Goal: Task Accomplishment & Management: Manage account settings

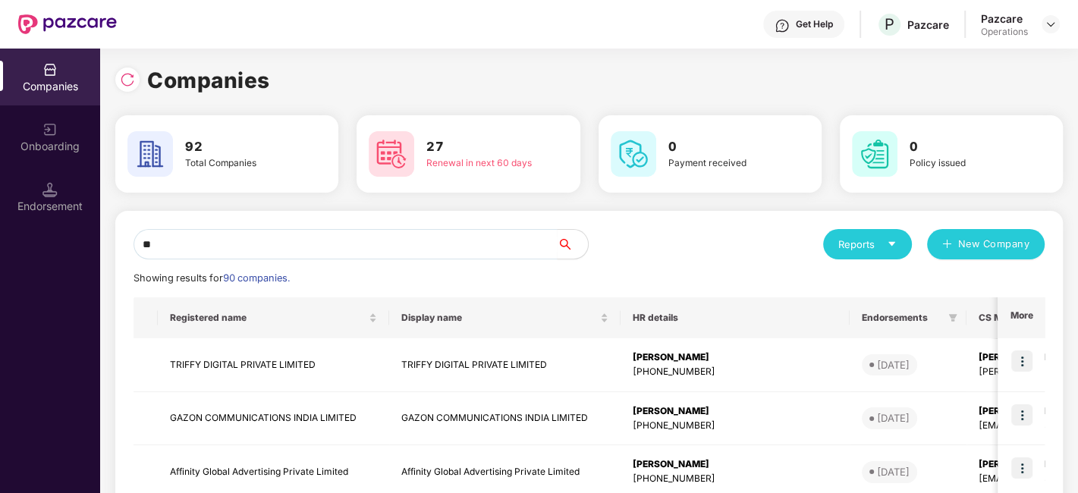
type input "*"
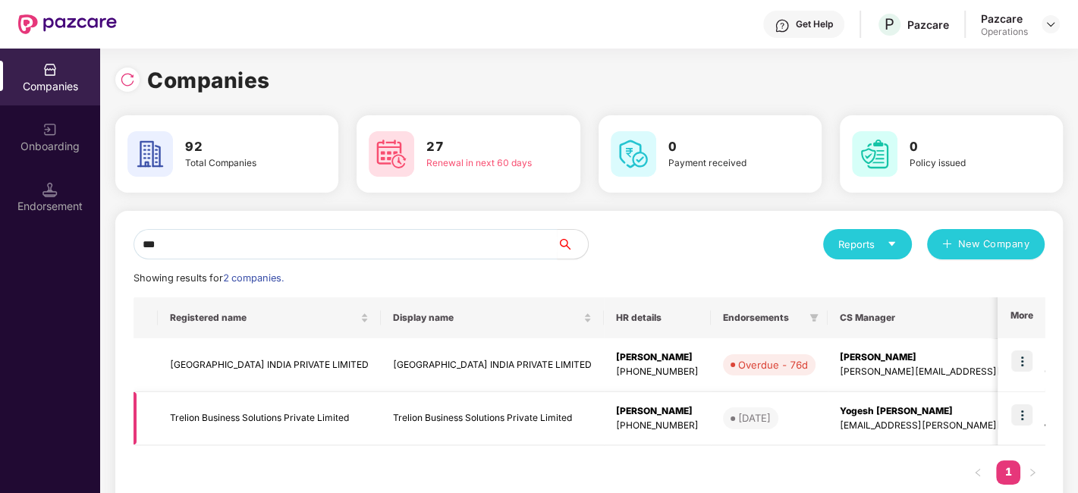
type input "***"
click at [261, 413] on td "Trelion Business Solutions Private Limited" at bounding box center [269, 419] width 223 height 54
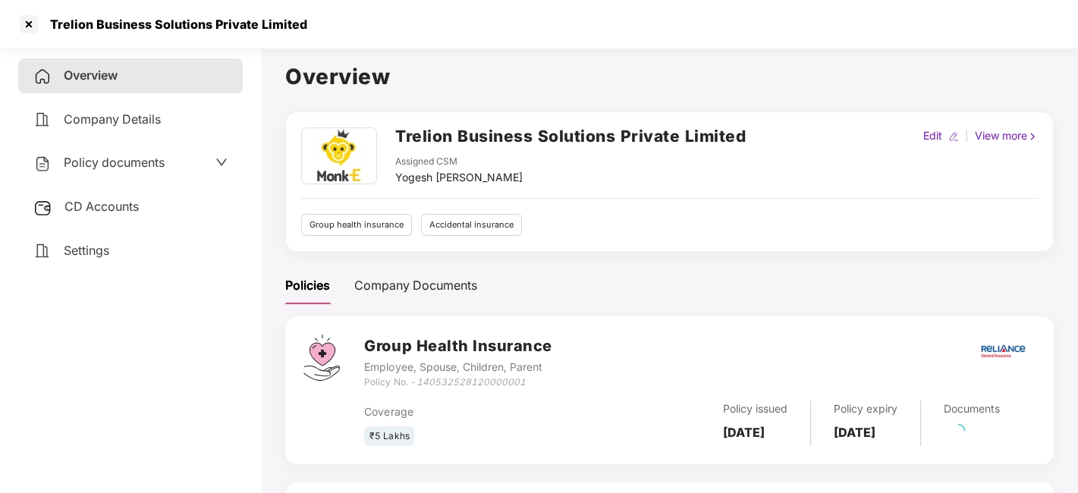
click at [117, 165] on span "Policy documents" at bounding box center [114, 162] width 101 height 15
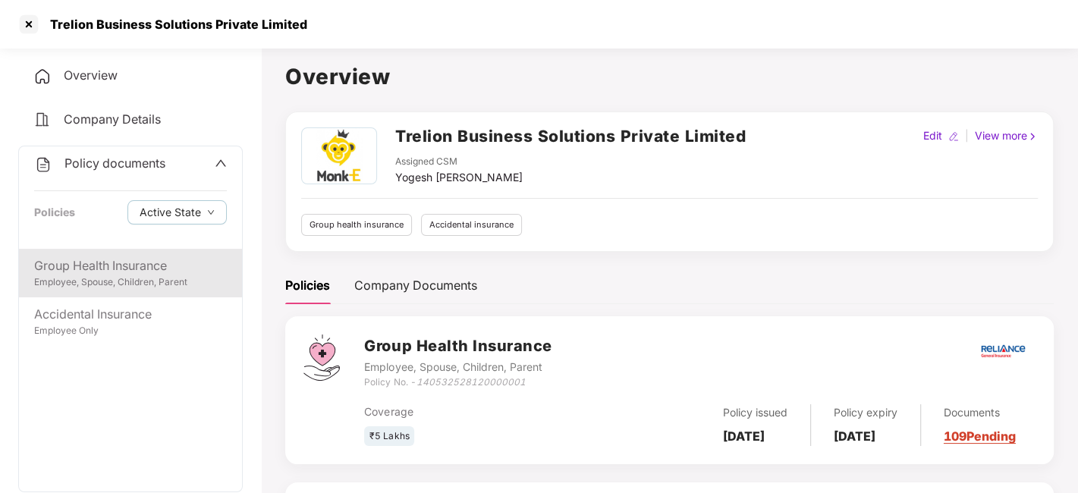
click at [112, 266] on div "Group Health Insurance" at bounding box center [130, 265] width 193 height 19
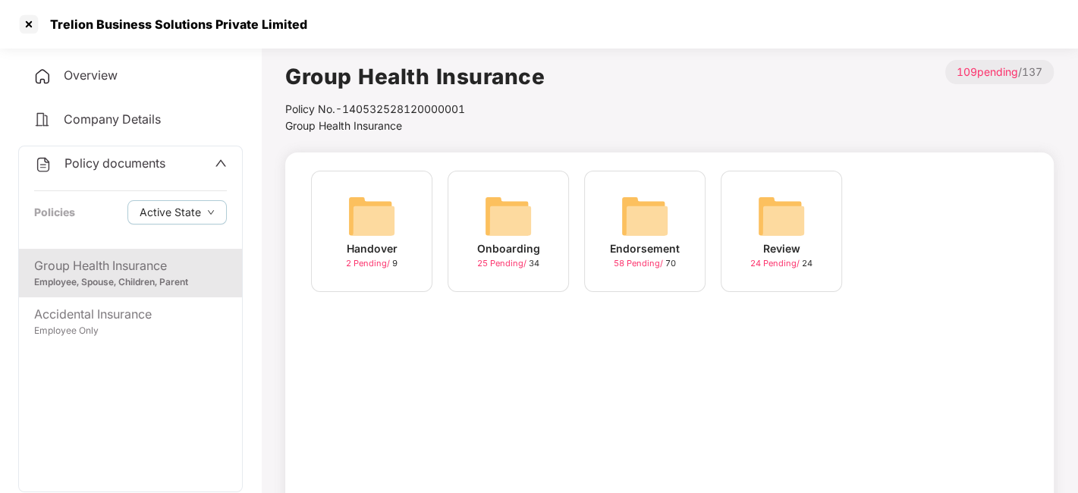
click at [604, 231] on div "Endorsement 58 Pending / 70" at bounding box center [644, 231] width 121 height 121
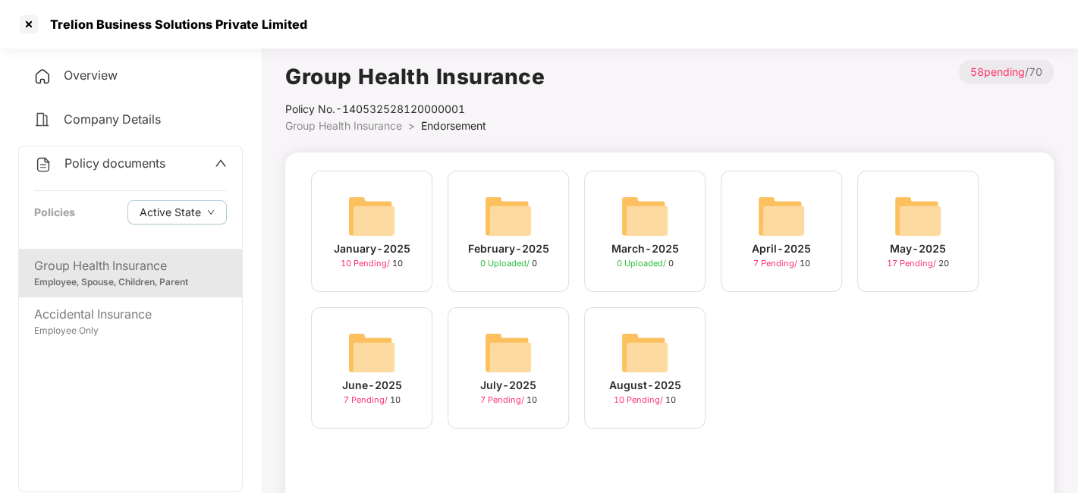
click at [645, 359] on img at bounding box center [645, 353] width 49 height 49
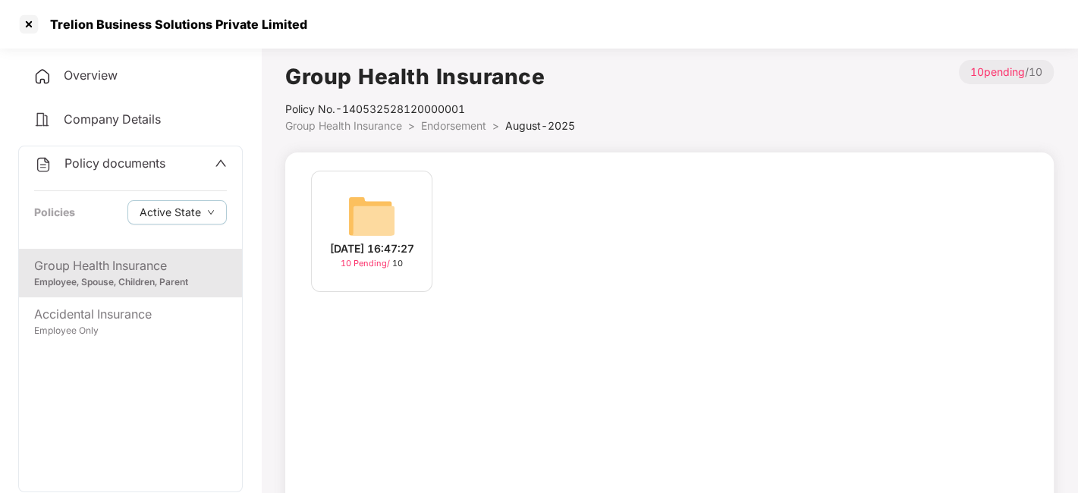
click at [379, 215] on img at bounding box center [372, 216] width 49 height 49
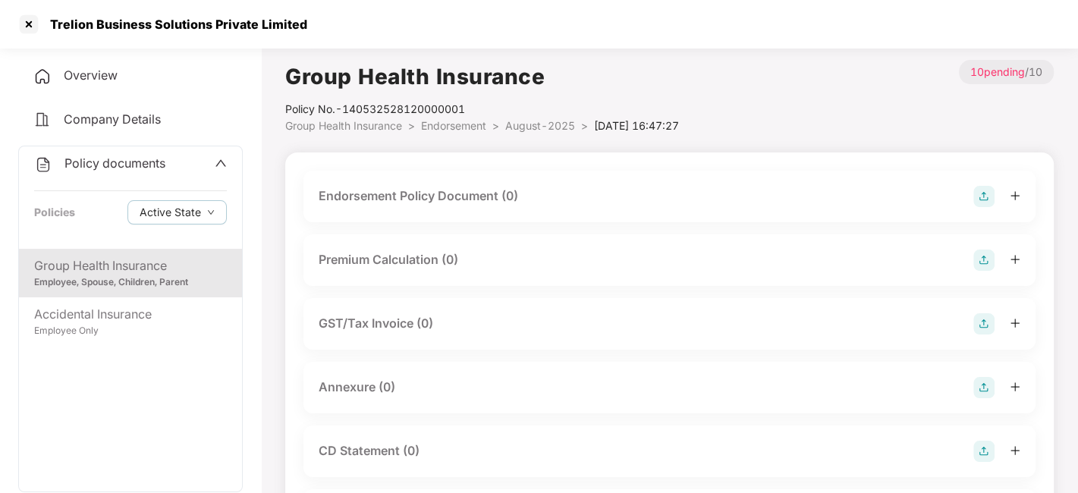
click at [985, 195] on img at bounding box center [984, 196] width 21 height 21
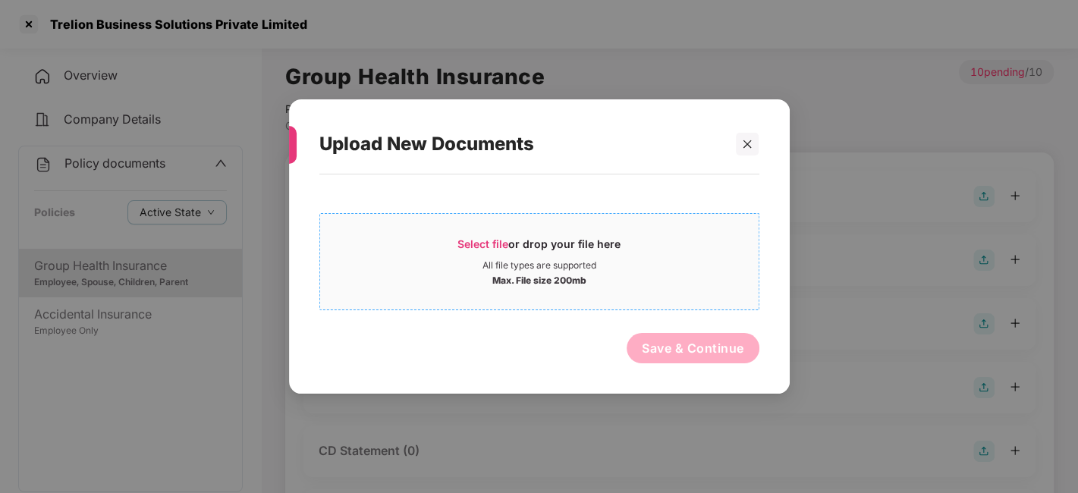
click at [738, 268] on div "All file types are supported" at bounding box center [539, 266] width 439 height 12
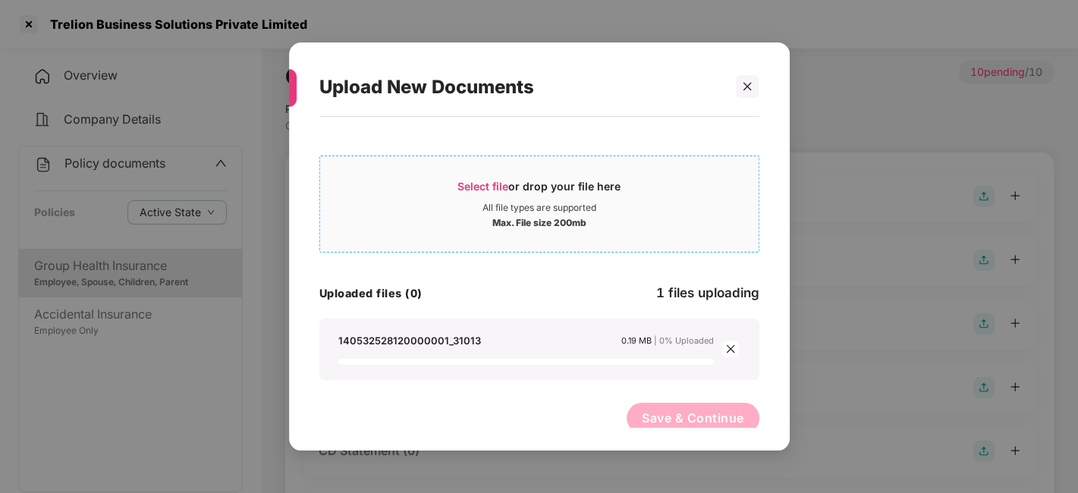
click at [461, 204] on div "All file types are supported" at bounding box center [539, 208] width 439 height 12
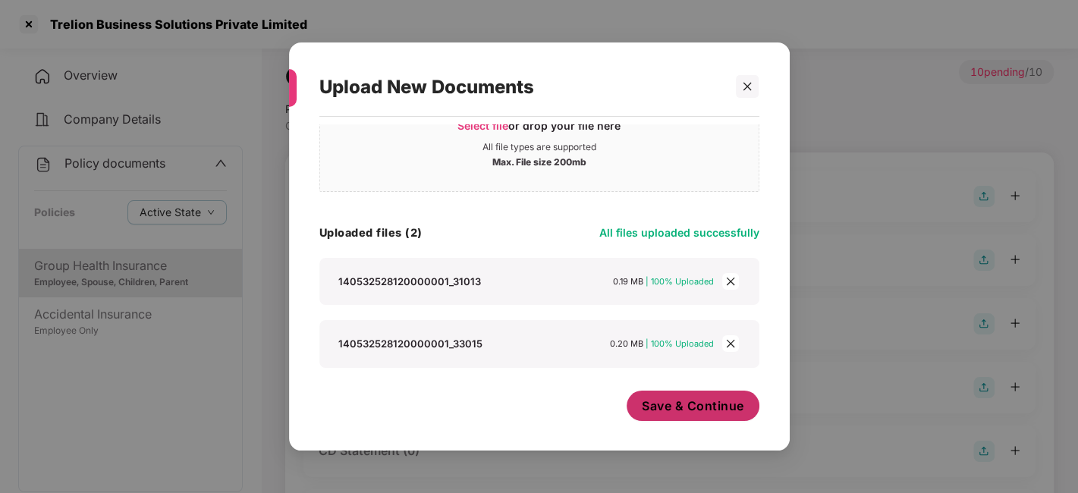
scroll to position [60, 0]
click at [654, 398] on span "Save & Continue" at bounding box center [693, 406] width 102 height 17
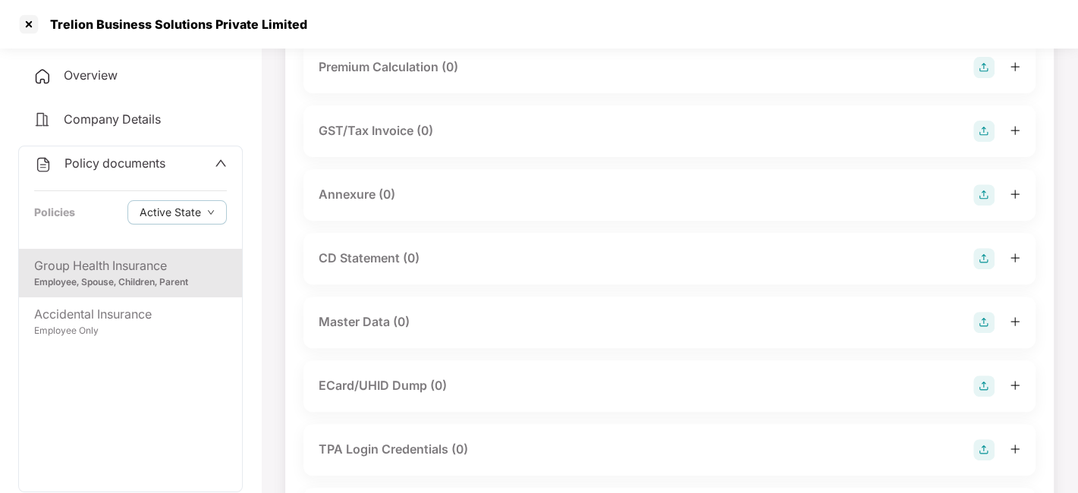
scroll to position [357, 0]
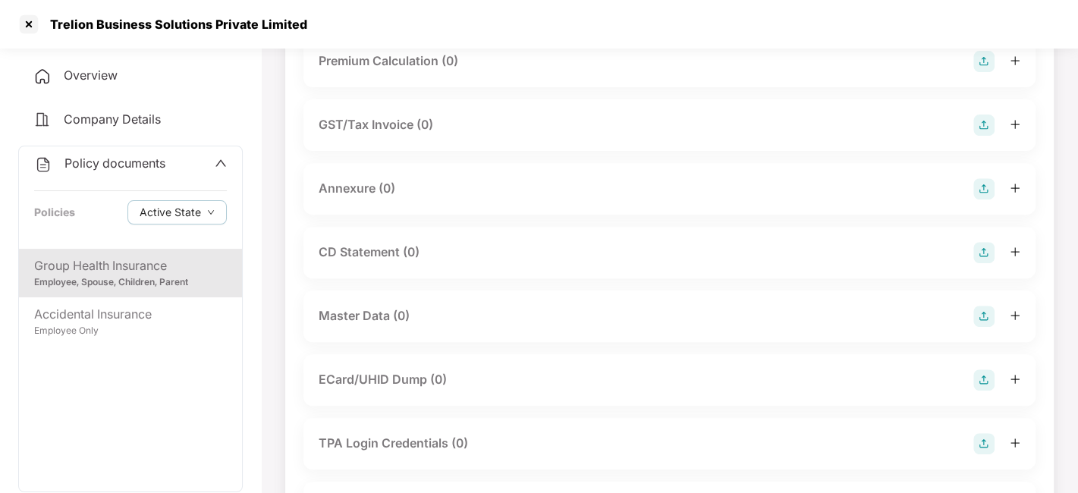
click at [988, 200] on img at bounding box center [984, 188] width 21 height 21
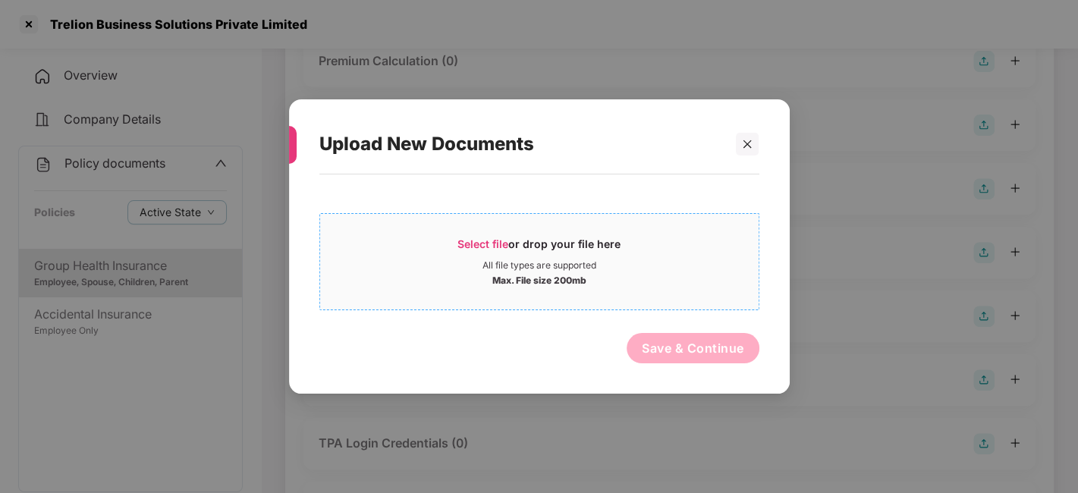
click at [664, 266] on div "All file types are supported" at bounding box center [539, 266] width 439 height 12
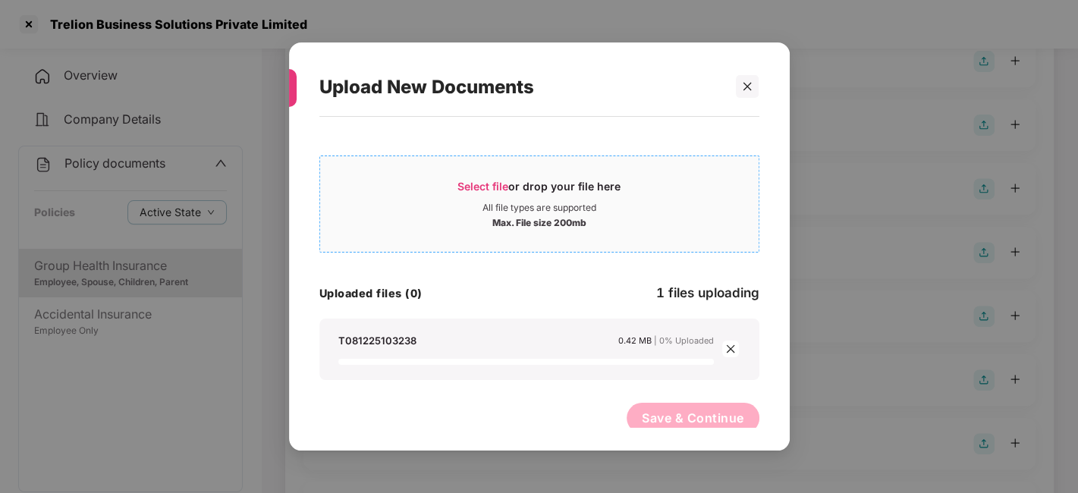
click at [477, 197] on div "Select file or drop your file here" at bounding box center [539, 190] width 163 height 23
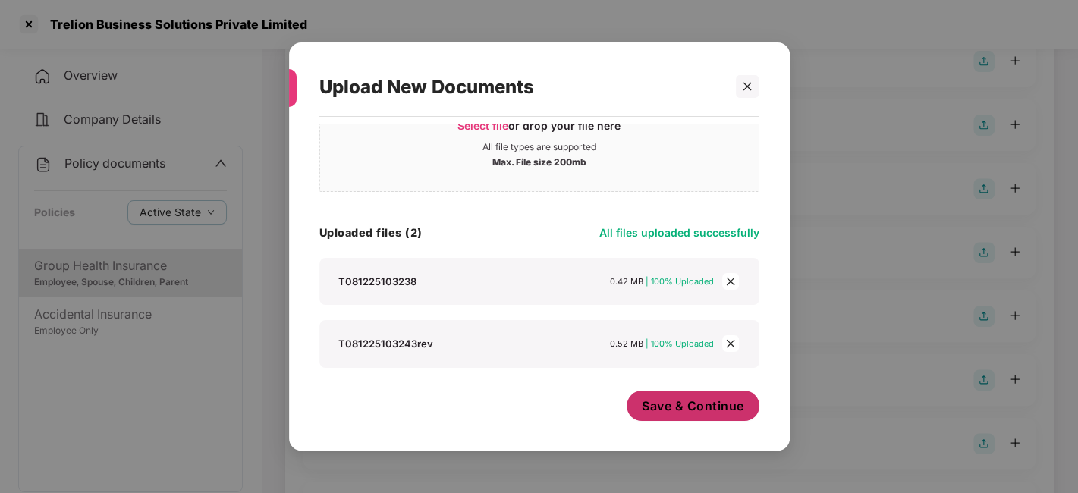
scroll to position [60, 0]
click at [663, 402] on span "Save & Continue" at bounding box center [693, 406] width 102 height 17
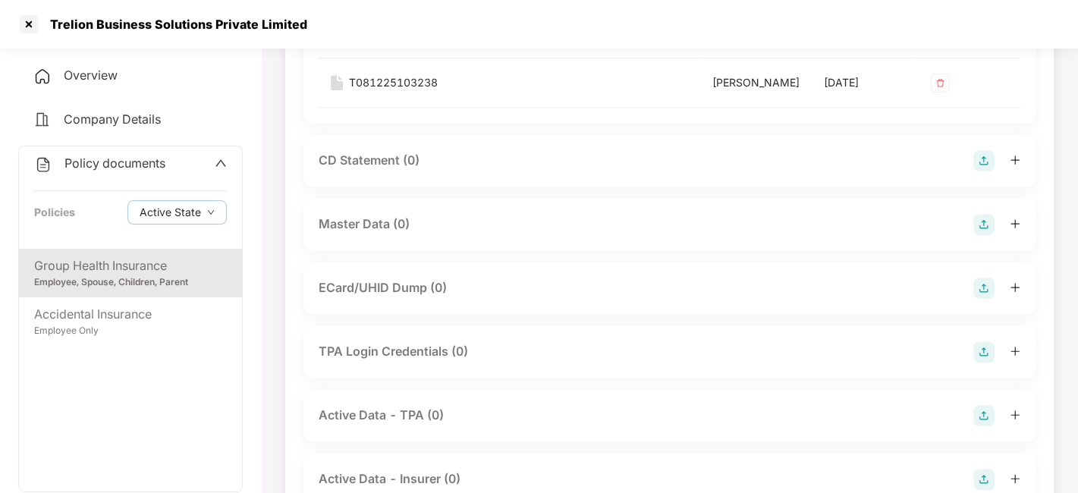
scroll to position [616, 0]
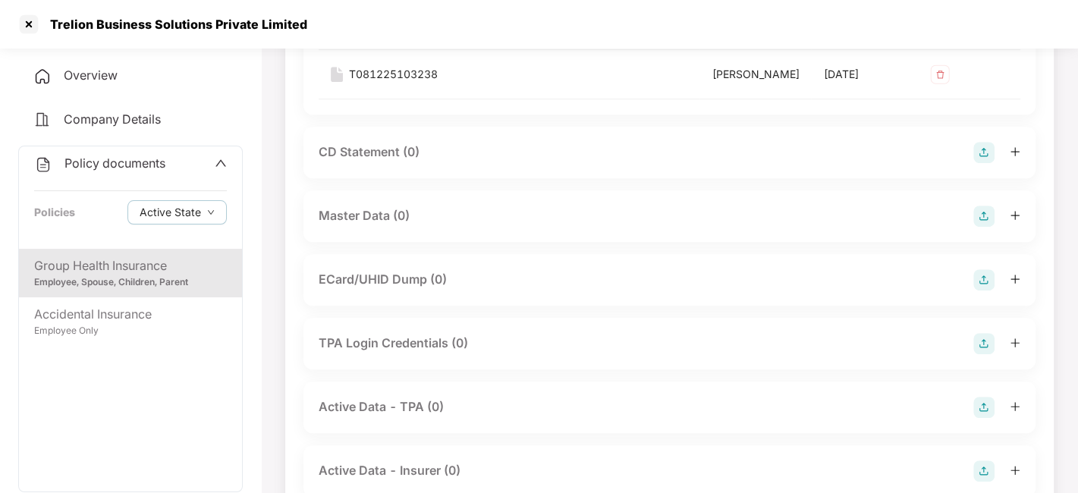
click at [985, 227] on img at bounding box center [984, 216] width 21 height 21
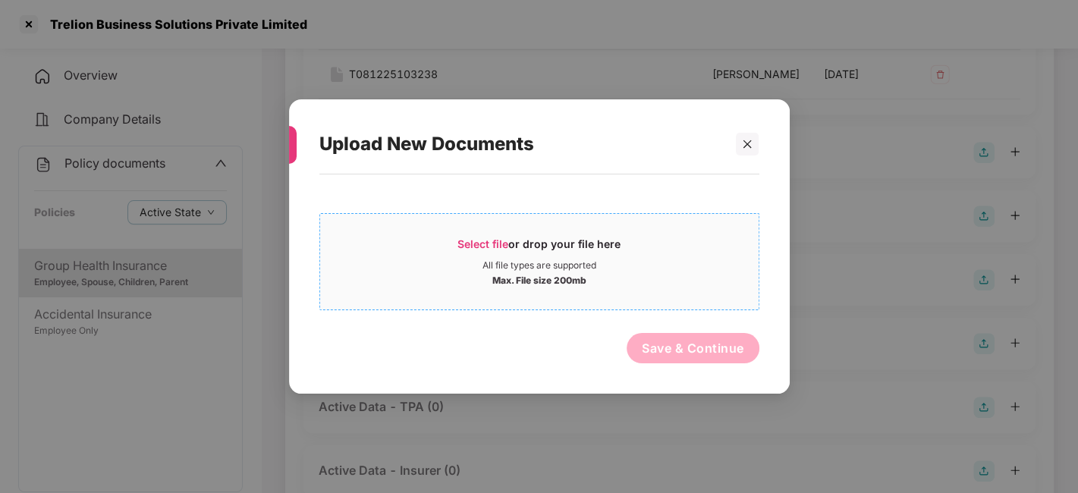
click at [669, 295] on span "Select file or drop your file here All file types are supported Max. File size …" at bounding box center [539, 261] width 439 height 73
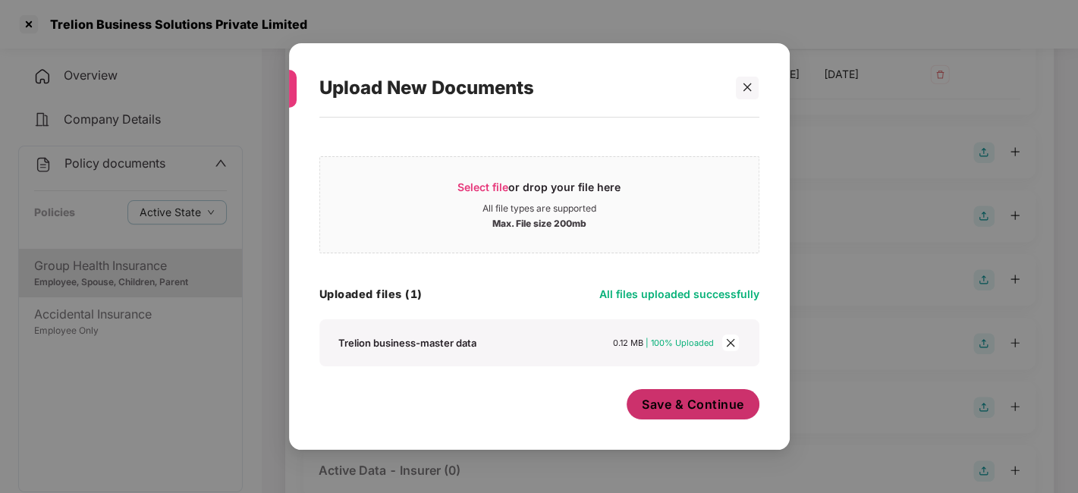
click at [678, 400] on span "Save & Continue" at bounding box center [693, 404] width 102 height 17
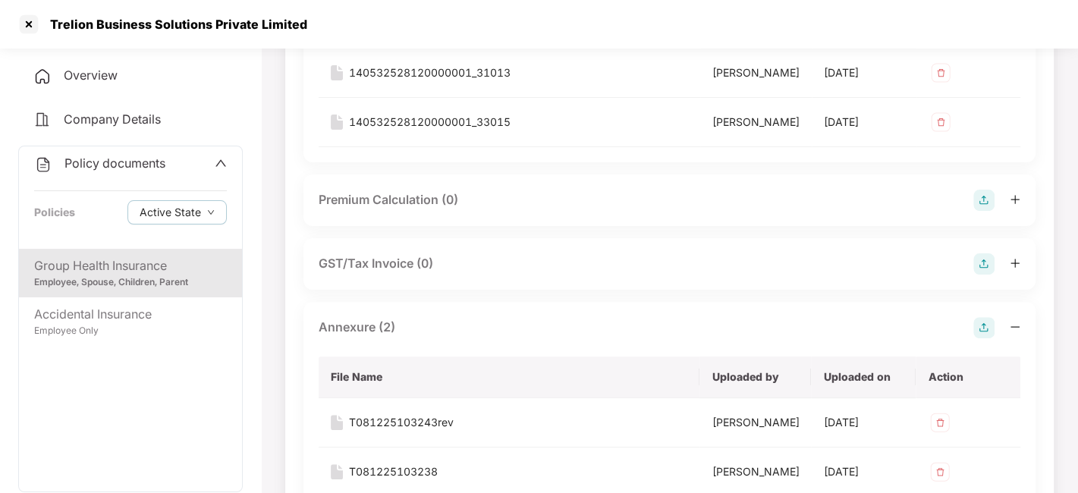
scroll to position [0, 0]
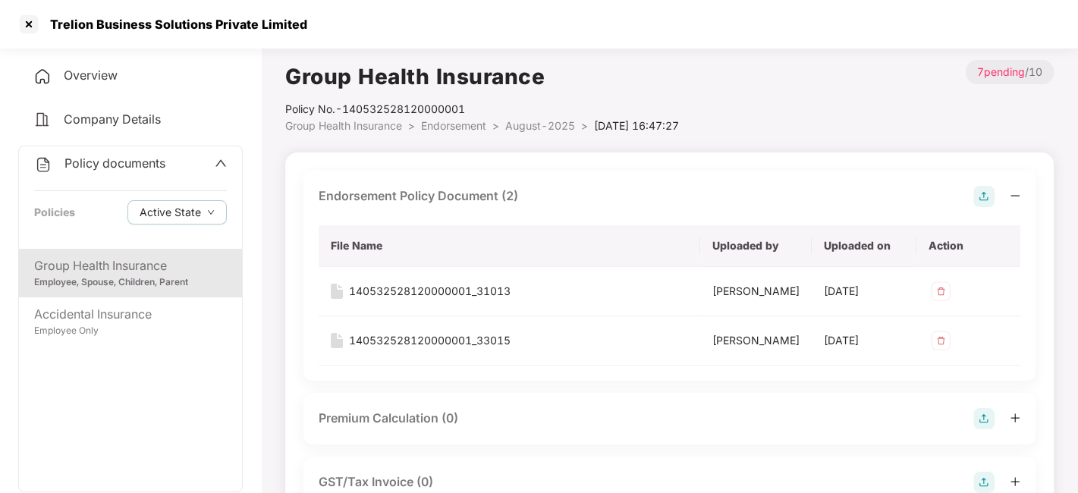
click at [537, 121] on span "August-2025" at bounding box center [540, 125] width 70 height 13
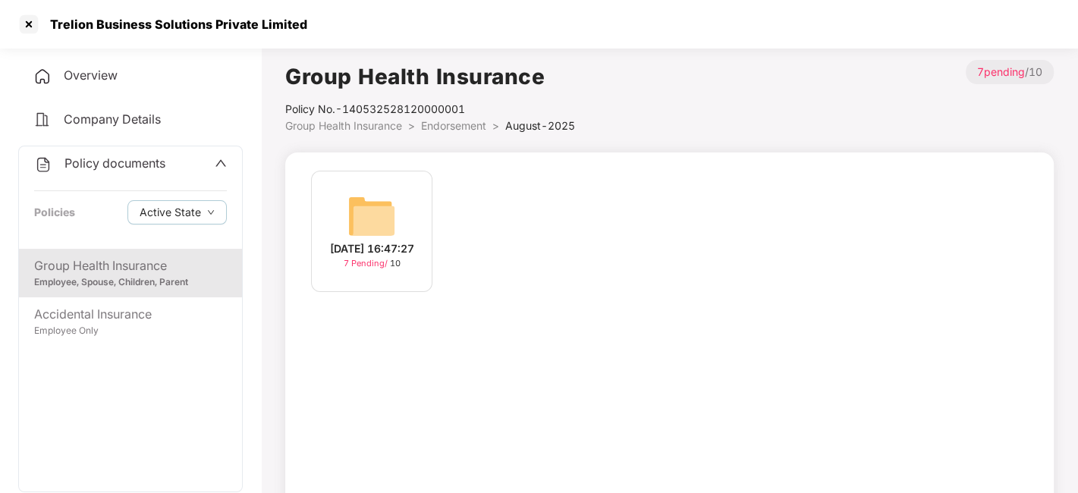
click at [113, 162] on span "Policy documents" at bounding box center [114, 163] width 101 height 15
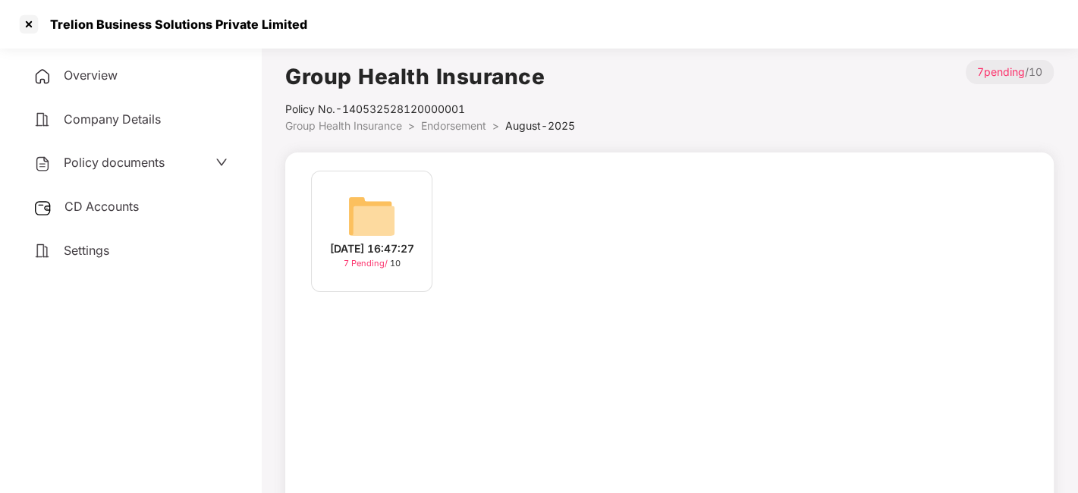
click at [114, 199] on span "CD Accounts" at bounding box center [101, 206] width 74 height 15
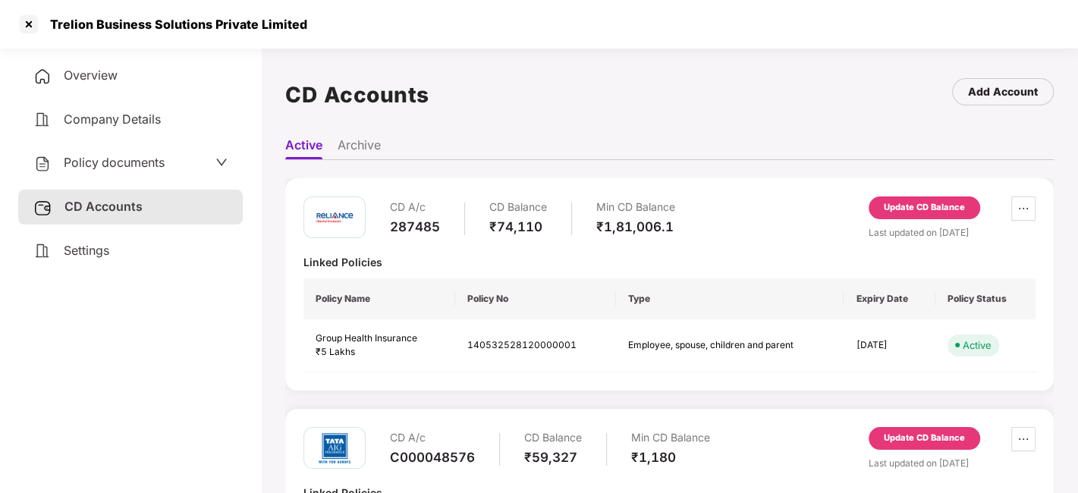
click at [905, 209] on div "Update CD Balance" at bounding box center [924, 208] width 81 height 14
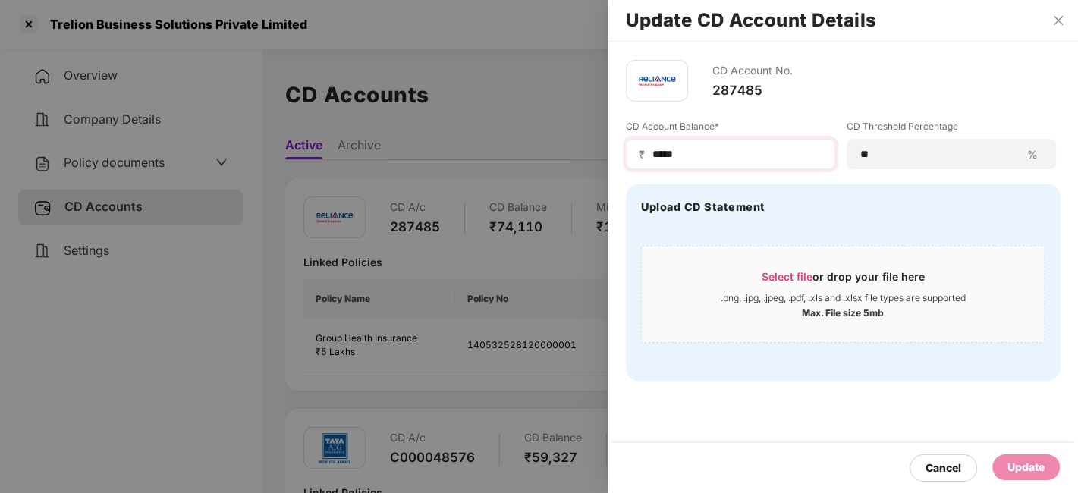
click at [687, 162] on div "₹ *****" at bounding box center [730, 154] width 209 height 30
click at [687, 157] on input "*****" at bounding box center [736, 154] width 171 height 16
type input "*"
type input "******"
click at [1018, 465] on div "Update" at bounding box center [1026, 467] width 37 height 17
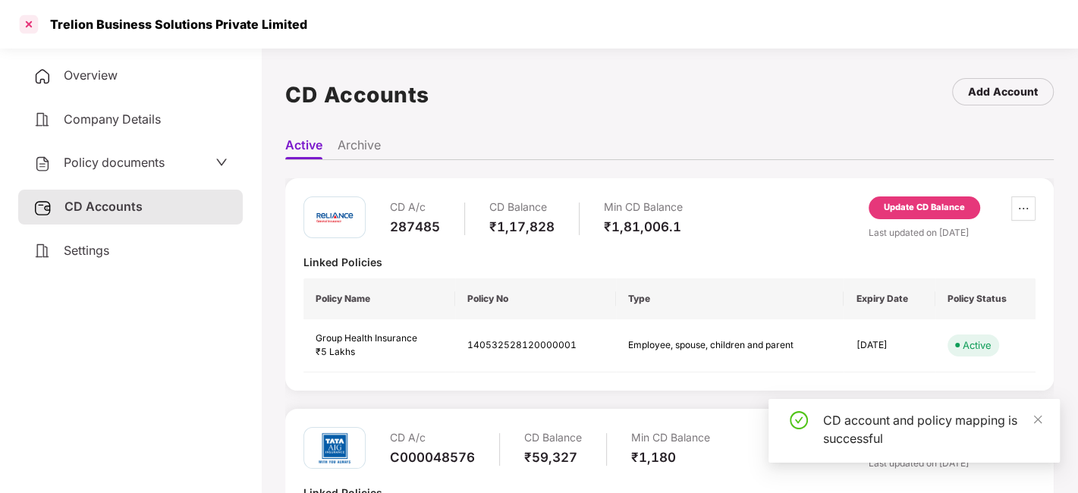
click at [29, 24] on div at bounding box center [29, 24] width 24 height 24
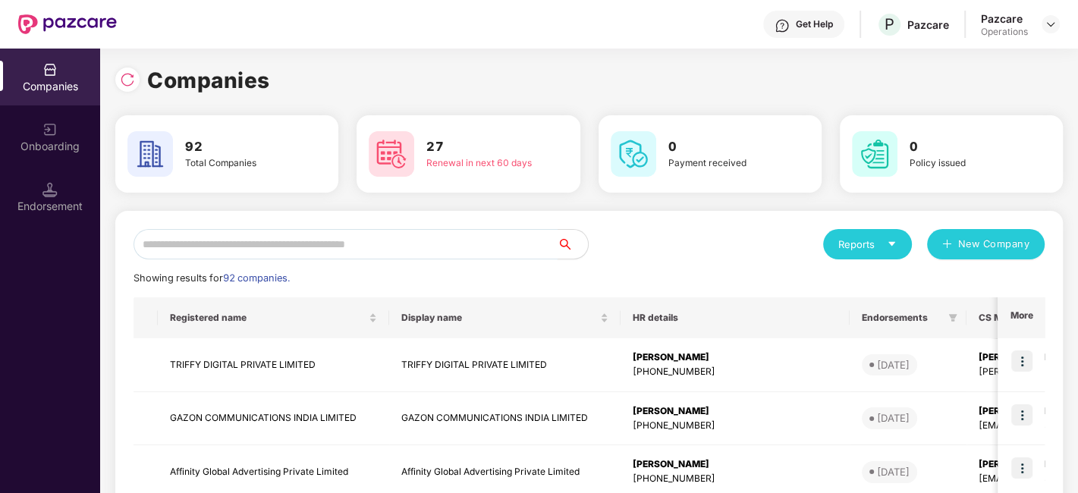
click at [282, 233] on input "text" at bounding box center [346, 244] width 424 height 30
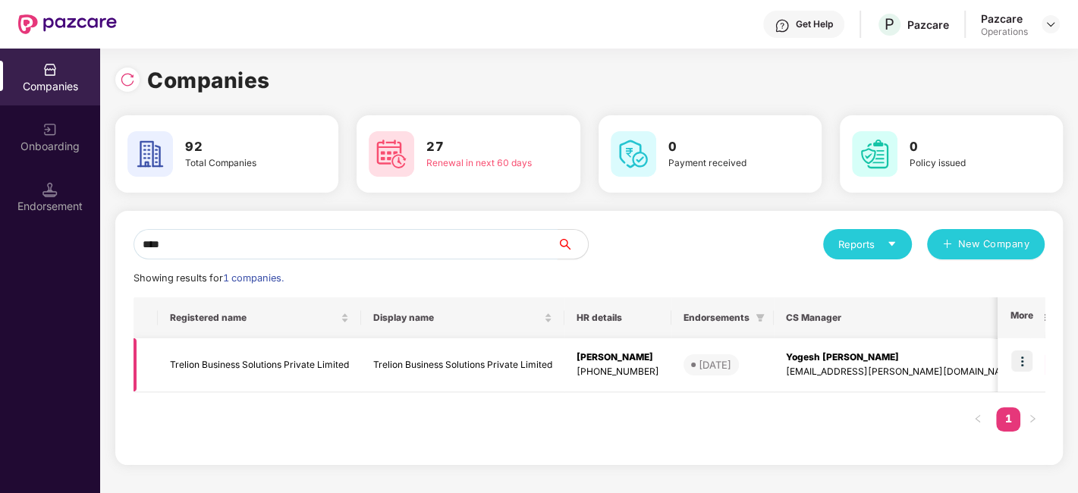
type input "****"
click at [1024, 365] on img at bounding box center [1021, 361] width 21 height 21
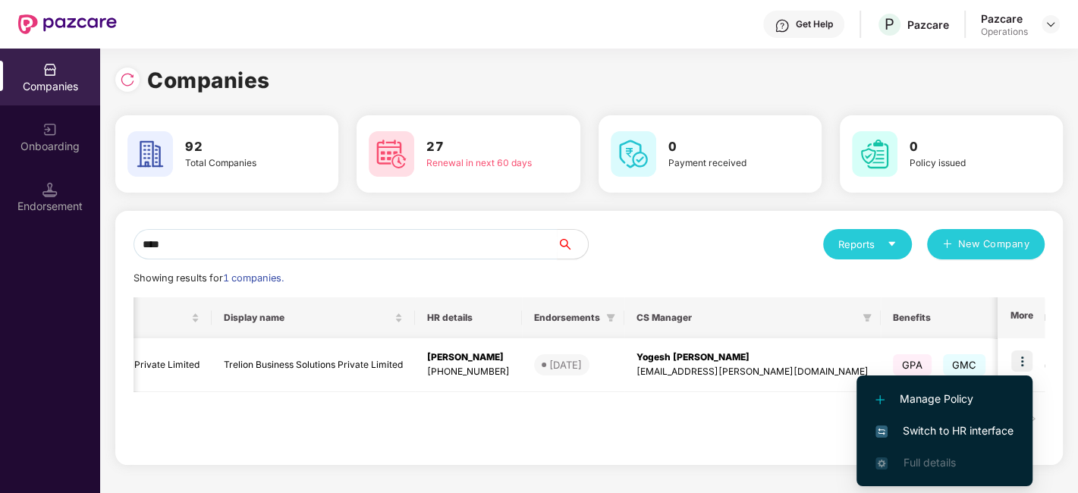
scroll to position [0, 149]
click at [947, 435] on span "Switch to HR interface" at bounding box center [945, 431] width 138 height 17
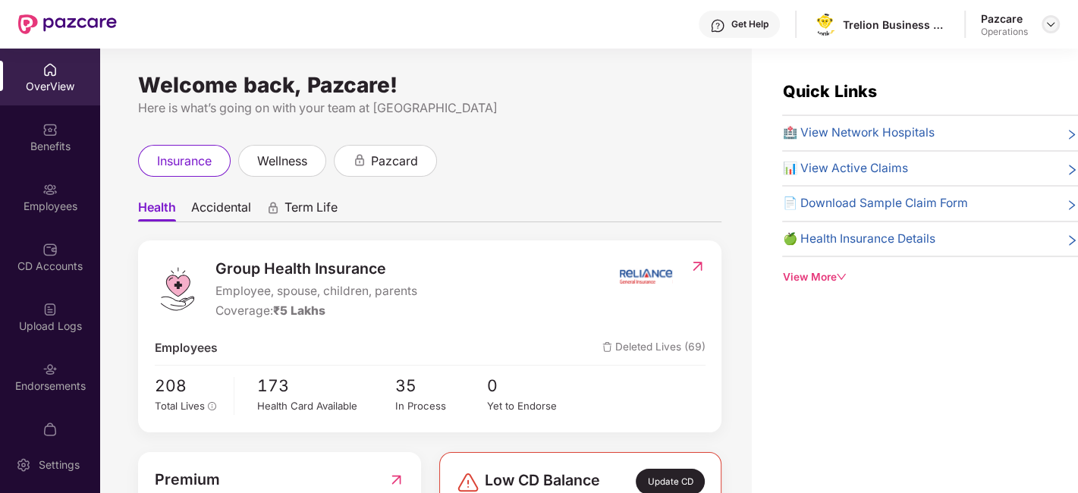
click at [1049, 26] on img at bounding box center [1051, 24] width 12 height 12
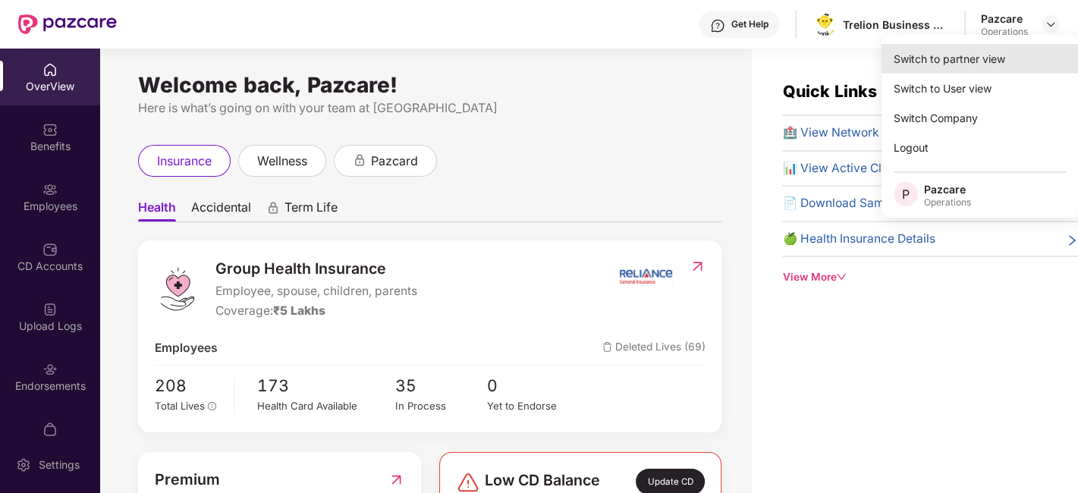
click at [929, 57] on div "Switch to partner view" at bounding box center [980, 59] width 197 height 30
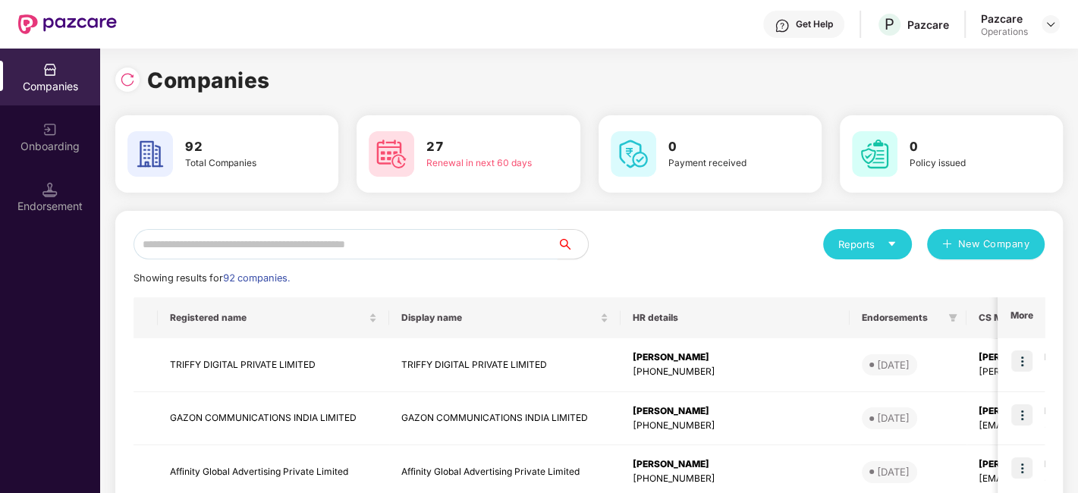
click at [347, 239] on input "text" at bounding box center [346, 244] width 424 height 30
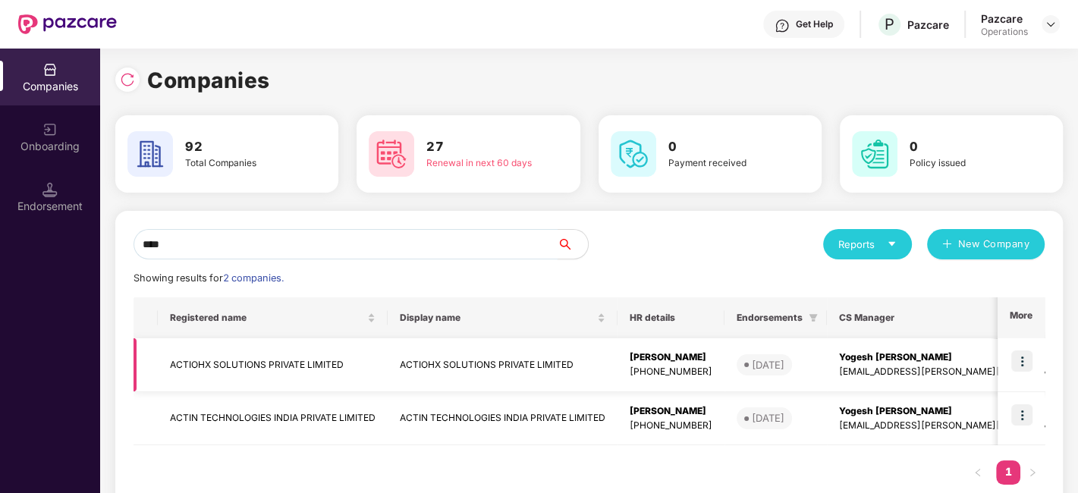
type input "****"
click at [270, 364] on td "ACTIOHX SOLUTIONS PRIVATE LIMITED" at bounding box center [273, 365] width 230 height 54
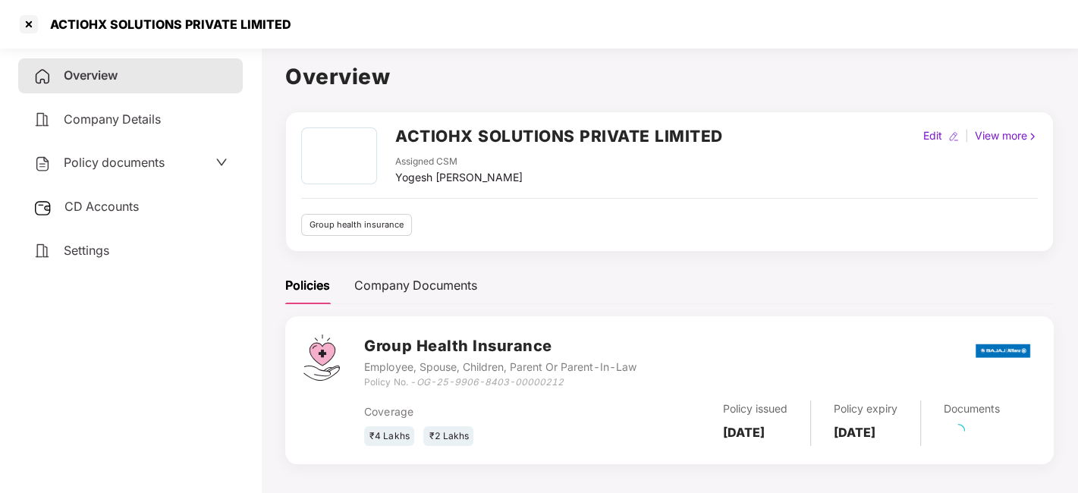
click at [83, 171] on div "Policy documents" at bounding box center [98, 163] width 131 height 20
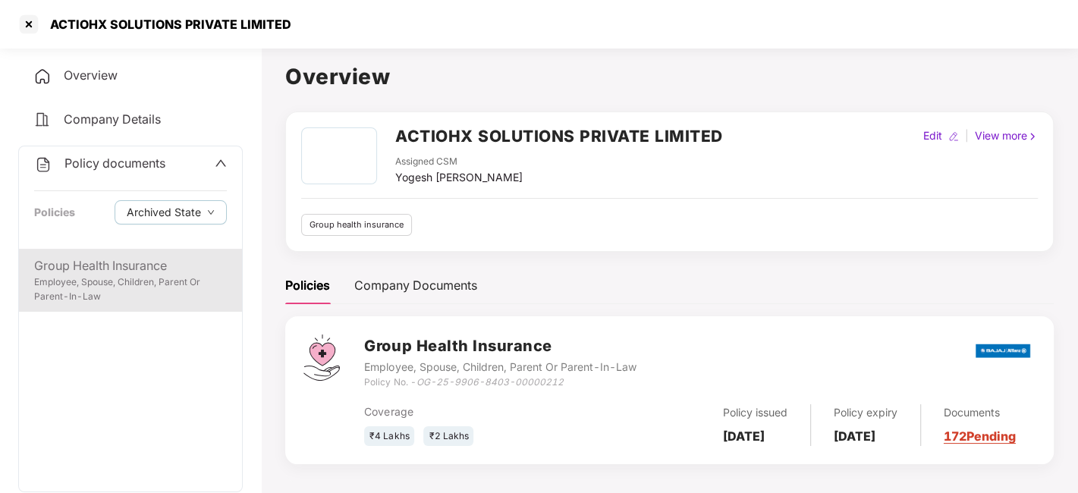
click at [102, 285] on div "Employee, Spouse, Children, Parent Or Parent-In-Law" at bounding box center [130, 289] width 193 height 29
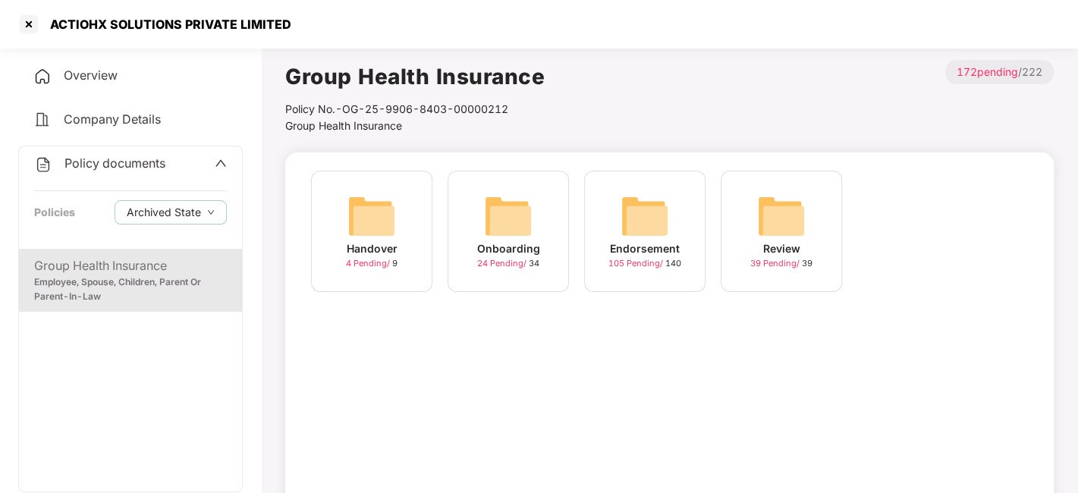
click at [615, 218] on div "Endorsement 105 Pending / 140" at bounding box center [644, 231] width 121 height 121
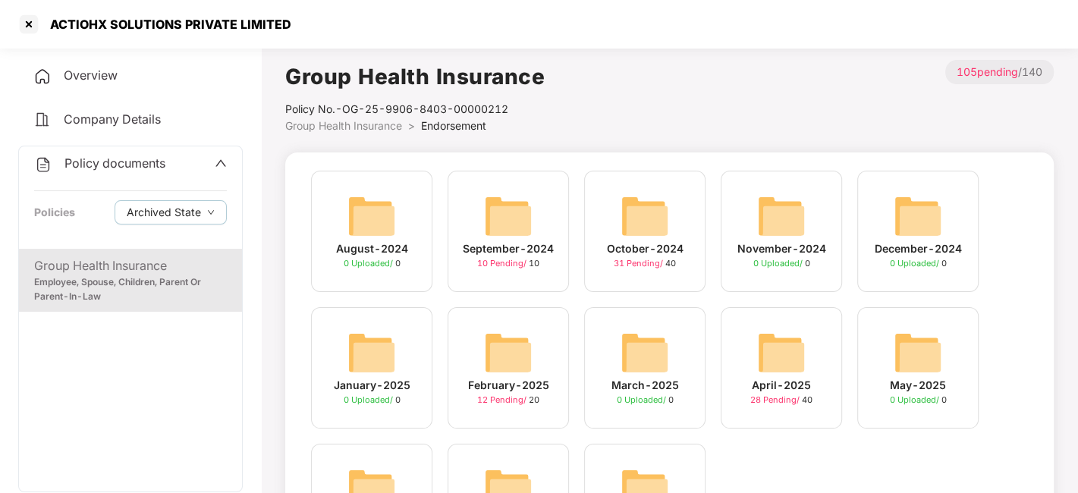
scroll to position [123, 0]
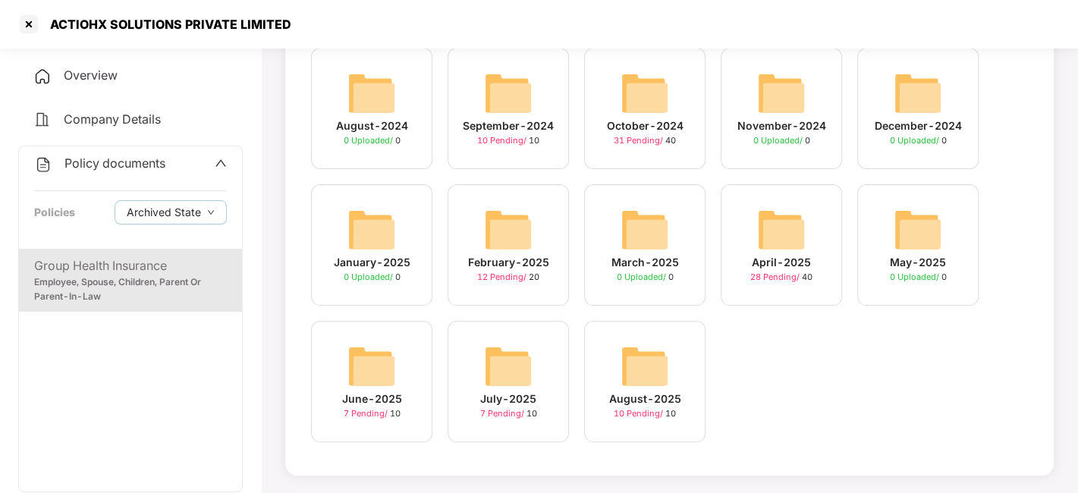
click at [631, 367] on img at bounding box center [645, 366] width 49 height 49
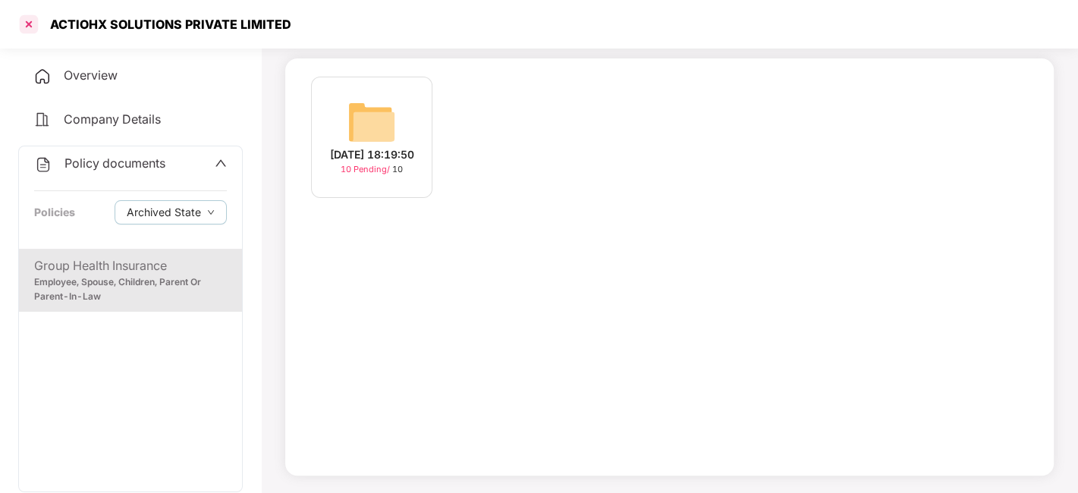
click at [24, 27] on div at bounding box center [29, 24] width 24 height 24
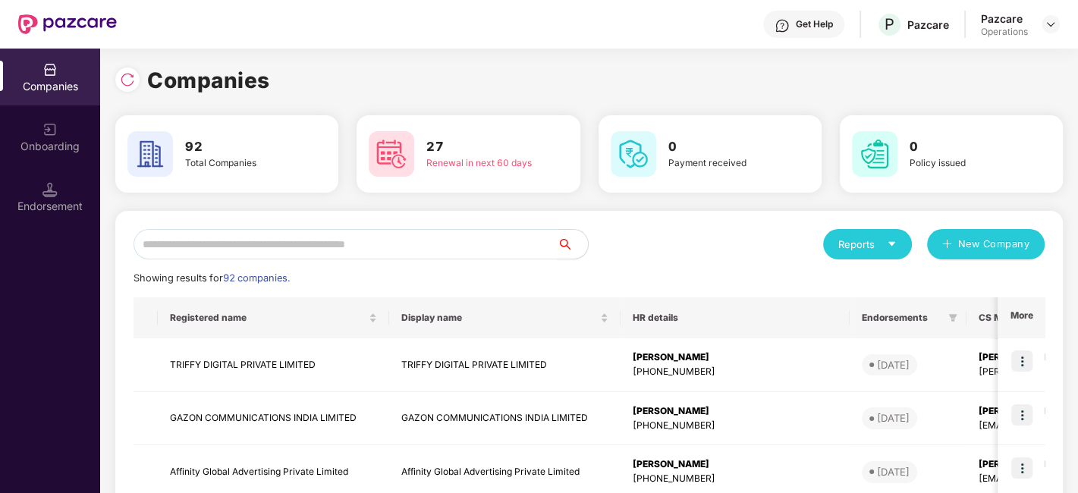
click at [266, 241] on input "text" at bounding box center [346, 244] width 424 height 30
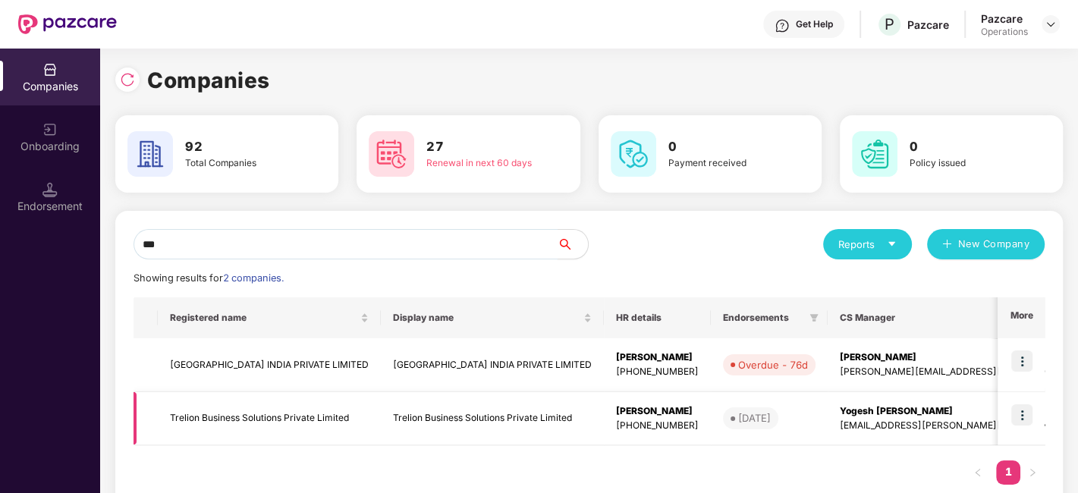
type input "***"
click at [1020, 417] on img at bounding box center [1021, 414] width 21 height 21
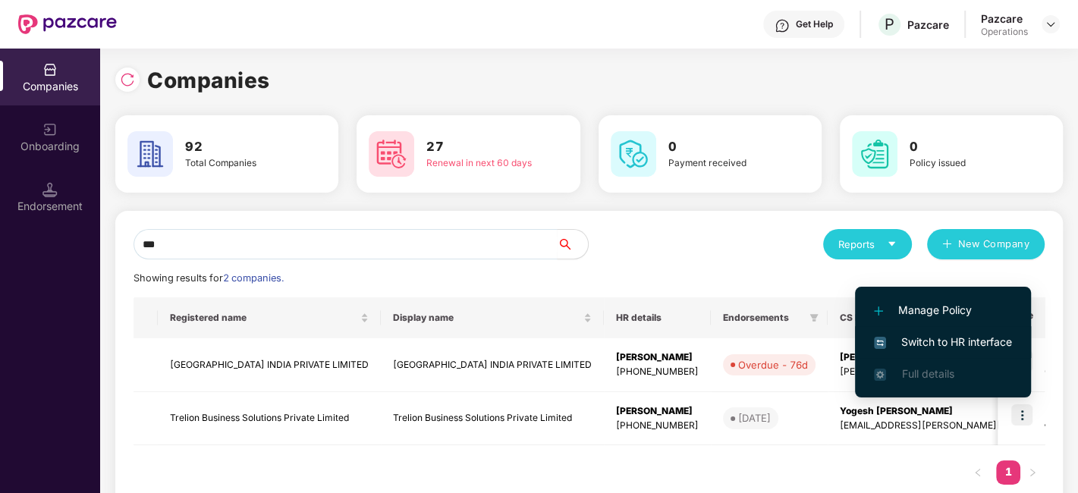
click at [933, 344] on span "Switch to HR interface" at bounding box center [943, 342] width 138 height 17
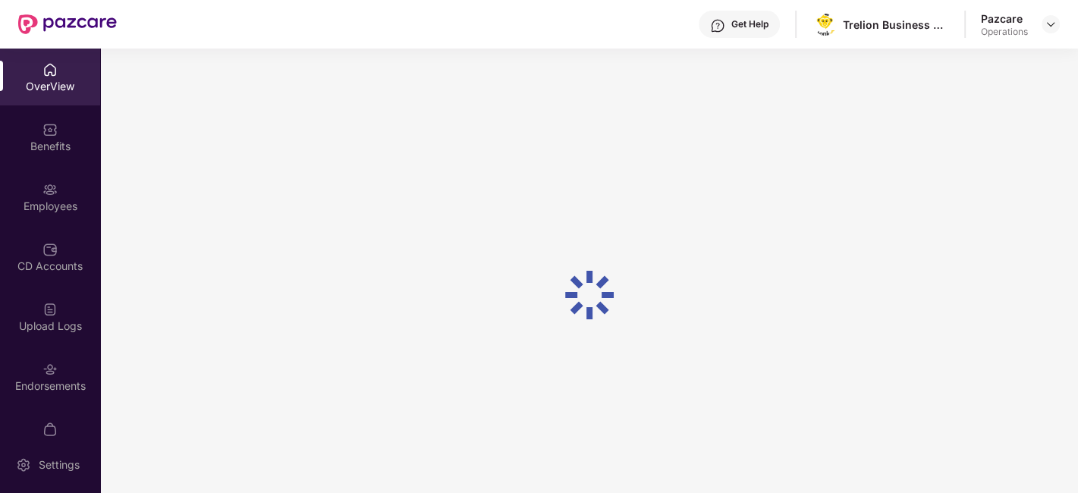
scroll to position [31, 0]
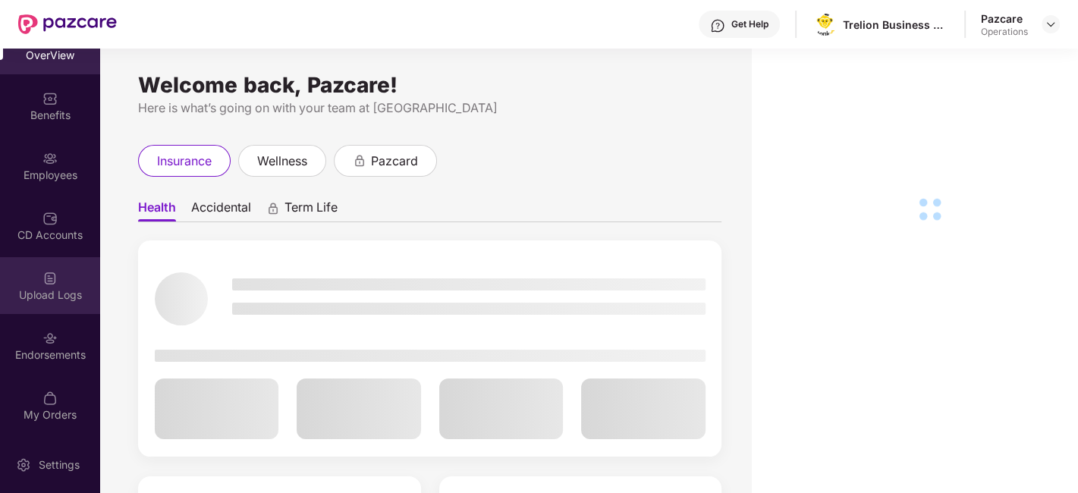
click at [43, 276] on img at bounding box center [49, 278] width 15 height 15
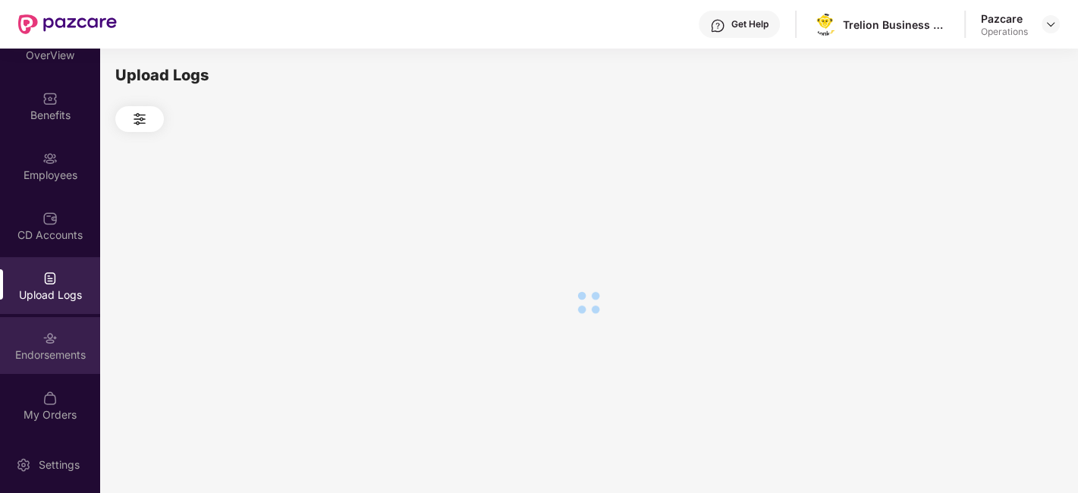
click at [43, 329] on div at bounding box center [49, 336] width 15 height 15
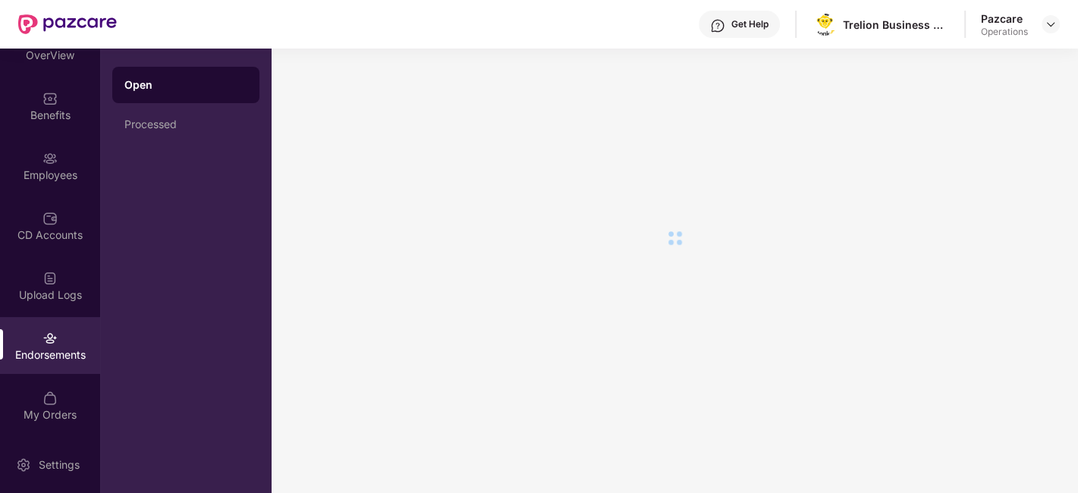
click at [42, 162] on img at bounding box center [49, 158] width 15 height 15
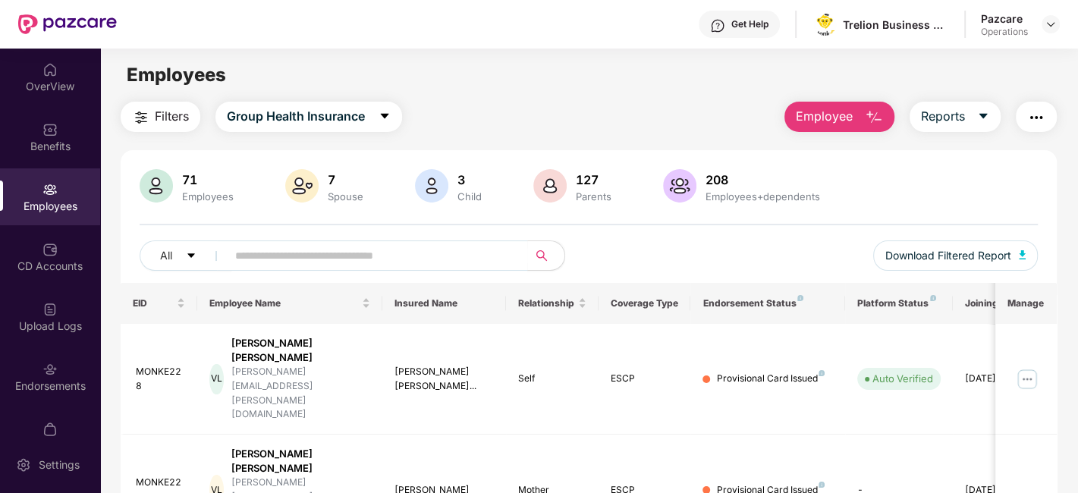
click at [156, 118] on span "Filters" at bounding box center [172, 116] width 34 height 19
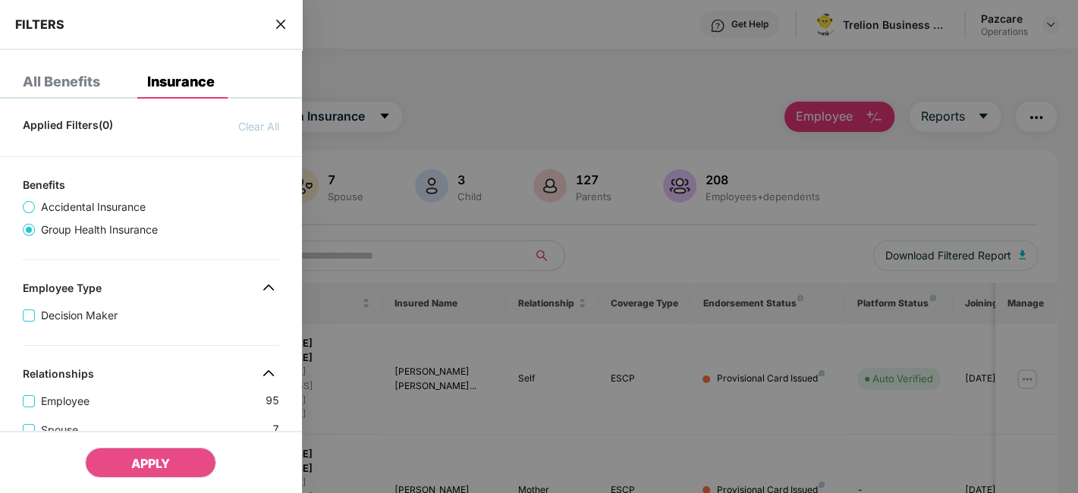
scroll to position [552, 0]
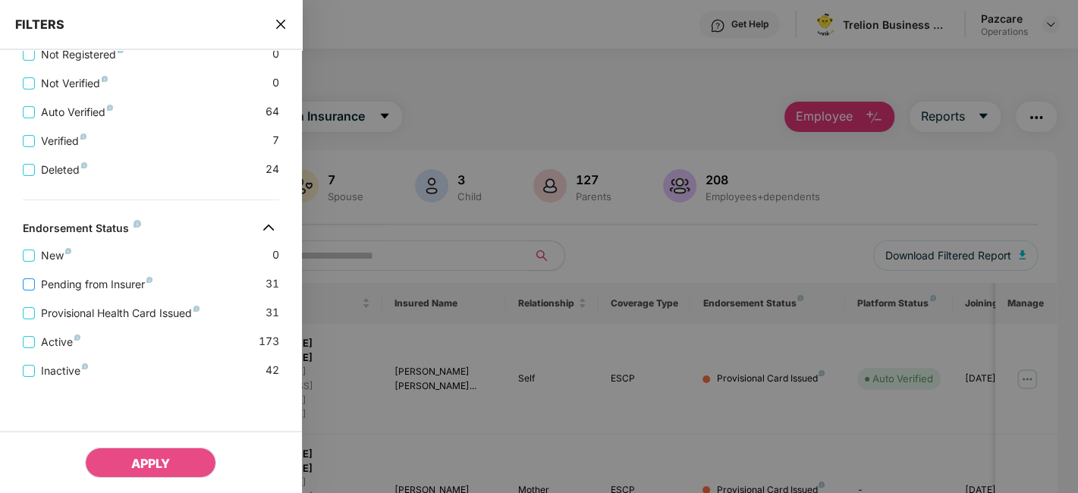
click at [101, 285] on span "Pending from Insurer" at bounding box center [97, 284] width 124 height 17
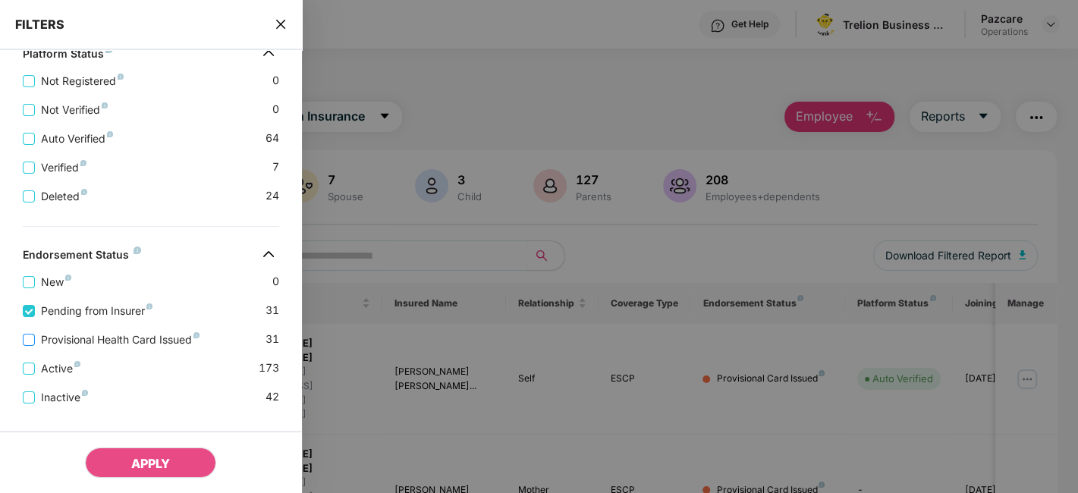
click at [108, 344] on span "Provisional Health Card Issued" at bounding box center [120, 340] width 171 height 17
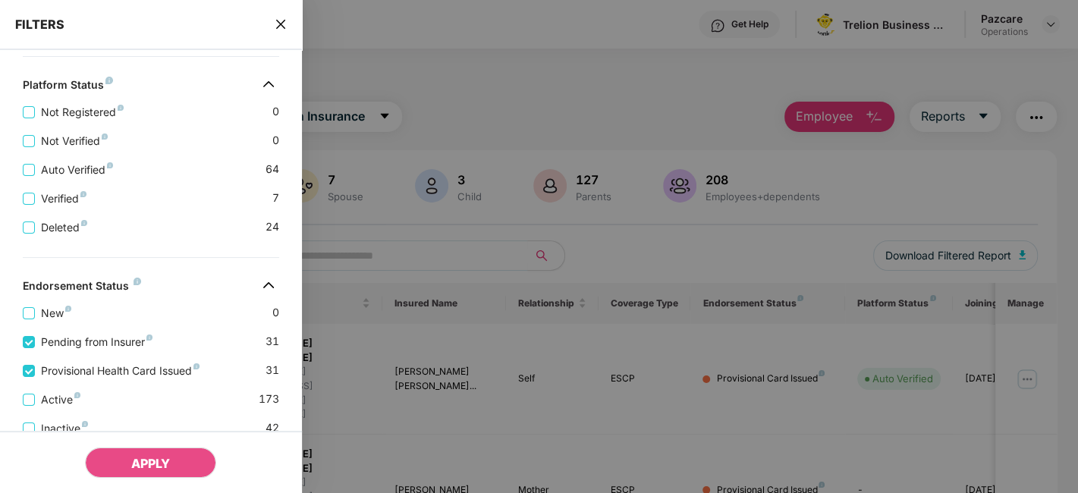
click at [276, 25] on icon "close" at bounding box center [281, 24] width 12 height 12
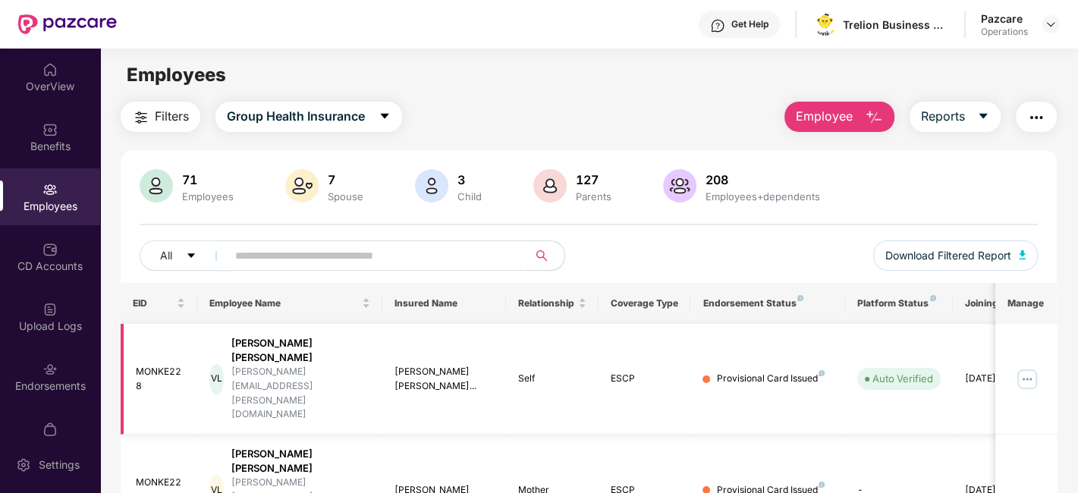
scroll to position [17, 0]
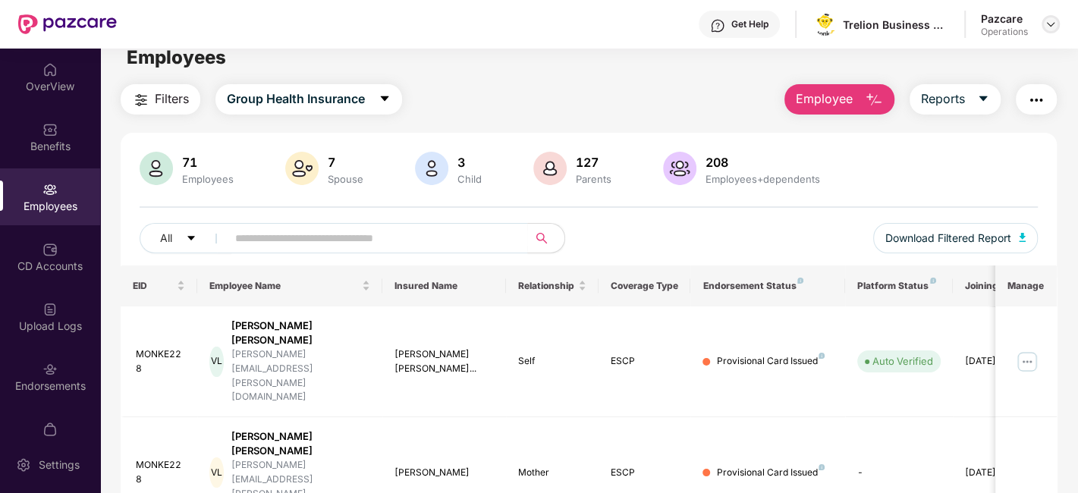
click at [1054, 24] on img at bounding box center [1051, 24] width 12 height 12
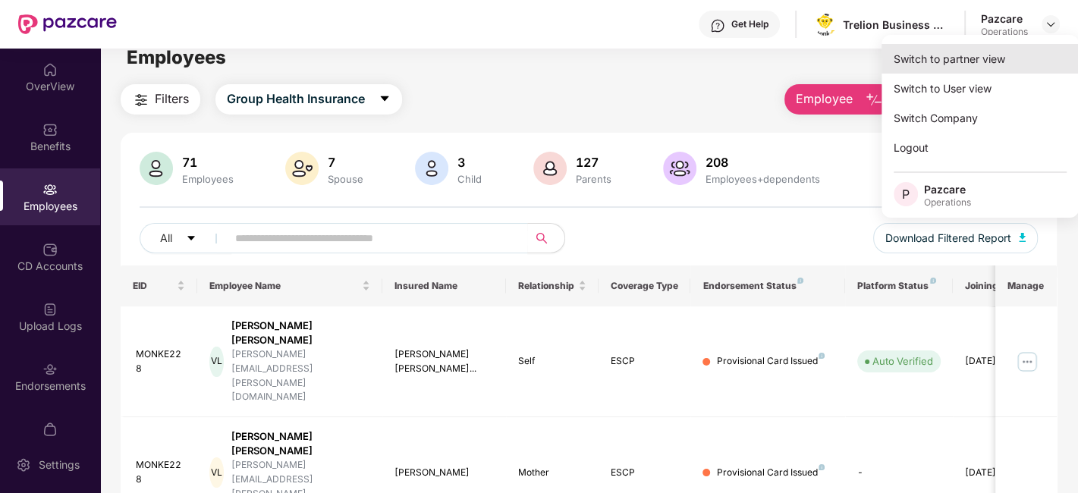
click at [962, 59] on div "Switch to partner view" at bounding box center [980, 59] width 197 height 30
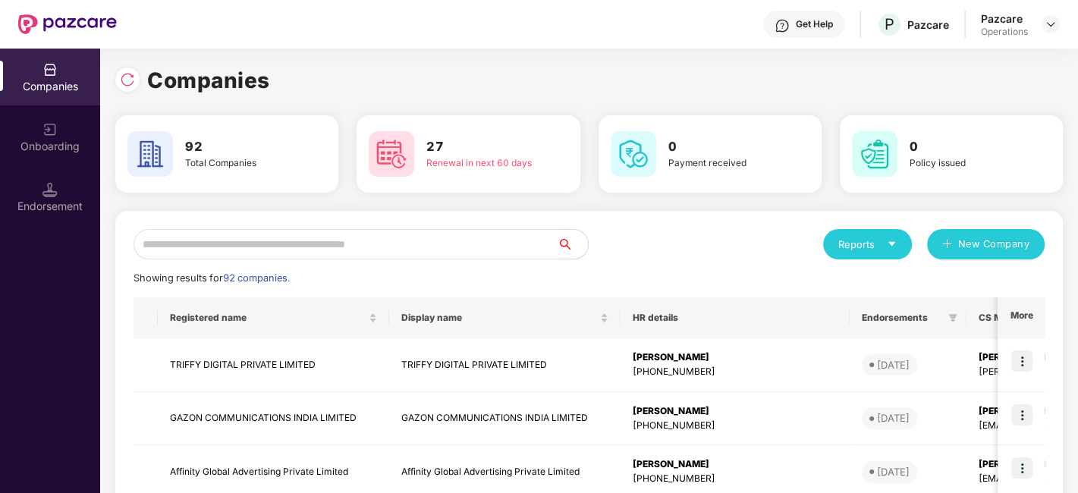
click at [435, 244] on input "text" at bounding box center [346, 244] width 424 height 30
click at [259, 236] on input "*" at bounding box center [346, 244] width 424 height 30
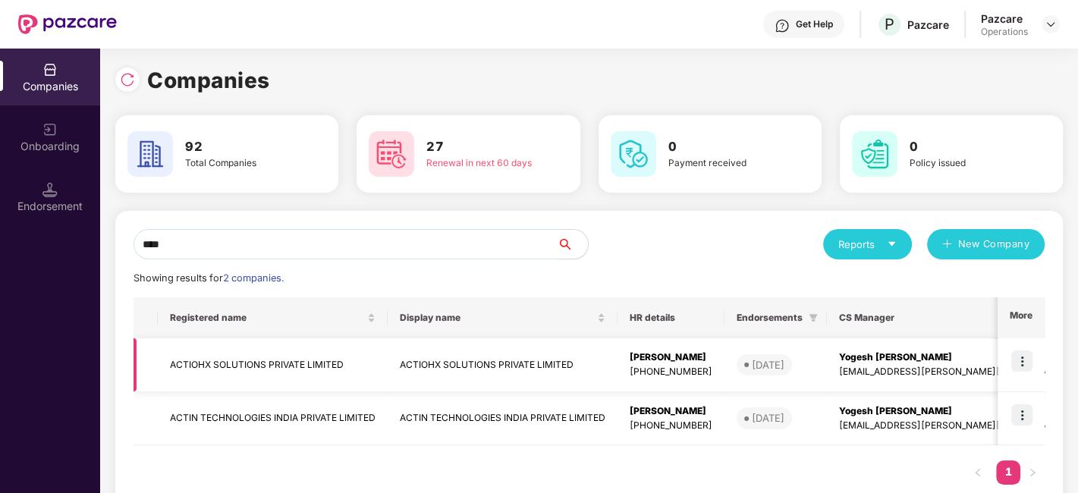
type input "****"
click at [237, 362] on td "ACTIOHX SOLUTIONS PRIVATE LIMITED" at bounding box center [273, 365] width 230 height 54
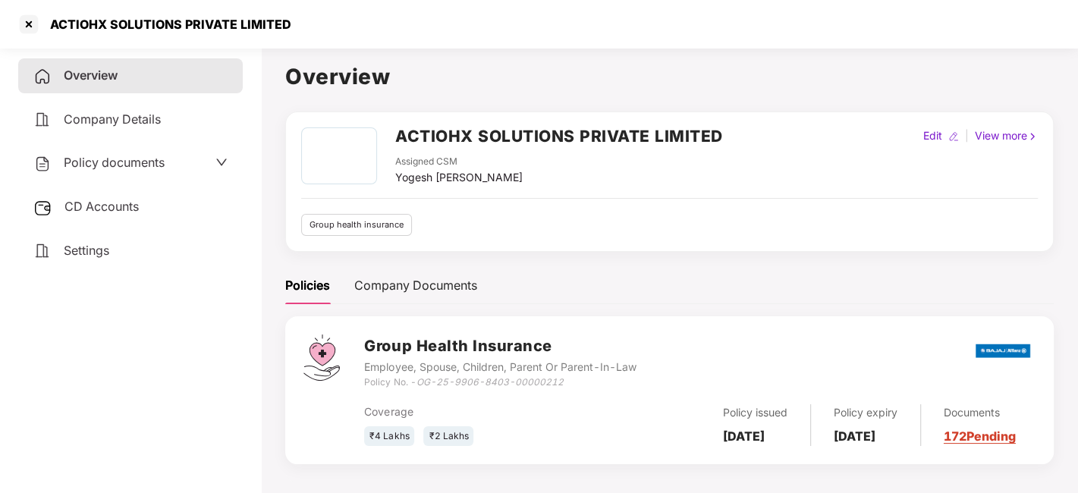
click at [120, 156] on span "Policy documents" at bounding box center [114, 162] width 101 height 15
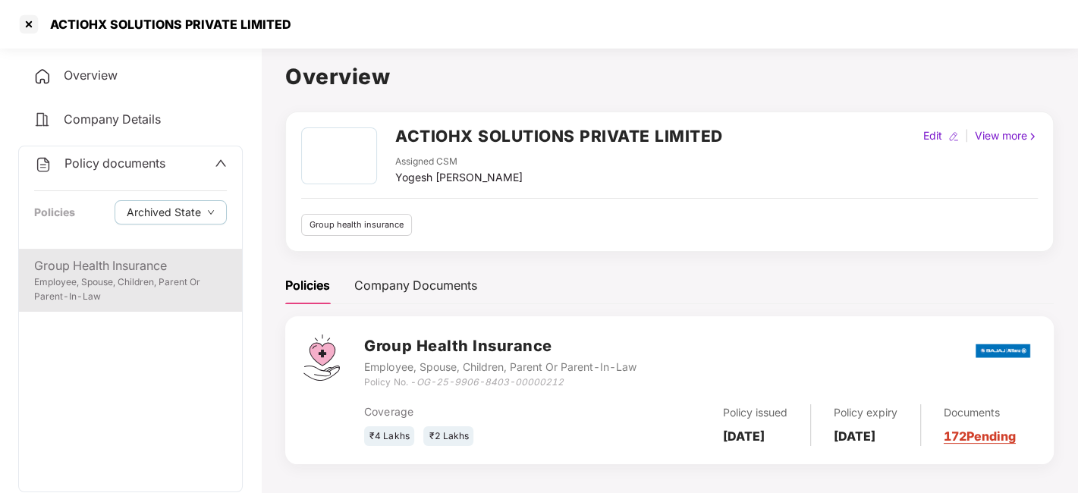
click at [112, 272] on div "Group Health Insurance" at bounding box center [130, 265] width 193 height 19
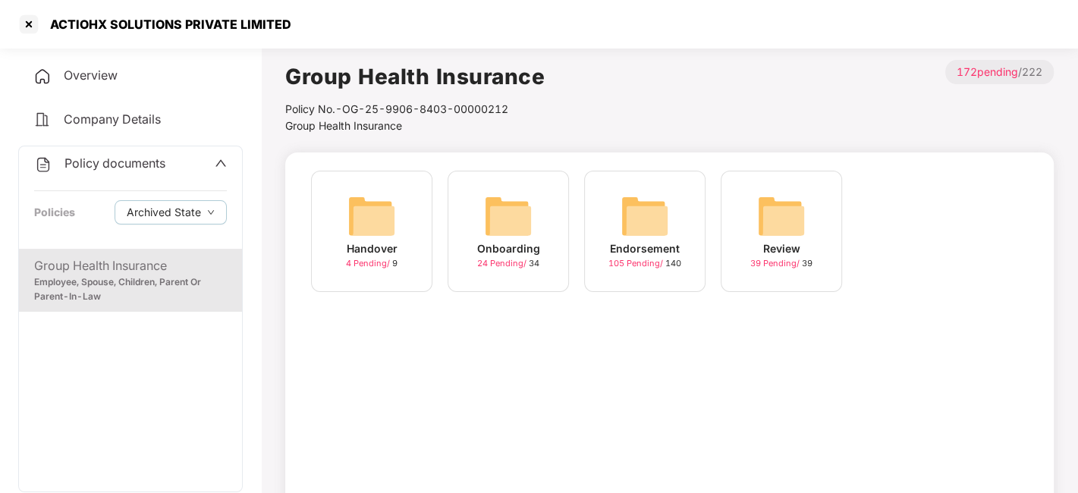
click at [641, 209] on img at bounding box center [645, 216] width 49 height 49
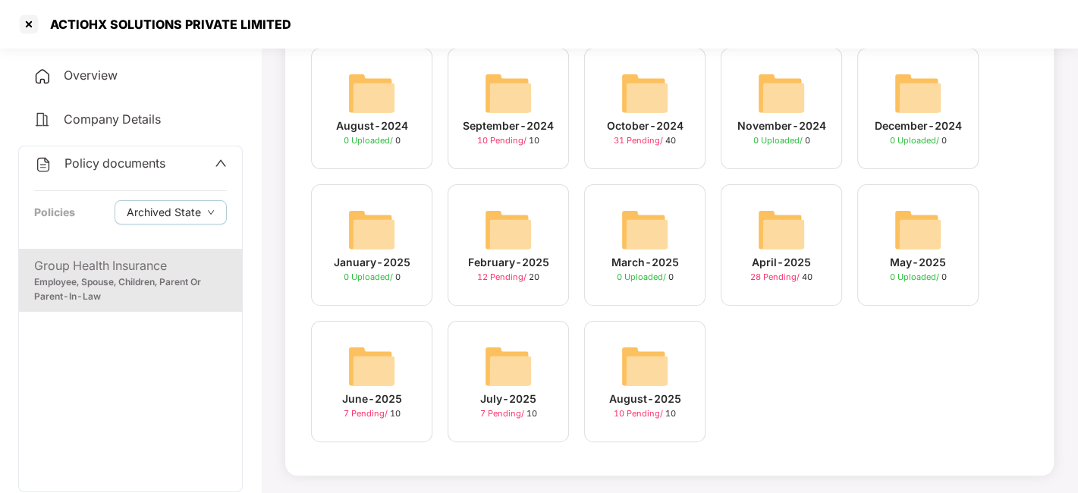
click at [639, 365] on img at bounding box center [645, 366] width 49 height 49
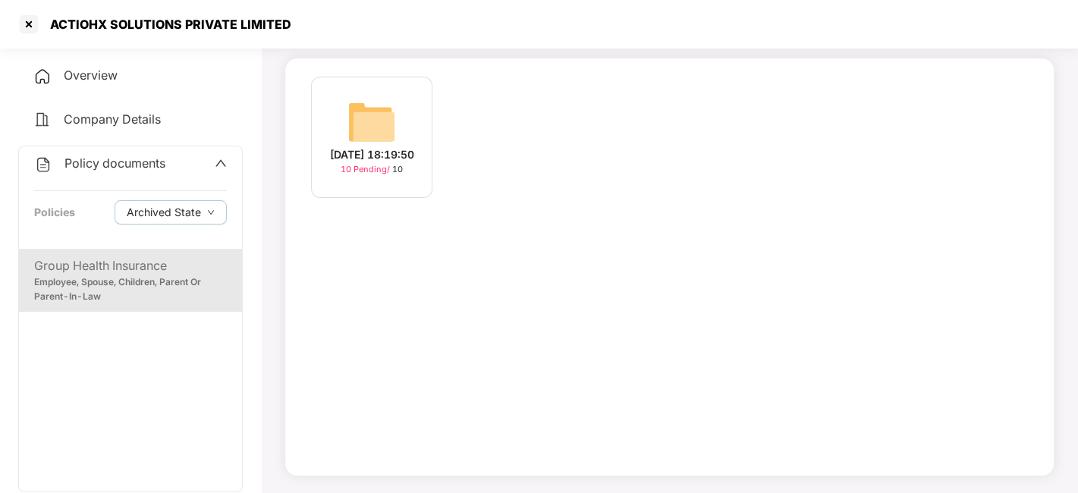
click at [357, 115] on img at bounding box center [372, 122] width 49 height 49
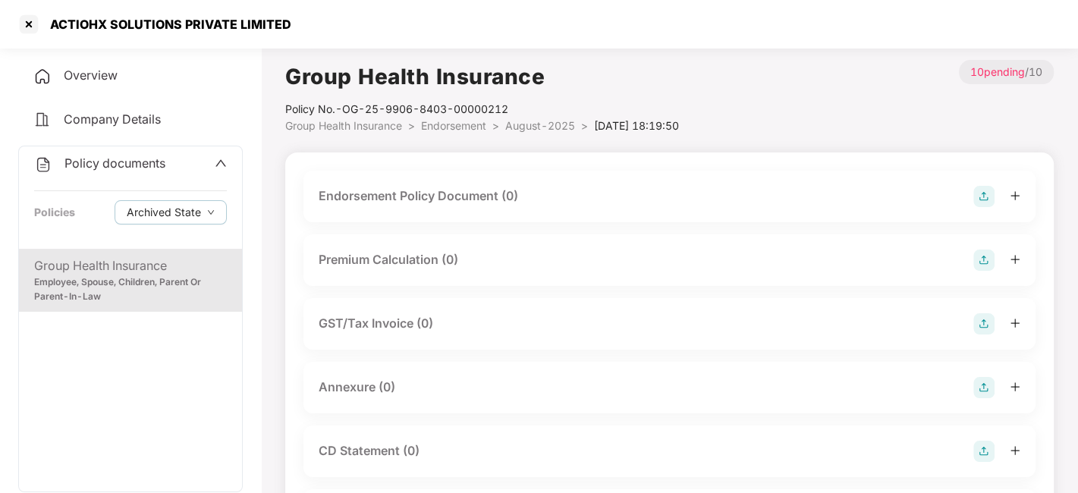
click at [971, 199] on div "Endorsement Policy Document (0)" at bounding box center [670, 196] width 702 height 21
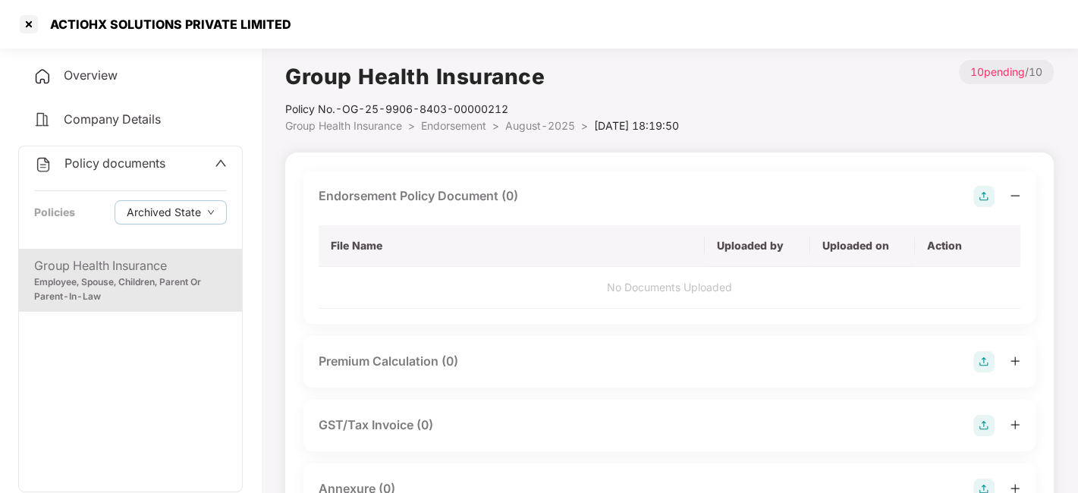
click at [974, 197] on img at bounding box center [984, 196] width 21 height 21
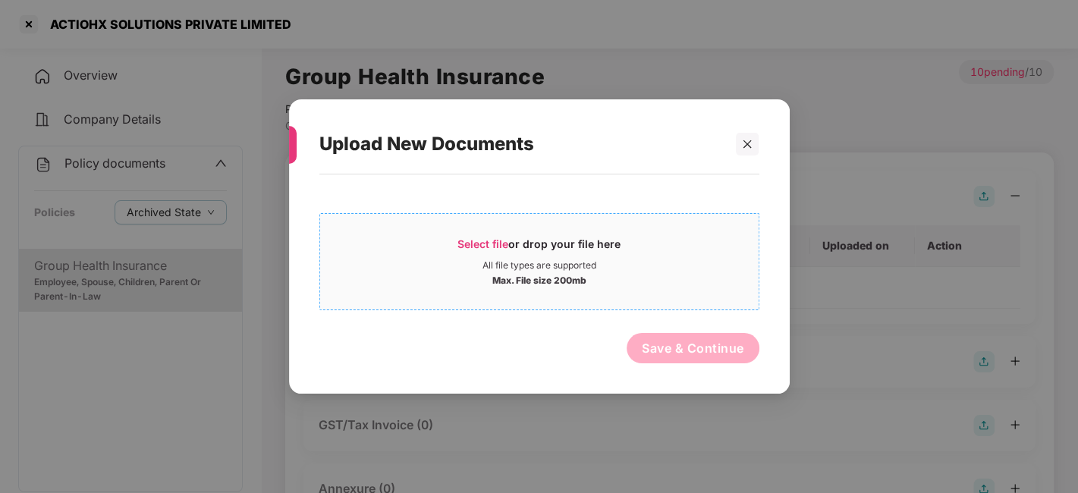
click at [696, 294] on span "Select file or drop your file here All file types are supported Max. File size …" at bounding box center [539, 261] width 439 height 73
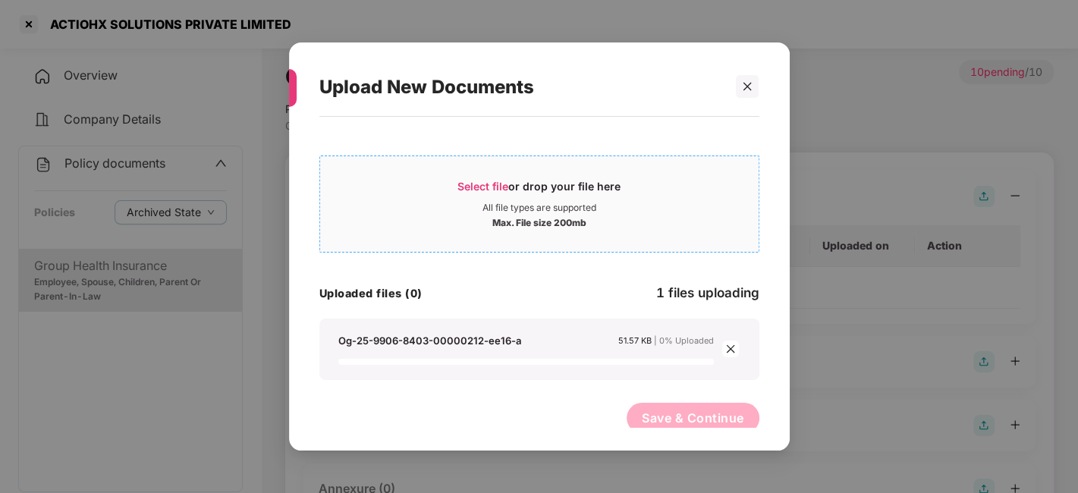
click at [442, 215] on div "Max. File size 200mb" at bounding box center [539, 221] width 439 height 15
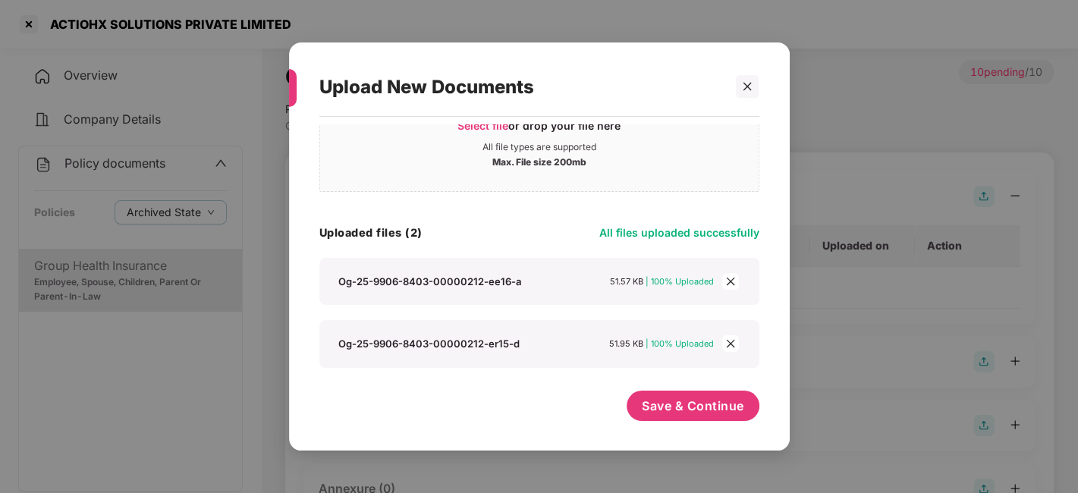
scroll to position [60, 0]
click at [700, 418] on button "Save & Continue" at bounding box center [693, 407] width 133 height 30
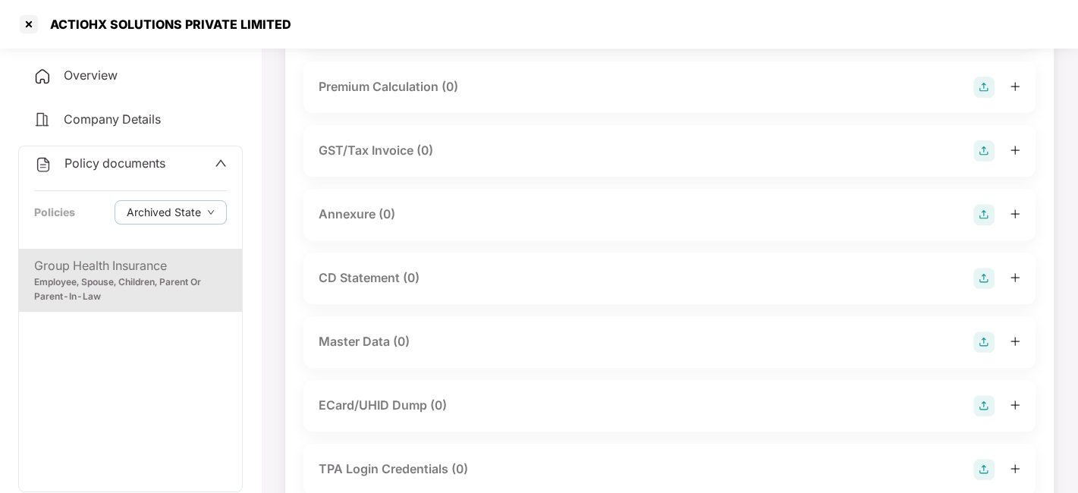
scroll to position [338, 0]
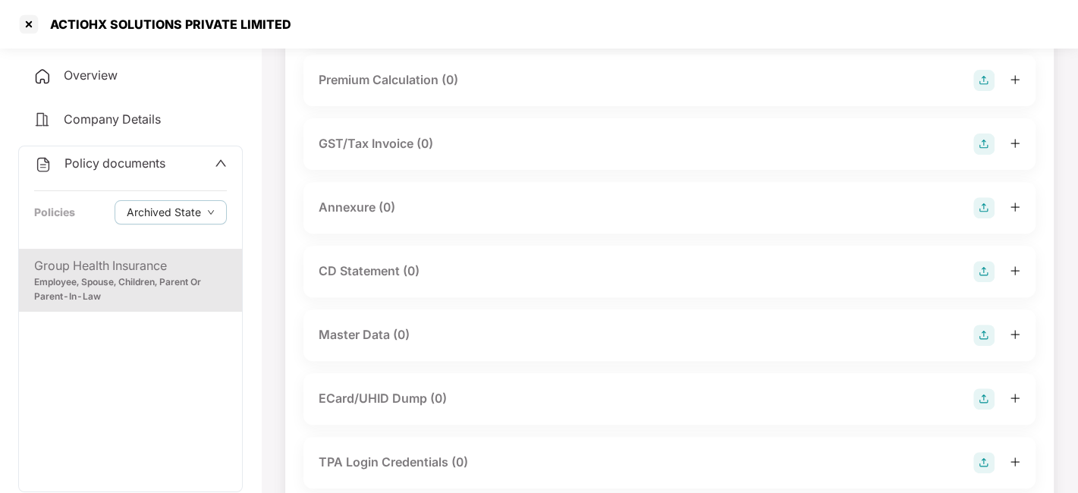
click at [982, 219] on img at bounding box center [984, 207] width 21 height 21
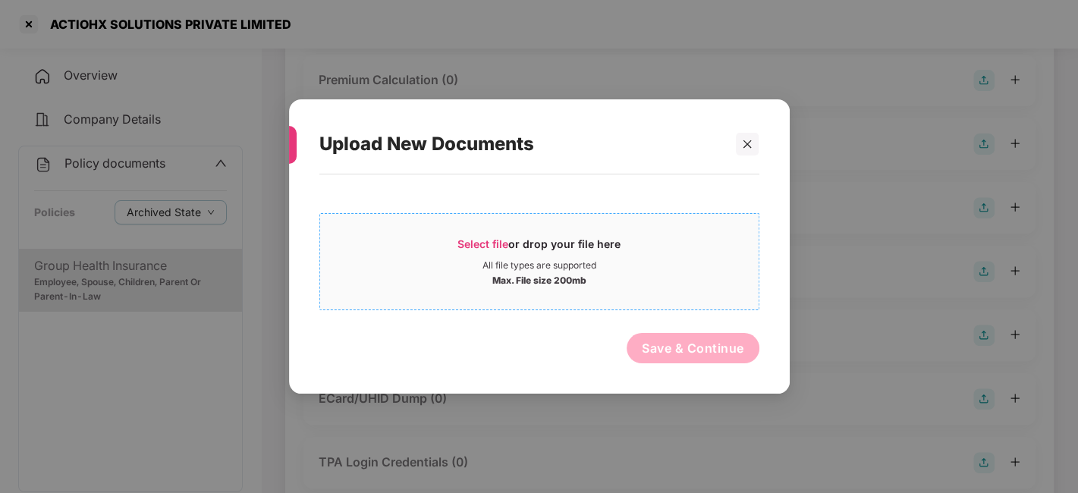
click at [678, 215] on div "Select file or drop your file here All file types are supported Max. File size …" at bounding box center [539, 261] width 440 height 97
click at [644, 272] on div "Max. File size 200mb" at bounding box center [539, 279] width 439 height 15
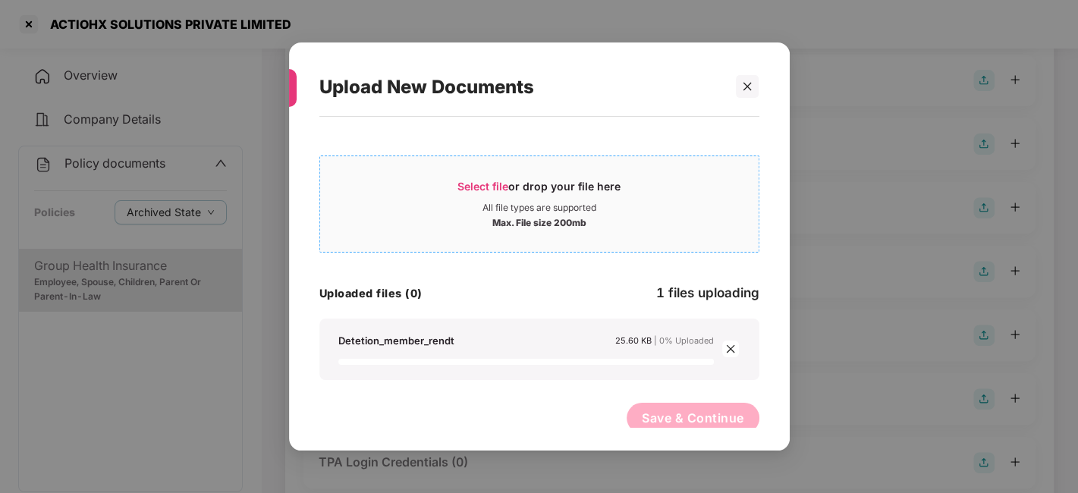
click at [448, 237] on span "Select file or drop your file here All file types are supported Max. File size …" at bounding box center [539, 204] width 439 height 73
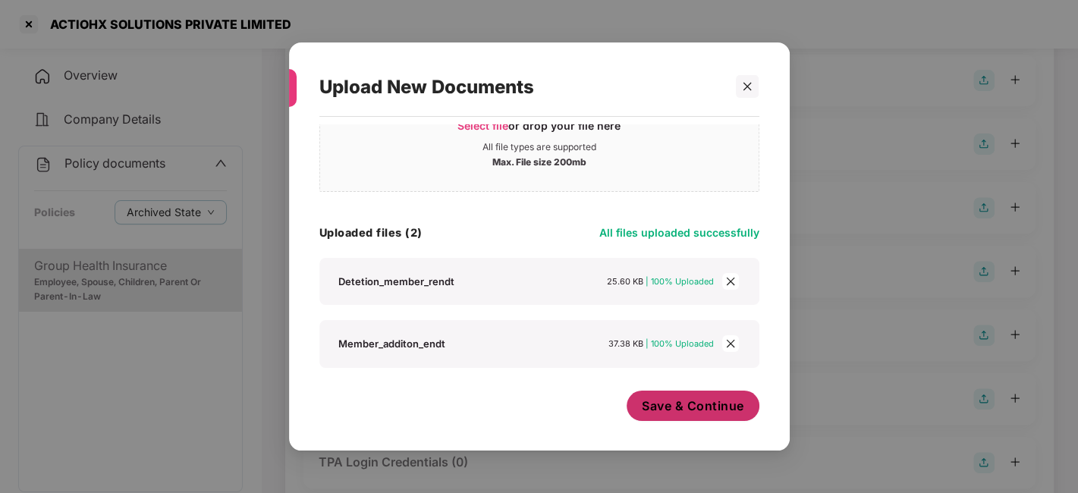
scroll to position [60, 0]
click at [676, 411] on span "Save & Continue" at bounding box center [693, 406] width 102 height 17
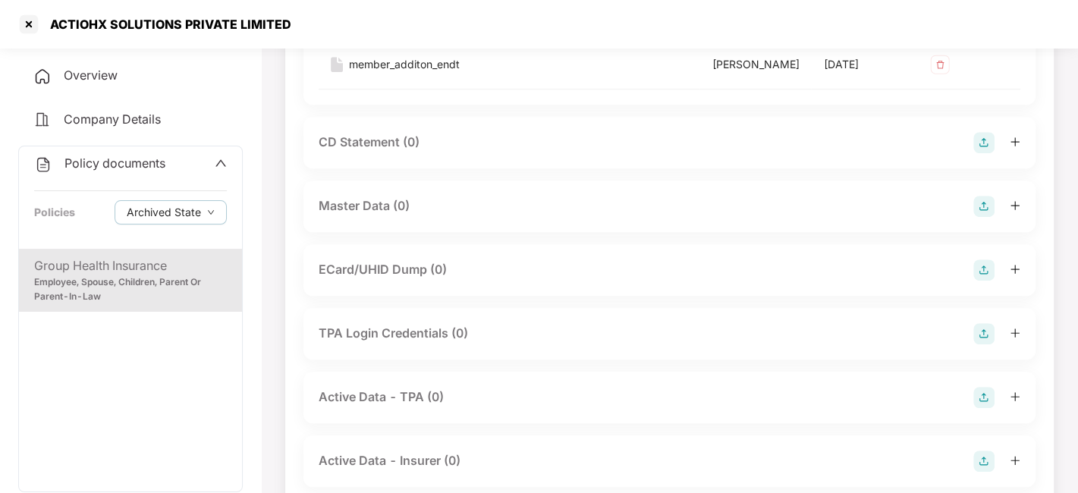
scroll to position [632, 0]
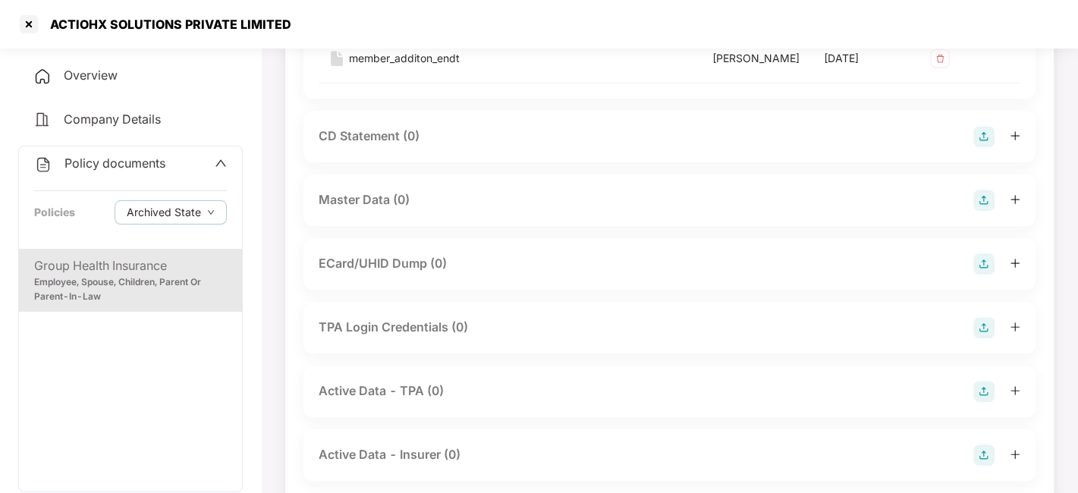
click at [985, 211] on img at bounding box center [984, 200] width 21 height 21
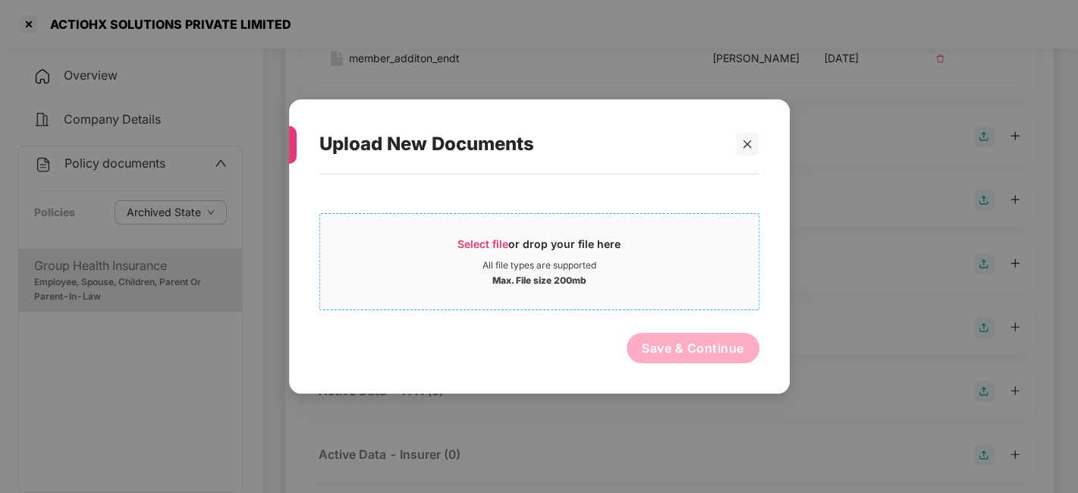
click at [660, 264] on div "All file types are supported" at bounding box center [539, 266] width 439 height 12
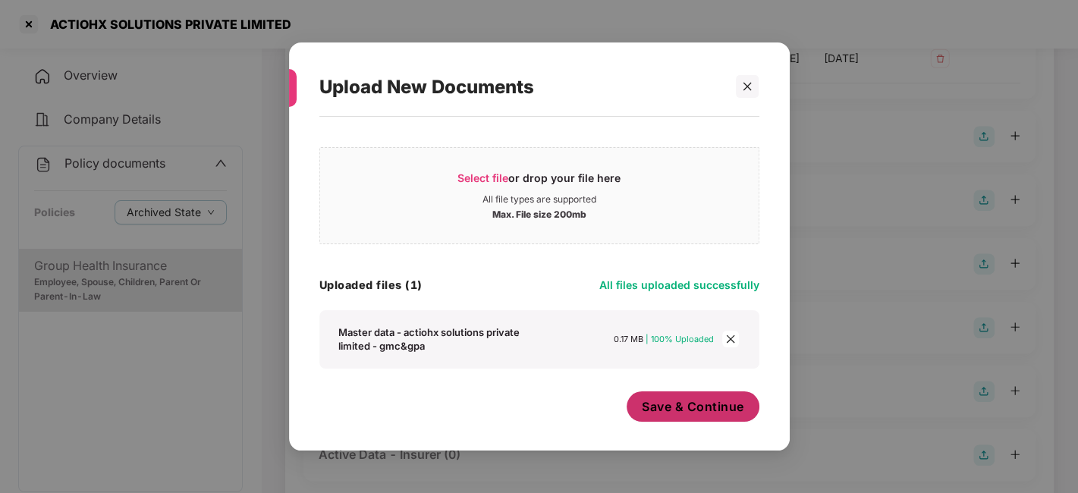
scroll to position [8, 0]
click at [663, 404] on span "Save & Continue" at bounding box center [693, 406] width 102 height 17
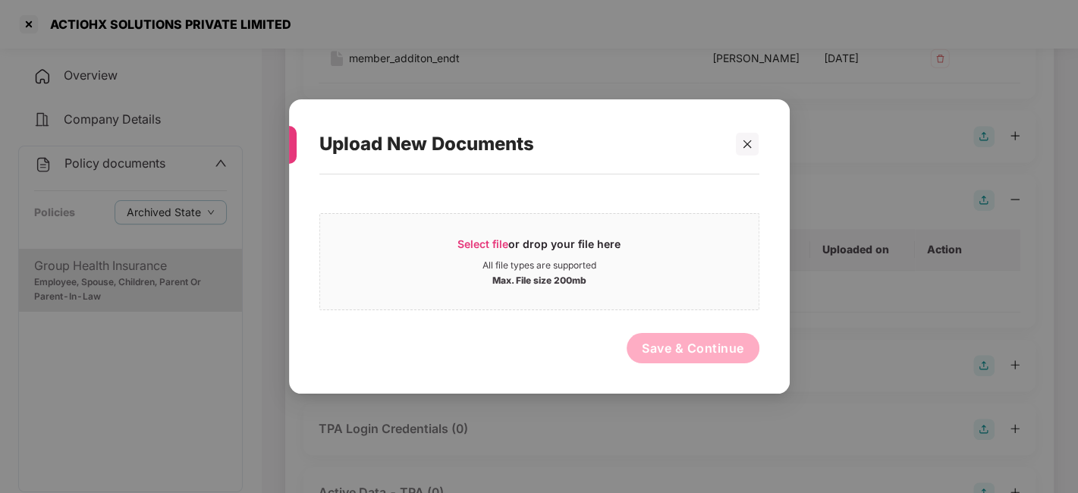
scroll to position [0, 0]
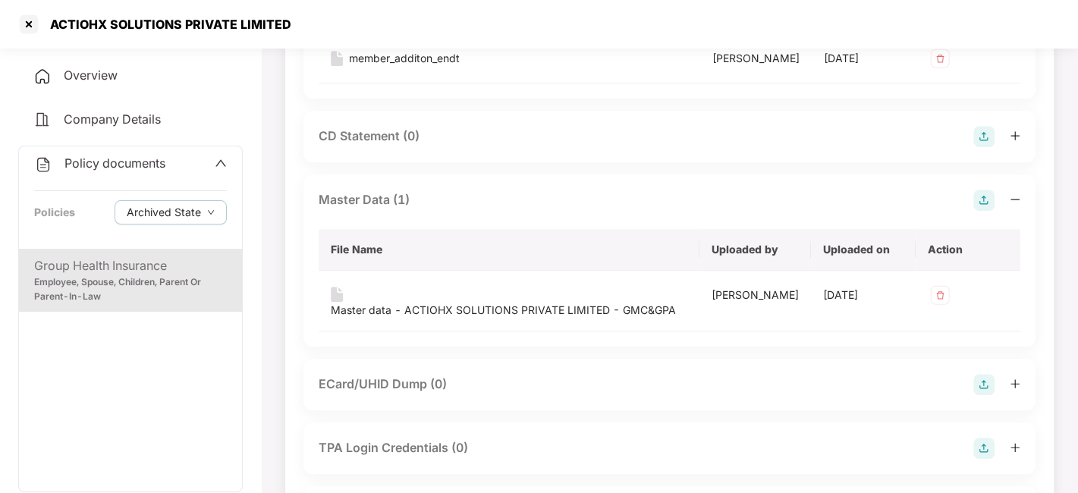
click at [98, 162] on span "Policy documents" at bounding box center [114, 163] width 101 height 15
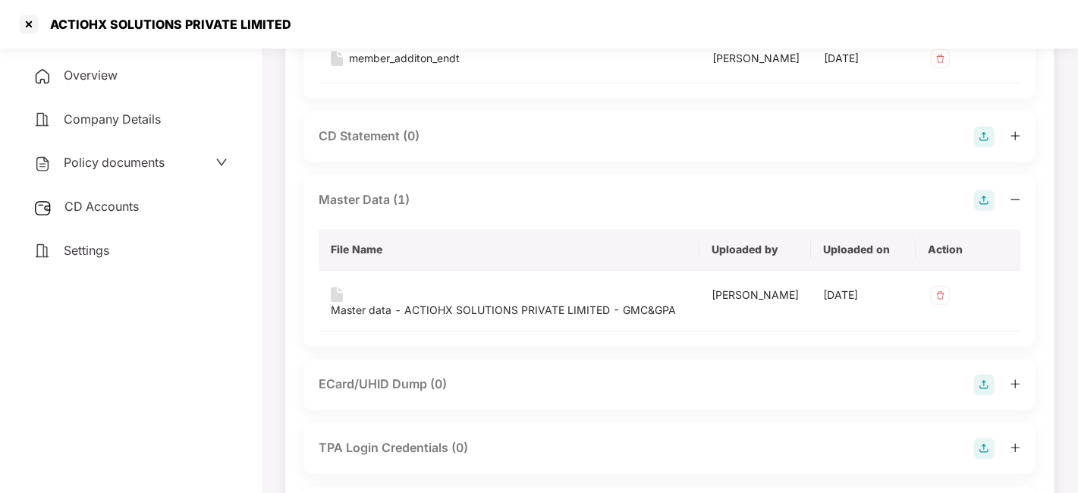
click at [103, 208] on span "CD Accounts" at bounding box center [101, 206] width 74 height 15
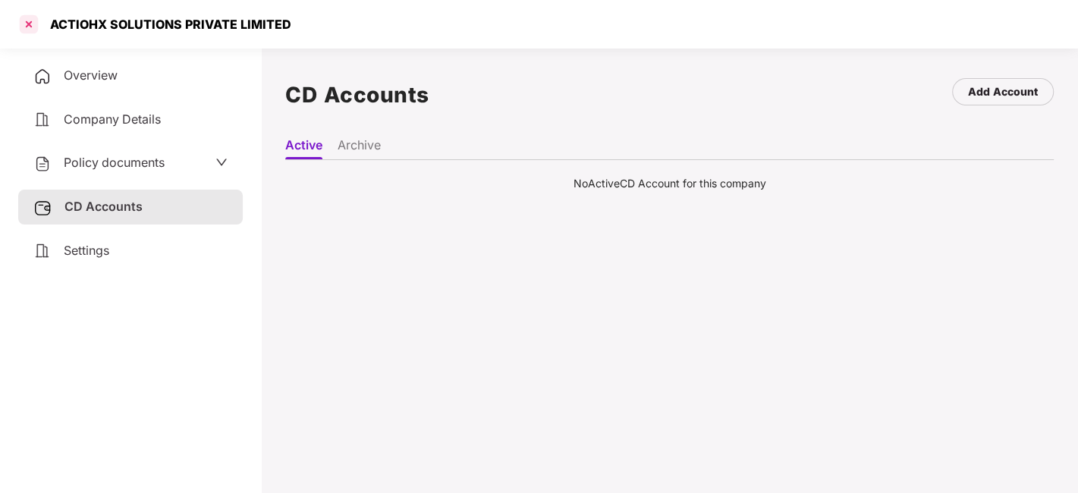
click at [30, 29] on div at bounding box center [29, 24] width 24 height 24
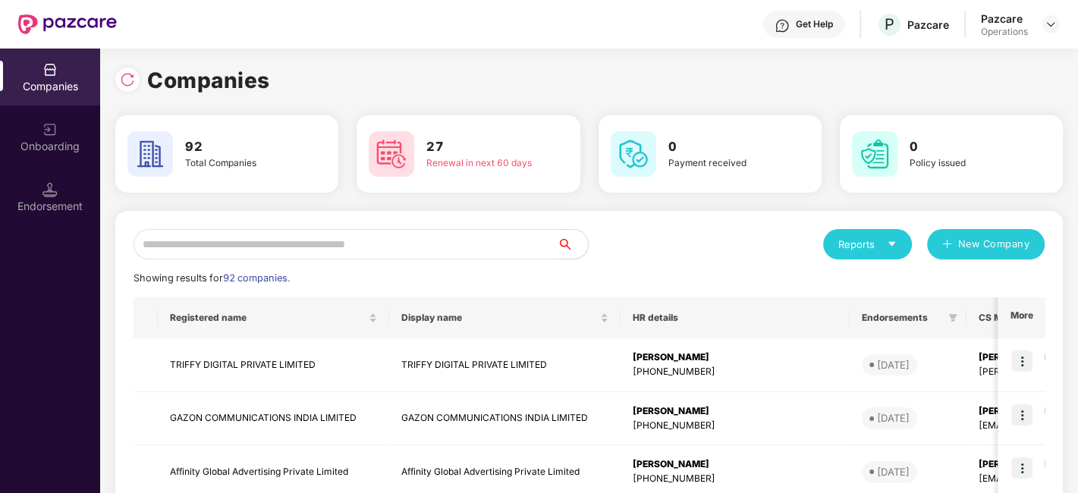
click at [275, 244] on input "text" at bounding box center [346, 244] width 424 height 30
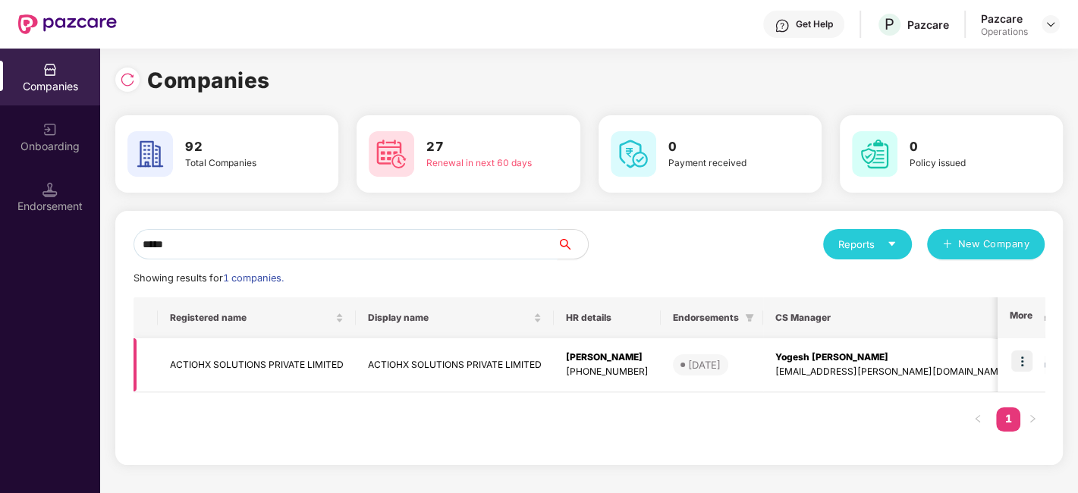
type input "*****"
click at [1018, 358] on img at bounding box center [1021, 361] width 21 height 21
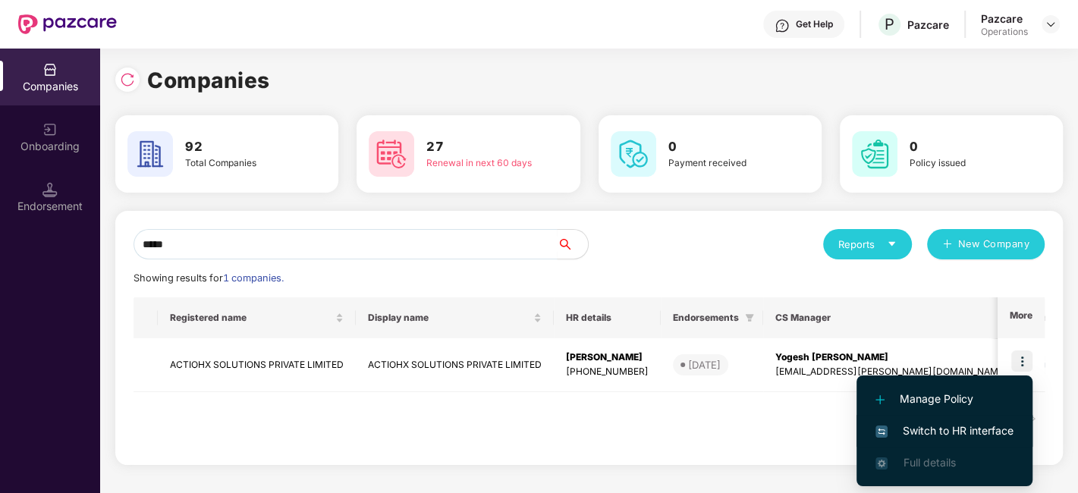
click at [930, 428] on span "Switch to HR interface" at bounding box center [945, 431] width 138 height 17
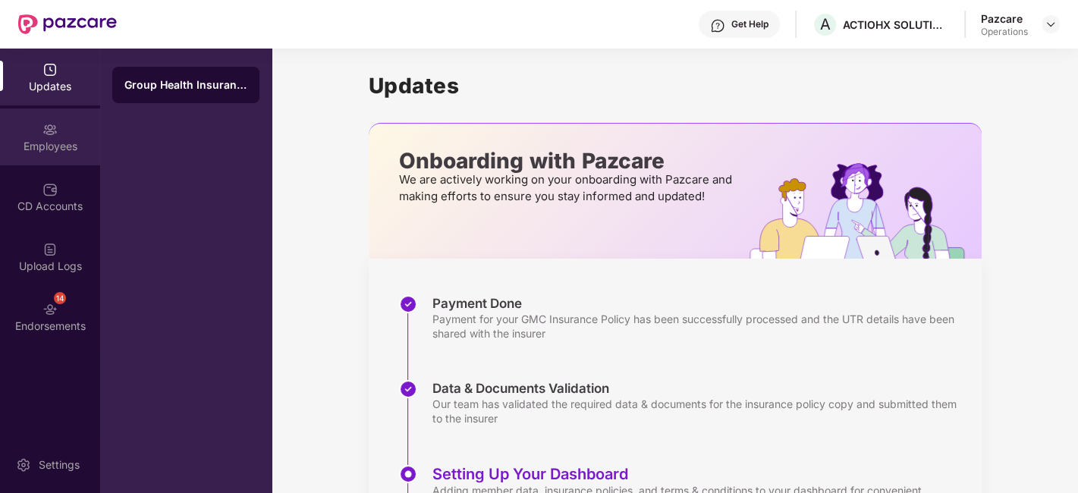
click at [42, 142] on div "Employees" at bounding box center [50, 146] width 100 height 15
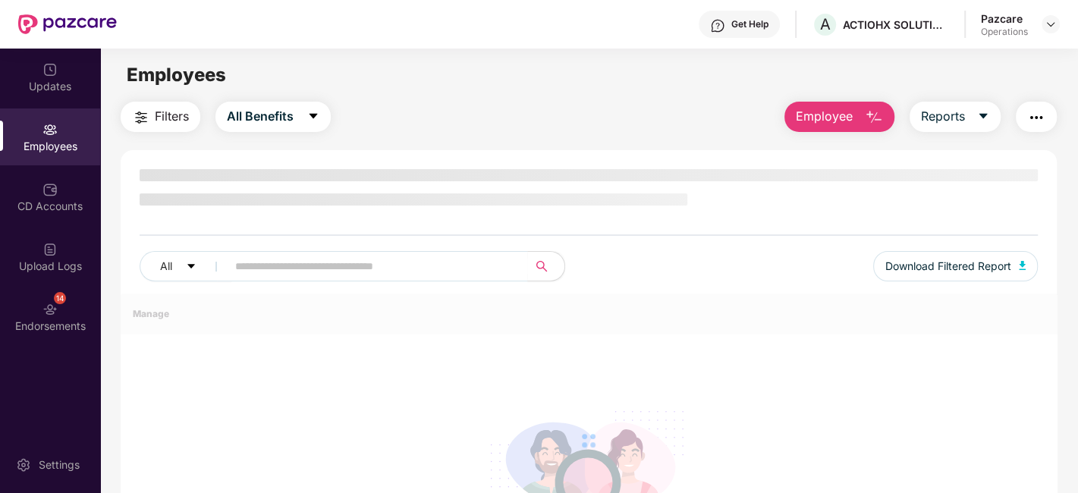
click at [156, 122] on span "Filters" at bounding box center [172, 116] width 34 height 19
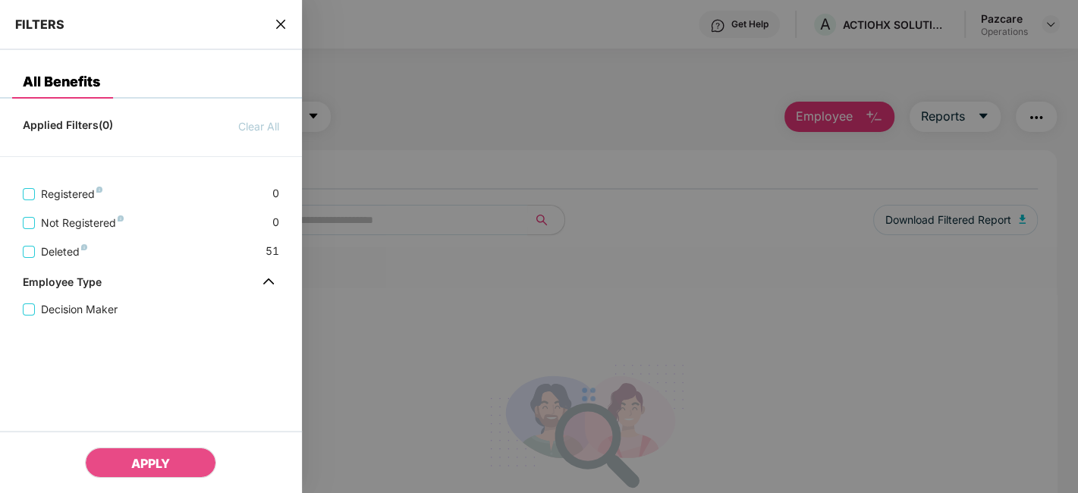
scroll to position [110, 0]
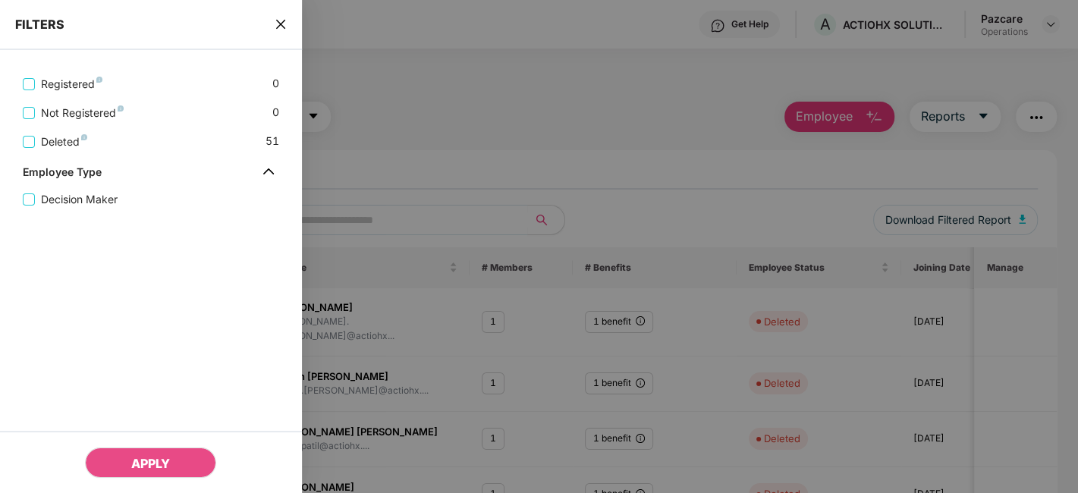
click at [282, 26] on icon "close" at bounding box center [280, 24] width 9 height 9
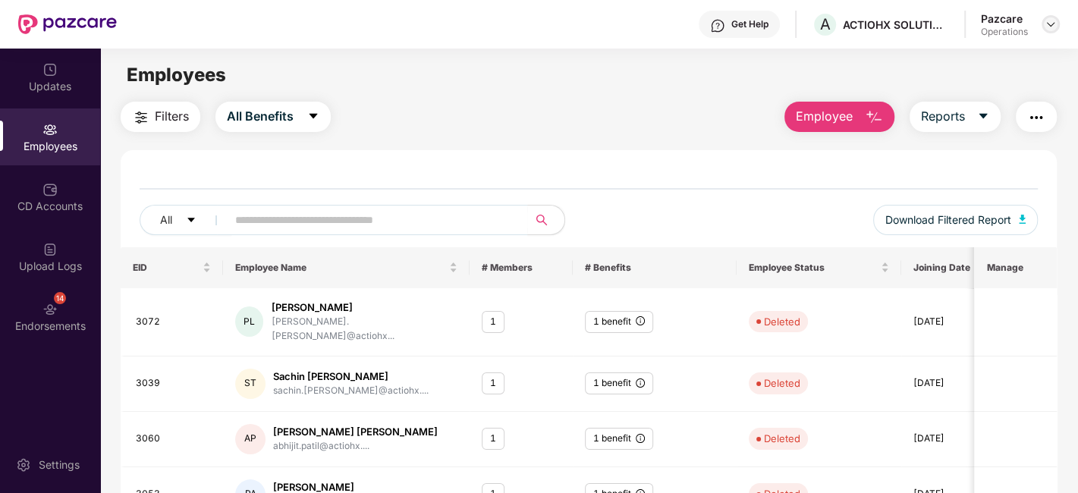
click at [1052, 27] on img at bounding box center [1051, 24] width 12 height 12
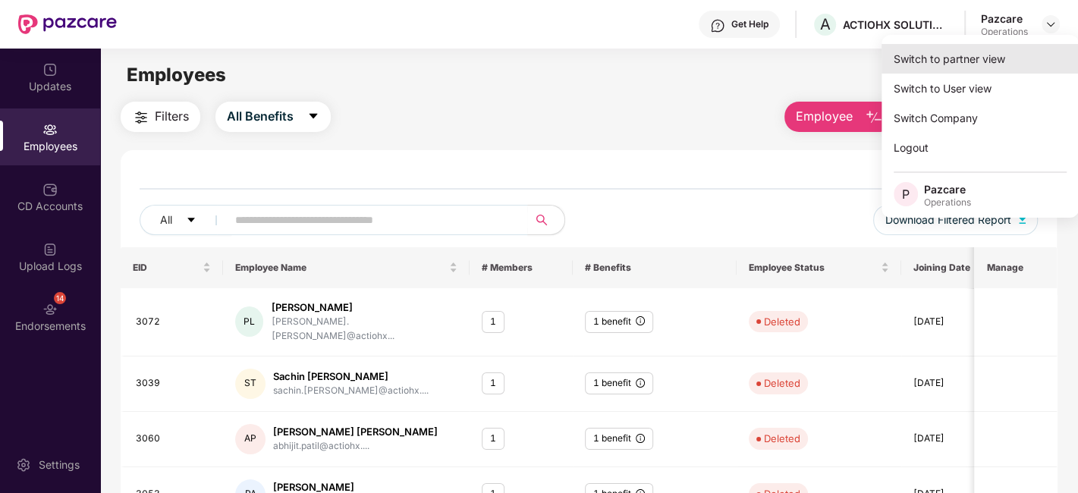
click at [965, 49] on div "Switch to partner view" at bounding box center [980, 59] width 197 height 30
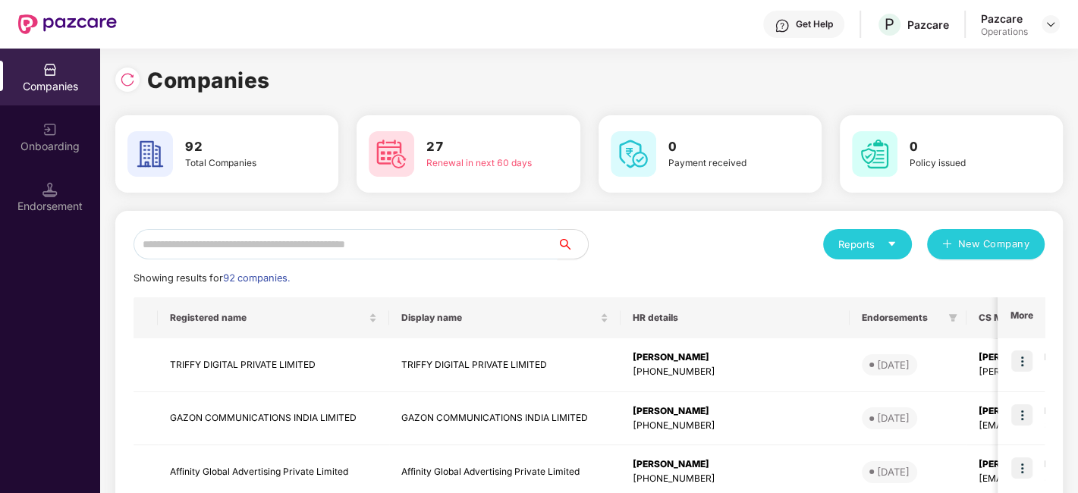
click at [415, 249] on input "text" at bounding box center [346, 244] width 424 height 30
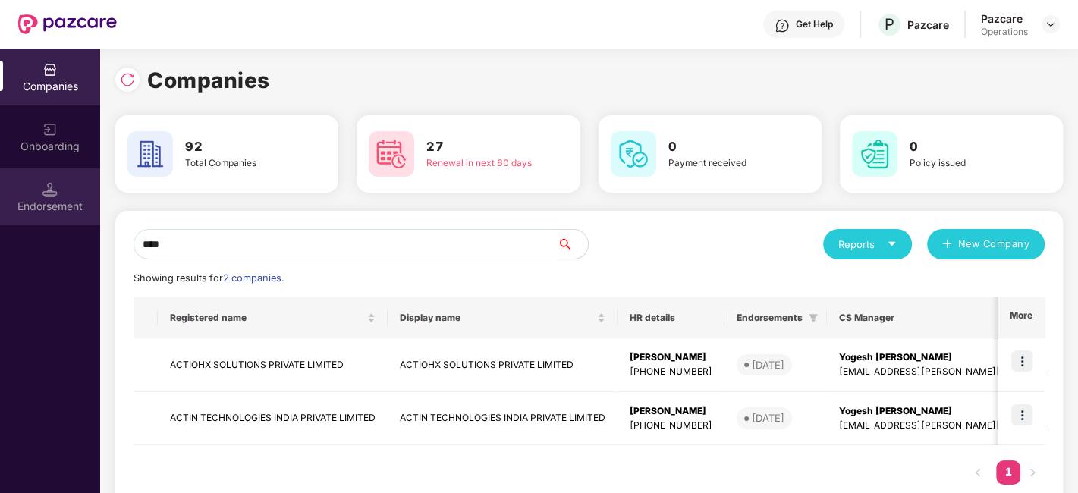
type input "****"
click at [56, 199] on div "Endorsement" at bounding box center [50, 206] width 100 height 15
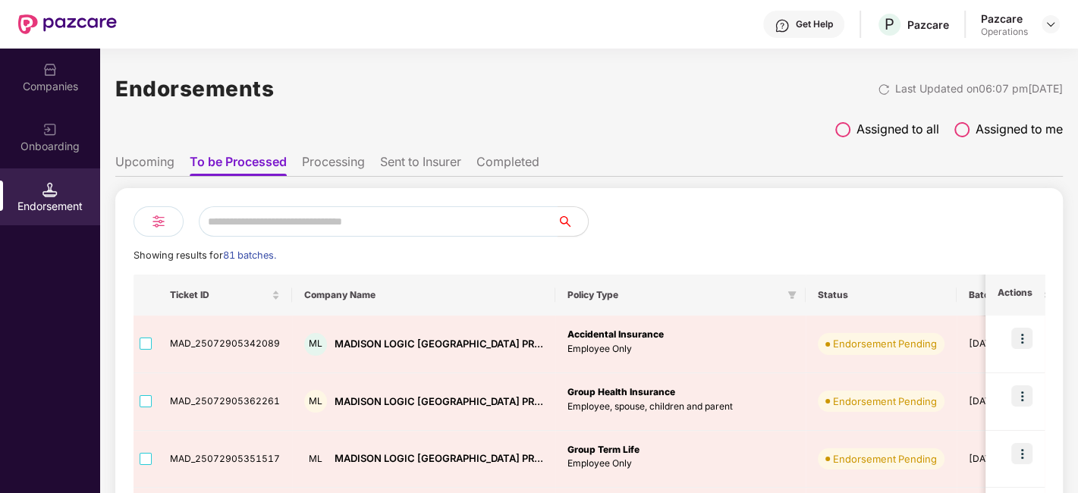
click at [229, 220] on input "text" at bounding box center [378, 221] width 359 height 30
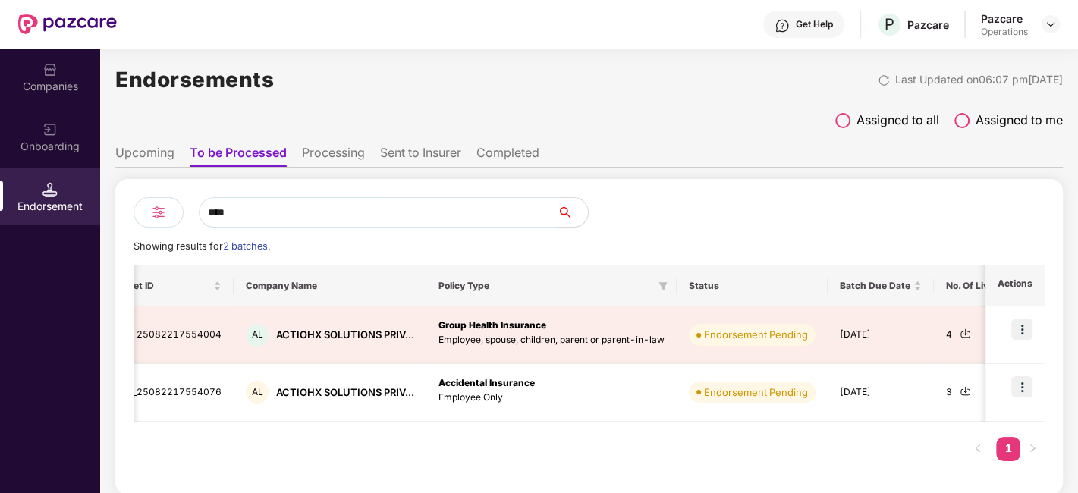
scroll to position [0, 67]
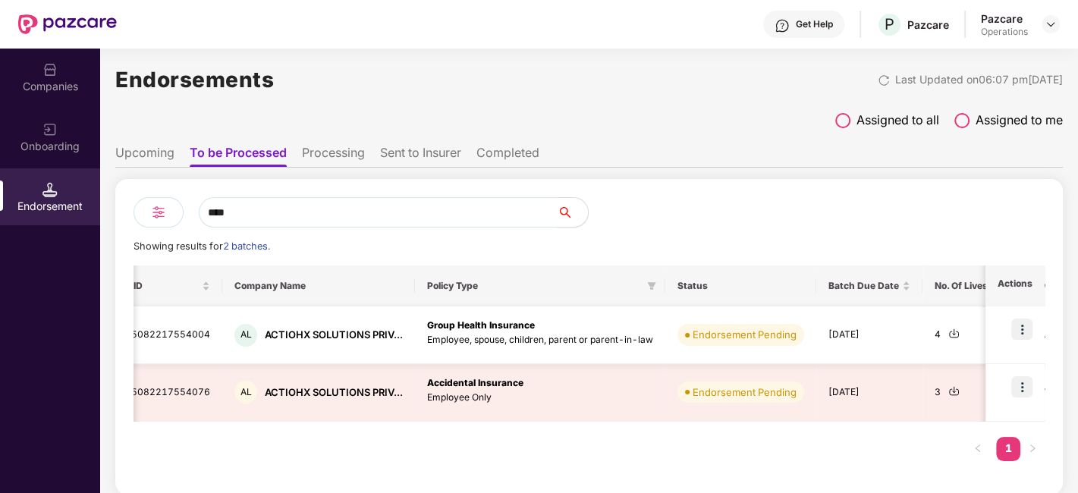
type input "****"
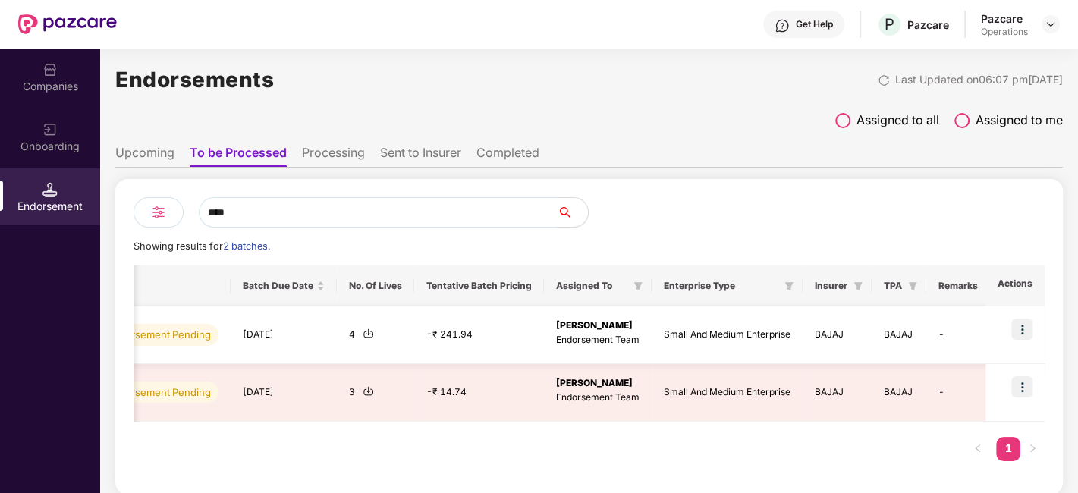
scroll to position [0, 669]
click at [1020, 334] on img at bounding box center [1021, 329] width 21 height 21
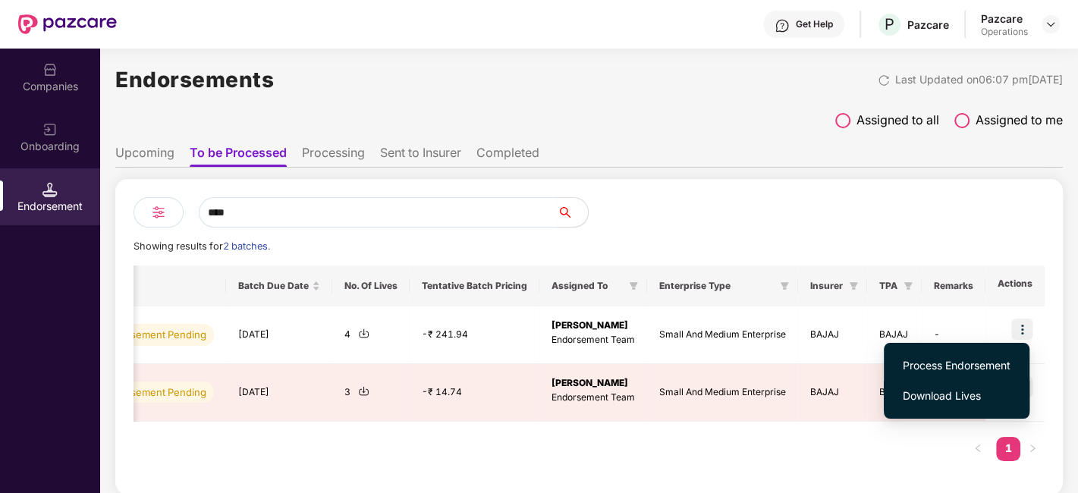
click at [952, 398] on span "Download Lives" at bounding box center [957, 396] width 108 height 17
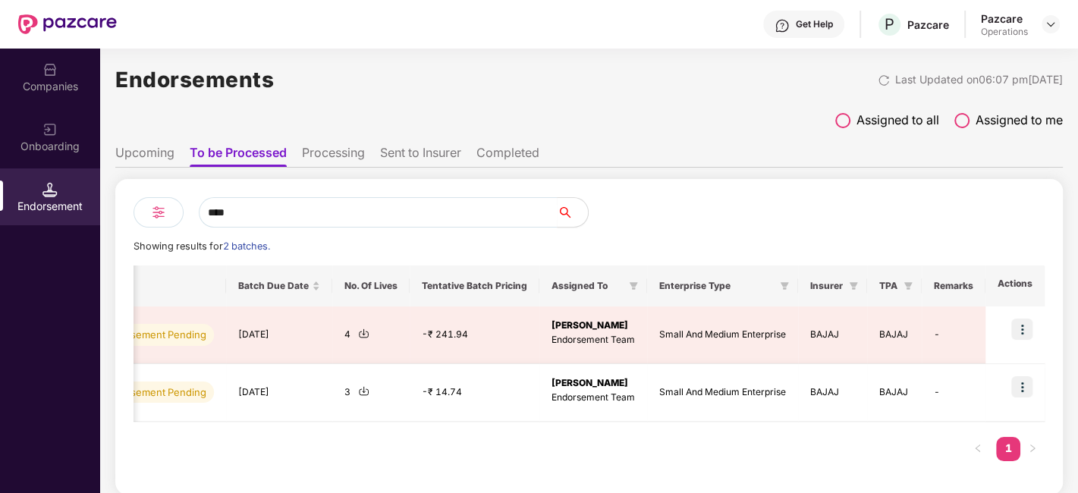
click at [1027, 389] on img at bounding box center [1021, 386] width 21 height 21
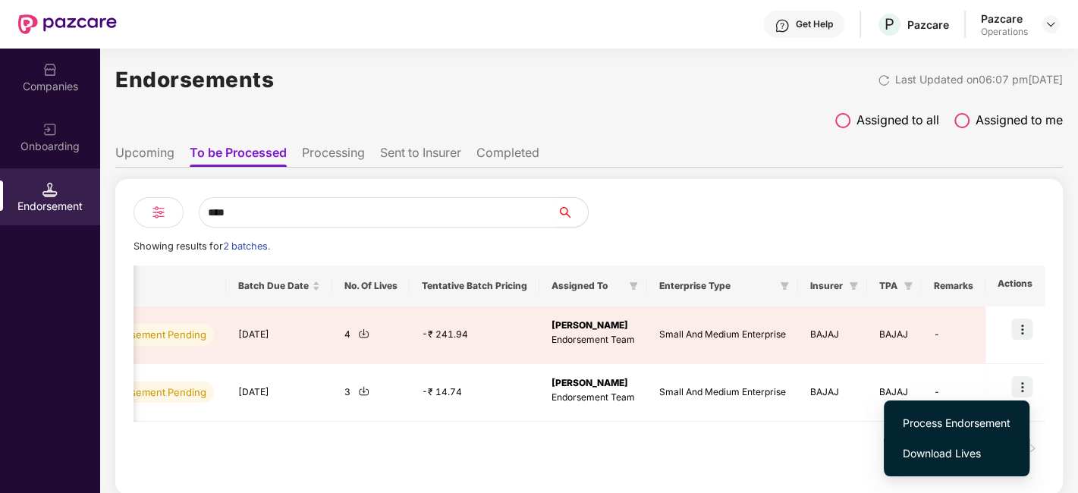
click at [934, 449] on span "Download Lives" at bounding box center [957, 453] width 108 height 17
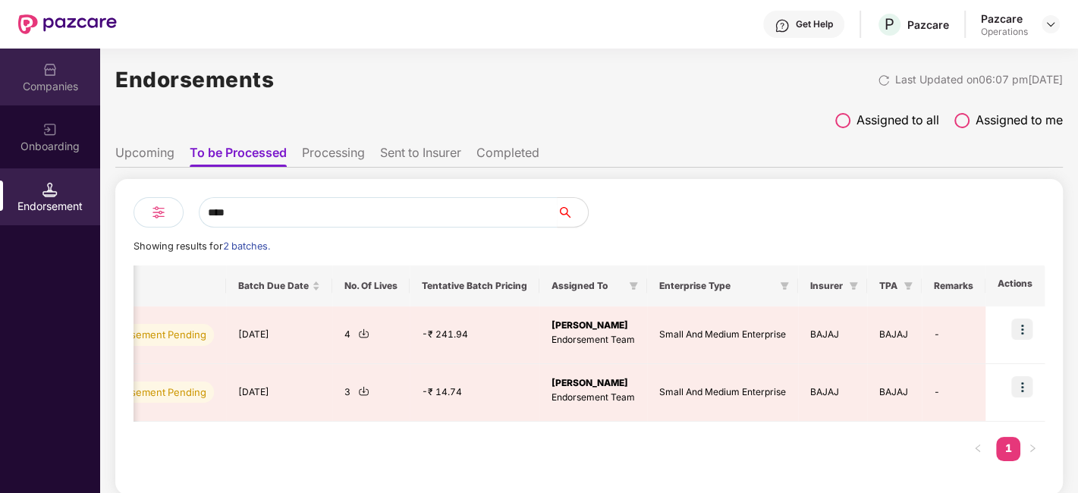
click at [22, 86] on div "Companies" at bounding box center [50, 86] width 100 height 15
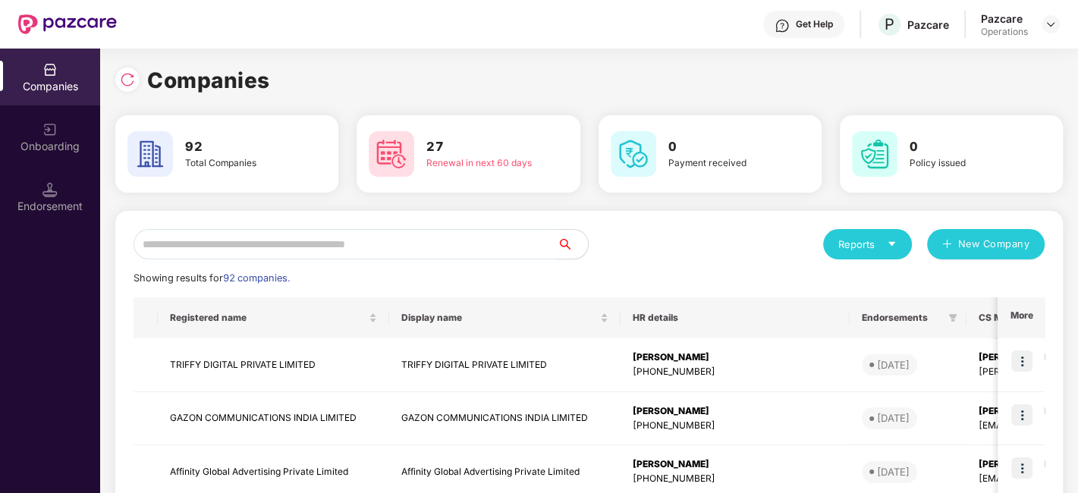
click at [274, 241] on input "text" at bounding box center [346, 244] width 424 height 30
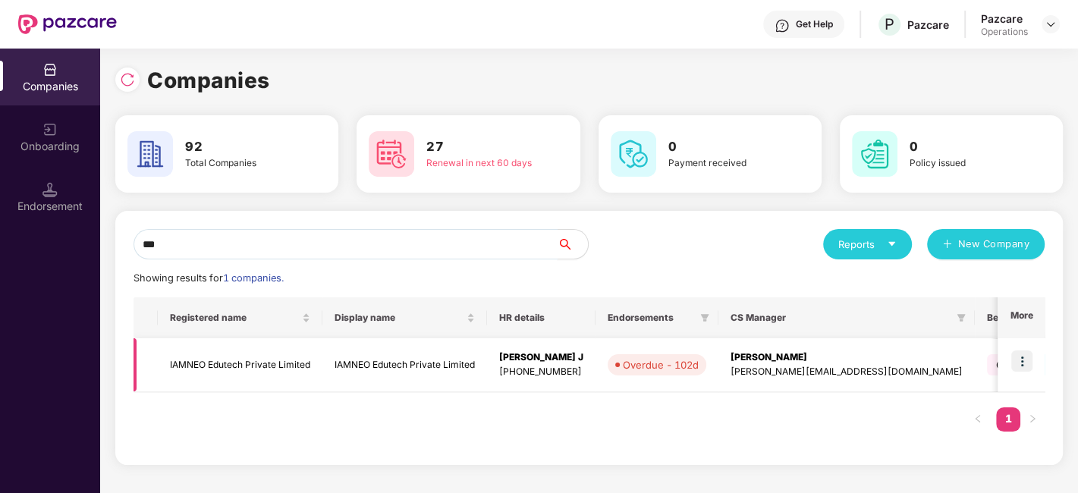
type input "***"
click at [244, 372] on td "IAMNEO Edutech Private Limited" at bounding box center [240, 365] width 165 height 54
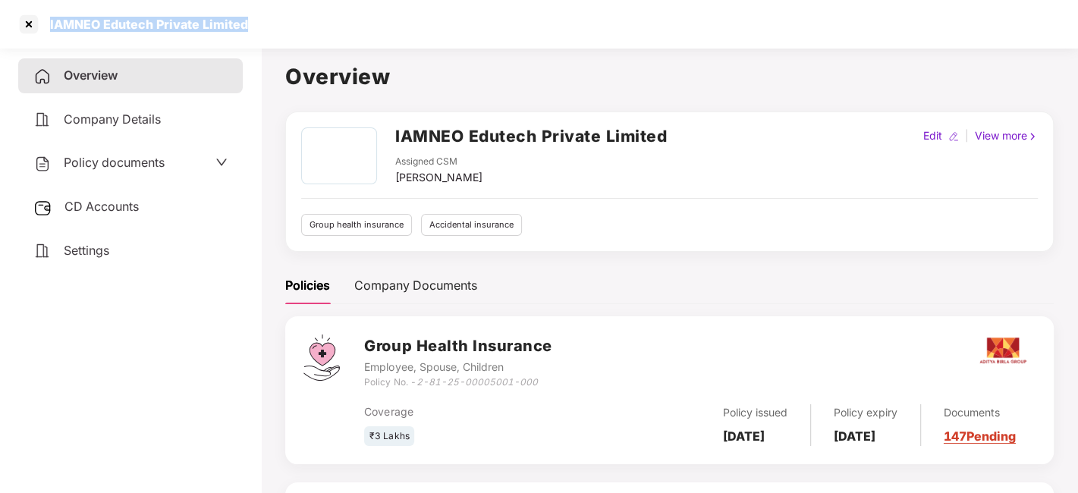
drag, startPoint x: 46, startPoint y: 24, endPoint x: 249, endPoint y: 32, distance: 203.5
click at [249, 32] on div "IAMNEO Edutech Private Limited" at bounding box center [539, 24] width 1078 height 49
copy div "IAMNEO Edutech Private Limited"
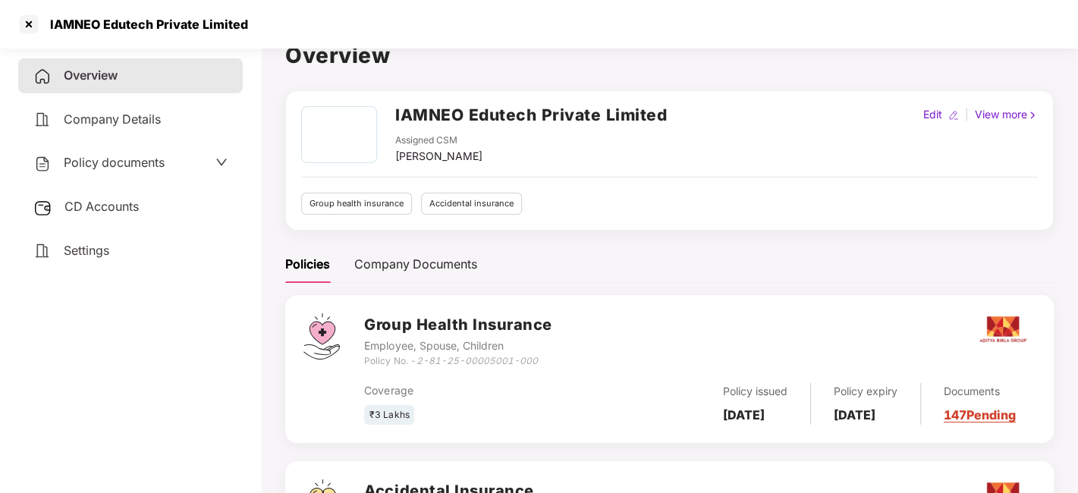
click at [517, 277] on div "Policies Company Documents" at bounding box center [669, 264] width 769 height 37
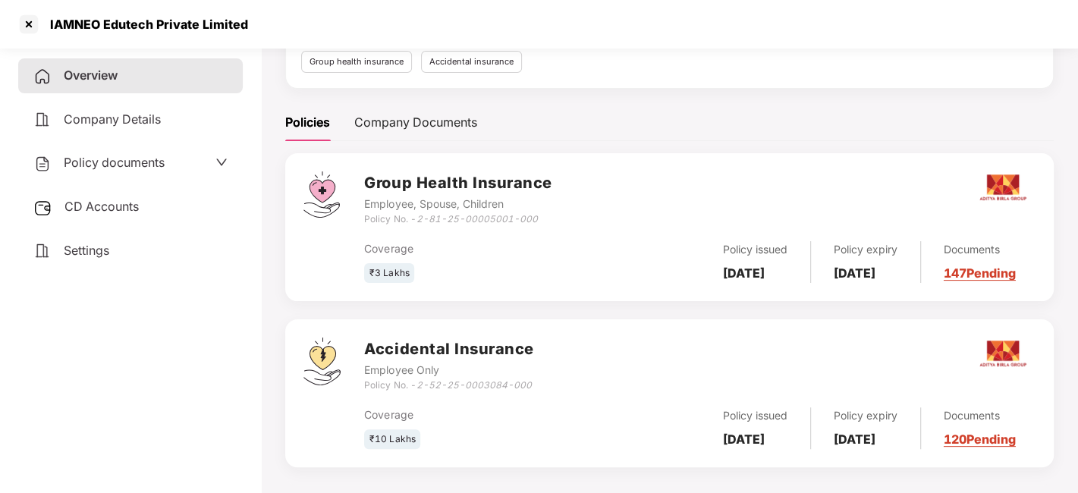
scroll to position [167, 0]
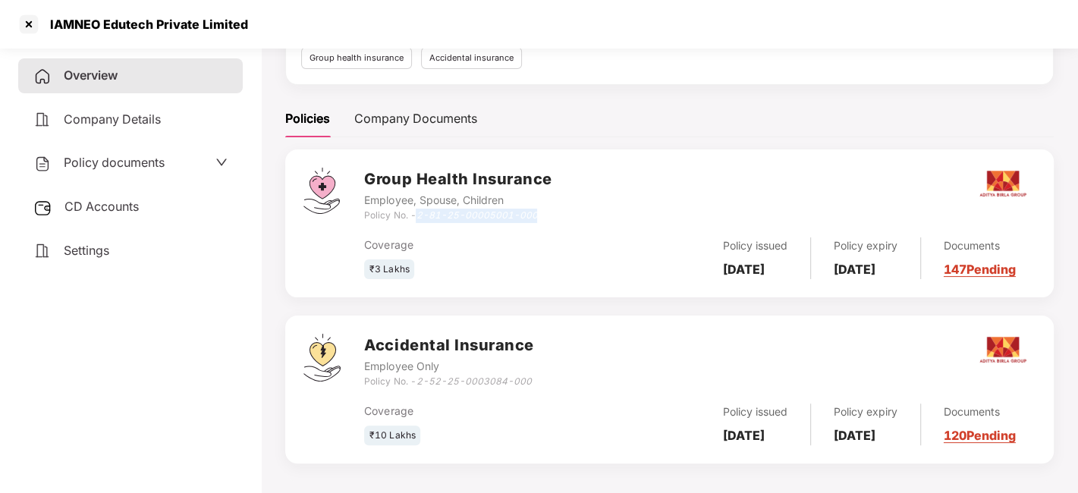
drag, startPoint x: 418, startPoint y: 212, endPoint x: 548, endPoint y: 209, distance: 129.8
click at [548, 209] on div "Policy No. - 2-81-25-00005001-000" at bounding box center [457, 216] width 187 height 14
copy icon "2-81-25-00005001-000"
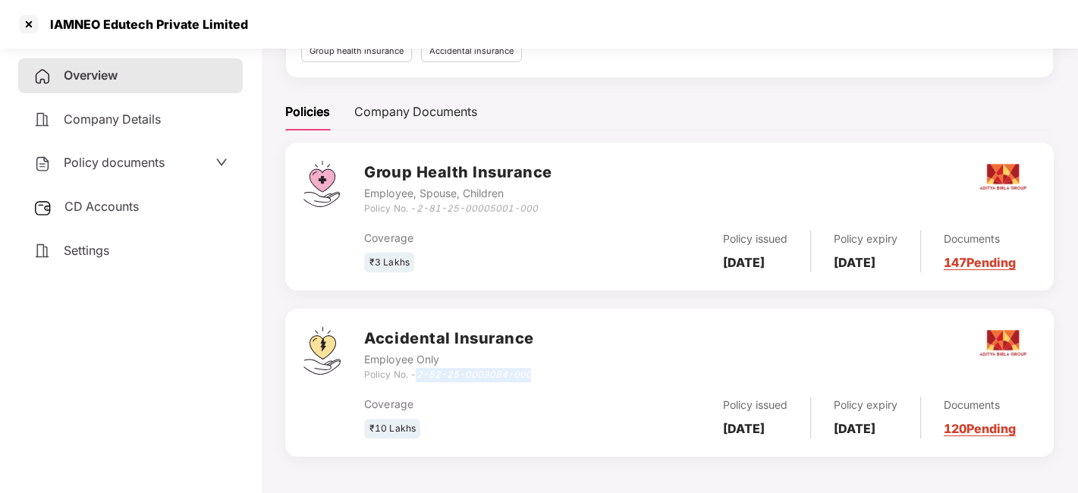
drag, startPoint x: 419, startPoint y: 370, endPoint x: 532, endPoint y: 368, distance: 113.1
click at [532, 368] on div "Policy No. - 2-52-25-0003084-000" at bounding box center [448, 375] width 169 height 14
copy icon "2-52-25-0003084-000"
click at [27, 19] on div at bounding box center [29, 24] width 24 height 24
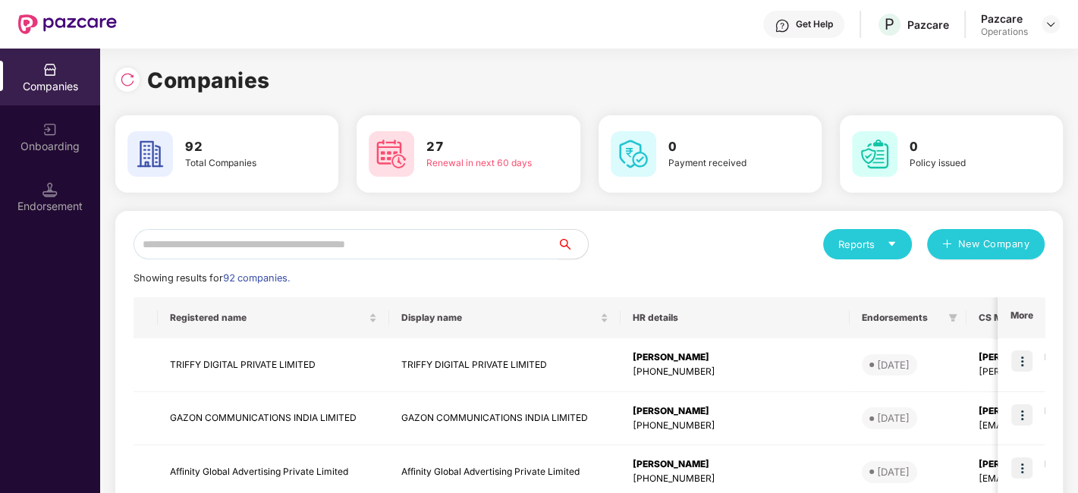
click at [349, 244] on input "text" at bounding box center [346, 244] width 424 height 30
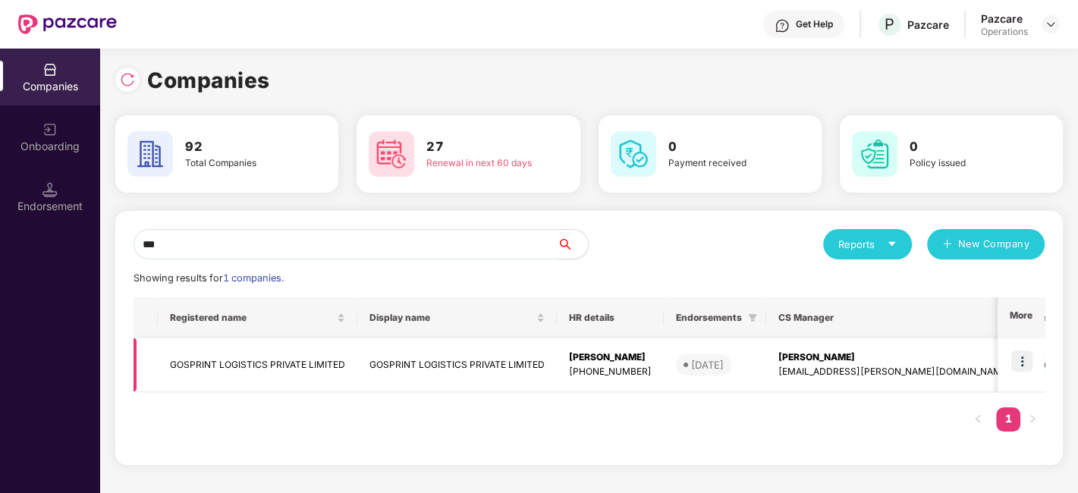
type input "***"
click at [280, 365] on td "GOSPRINT LOGISTICS PRIVATE LIMITED" at bounding box center [258, 365] width 200 height 54
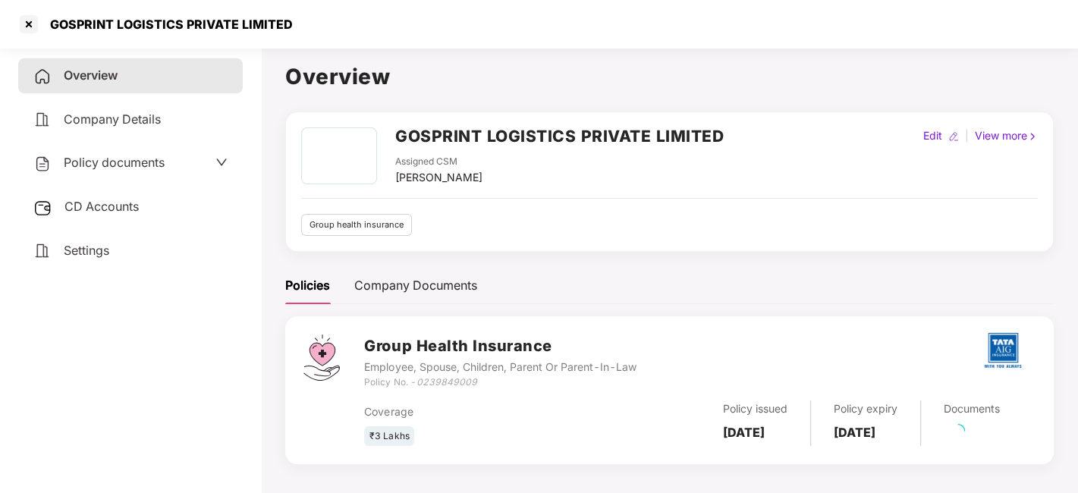
click at [134, 162] on span "Policy documents" at bounding box center [114, 162] width 101 height 15
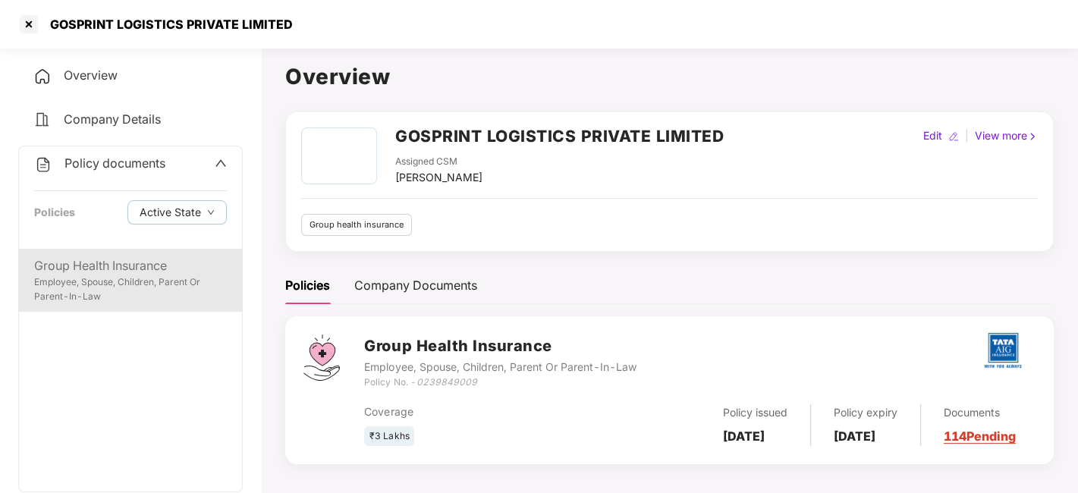
click at [130, 275] on div "Employee, Spouse, Children, Parent Or Parent-In-Law" at bounding box center [130, 289] width 193 height 29
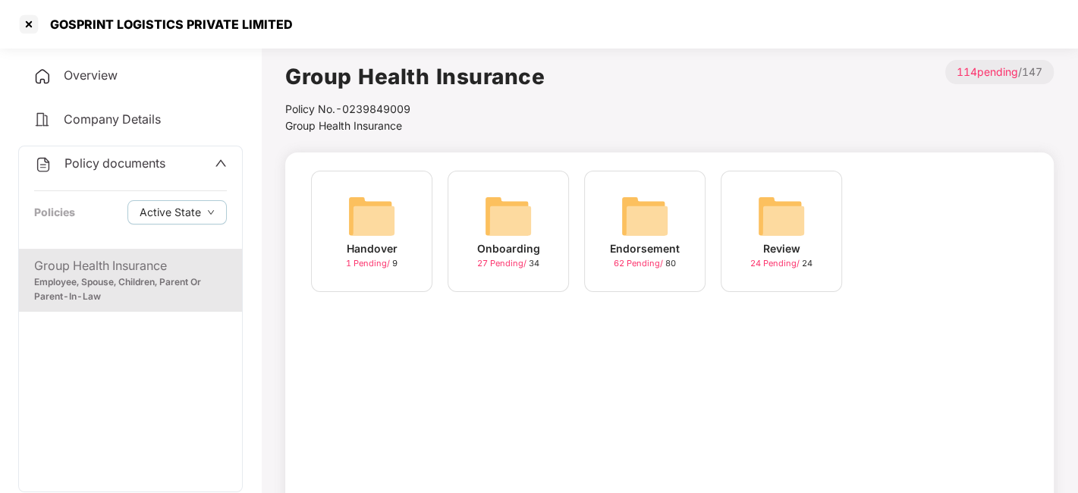
click at [663, 208] on img at bounding box center [645, 216] width 49 height 49
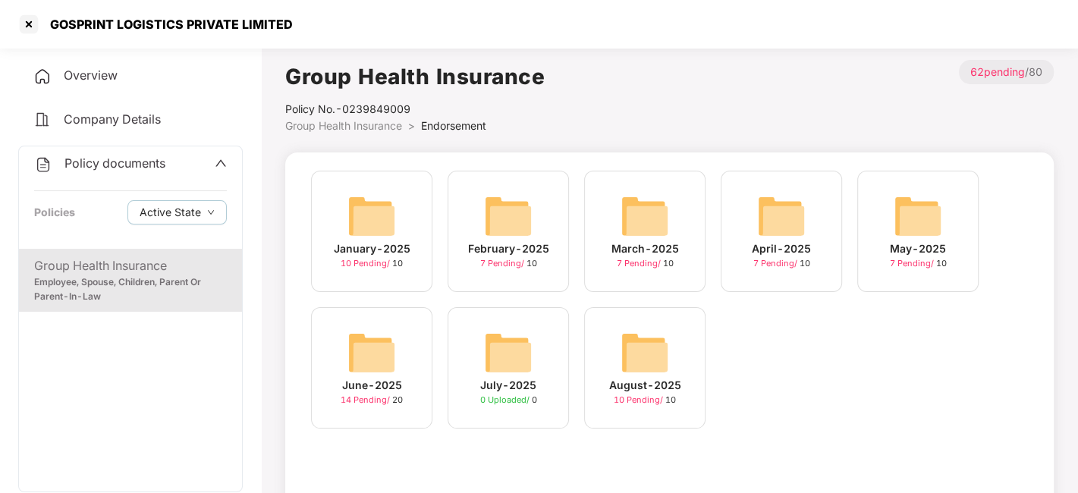
scroll to position [94, 0]
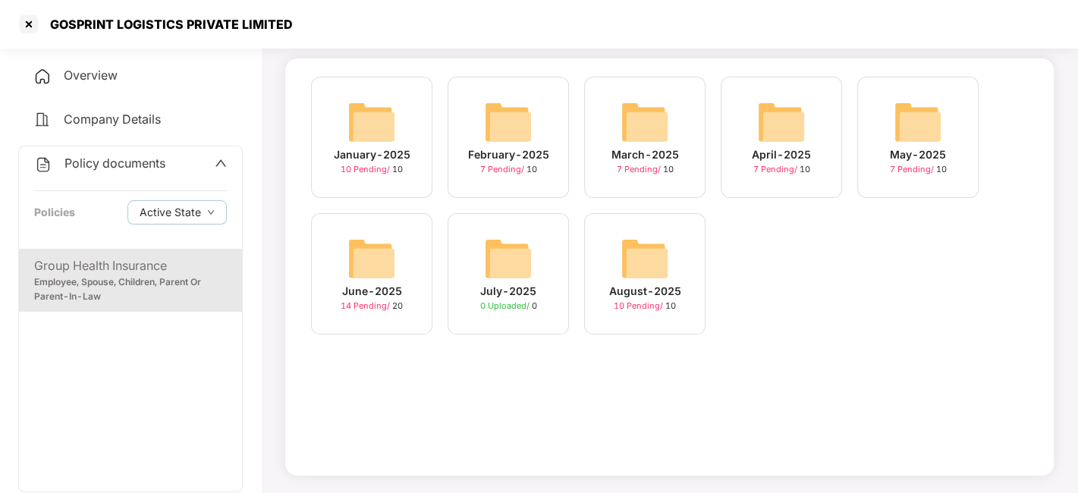
click at [632, 283] on div "August-2025" at bounding box center [645, 291] width 72 height 17
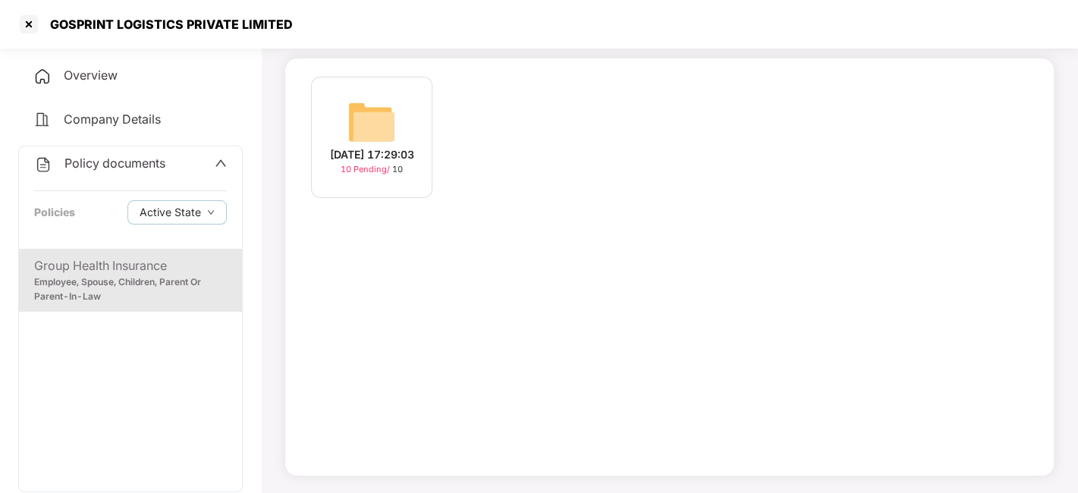
click at [322, 94] on div "[DATE] 17:29:03 10 Pending / 10" at bounding box center [371, 137] width 121 height 121
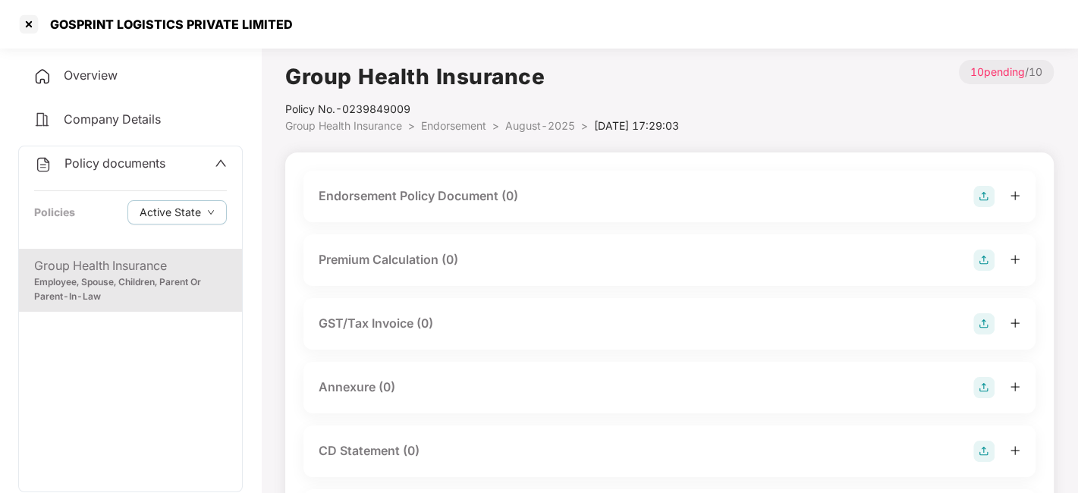
click at [971, 195] on div "Endorsement Policy Document (0)" at bounding box center [670, 196] width 702 height 21
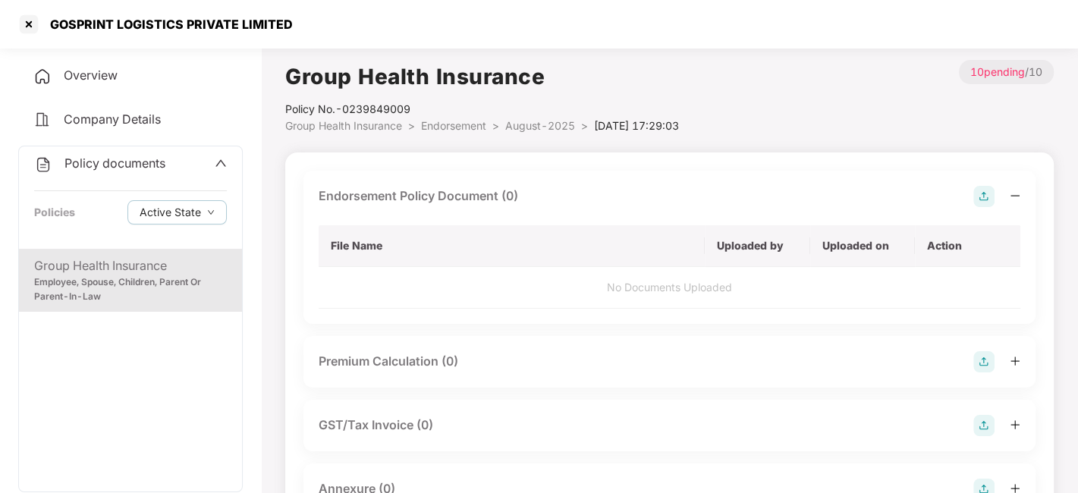
click at [978, 196] on img at bounding box center [984, 196] width 21 height 21
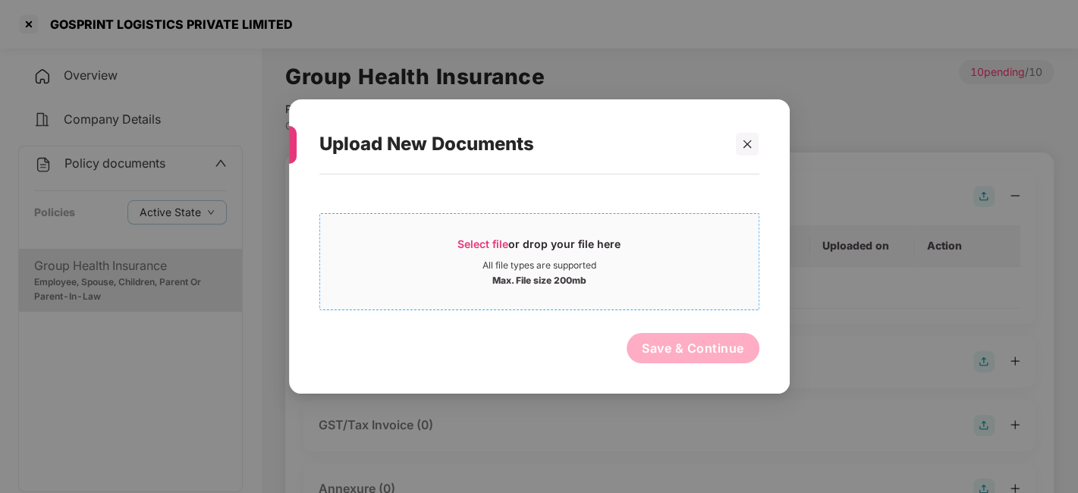
click at [620, 291] on span "Select file or drop your file here All file types are supported Max. File size …" at bounding box center [539, 261] width 439 height 73
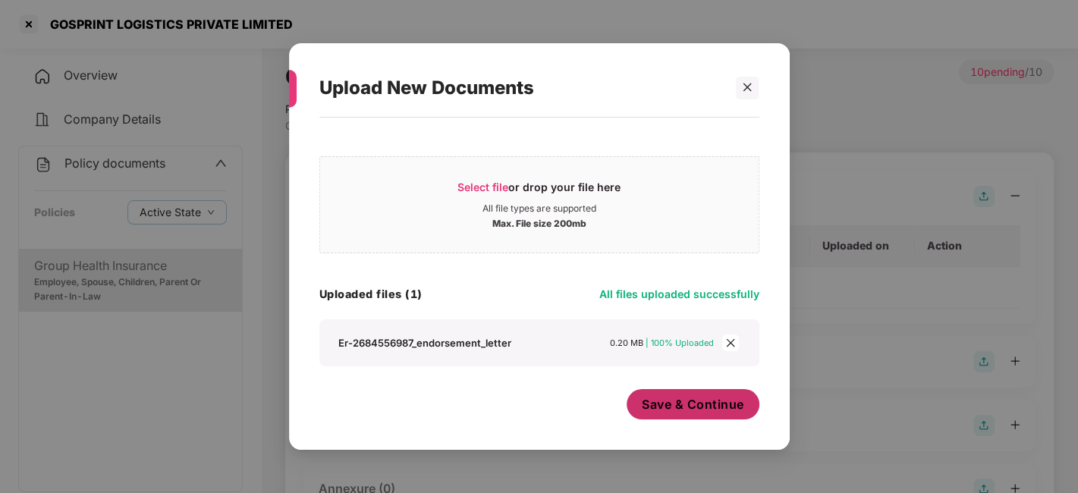
click at [699, 404] on span "Save & Continue" at bounding box center [693, 404] width 102 height 17
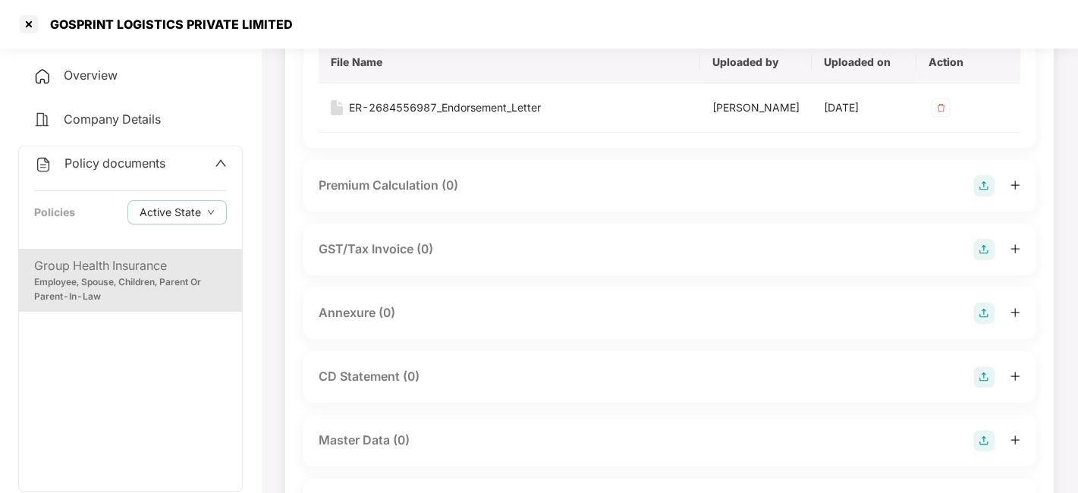
scroll to position [188, 0]
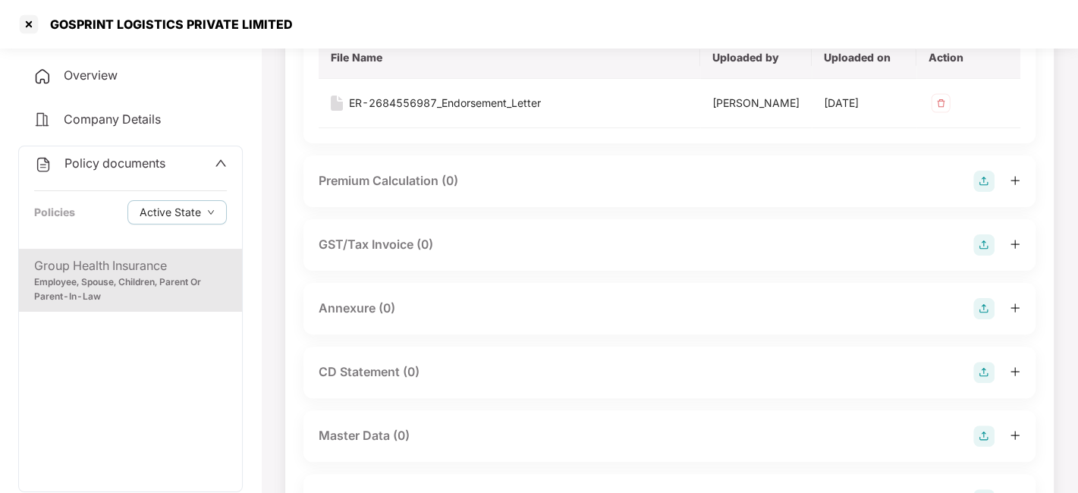
click at [988, 317] on img at bounding box center [984, 308] width 21 height 21
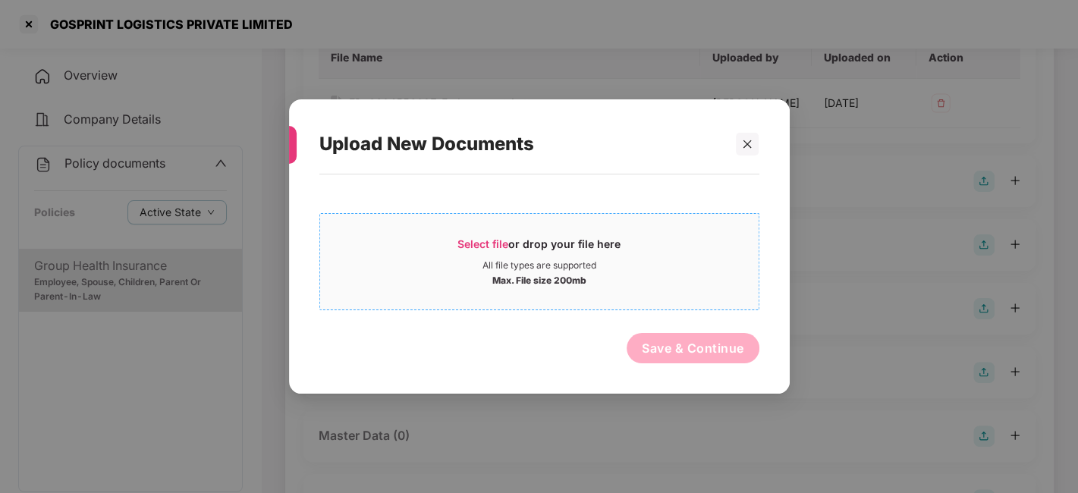
drag, startPoint x: 650, startPoint y: 319, endPoint x: 621, endPoint y: 272, distance: 54.9
click at [621, 272] on div "Select file or drop your file here All file types are supported Max. File size …" at bounding box center [539, 276] width 440 height 189
click at [621, 272] on div "Max. File size 200mb" at bounding box center [539, 279] width 439 height 15
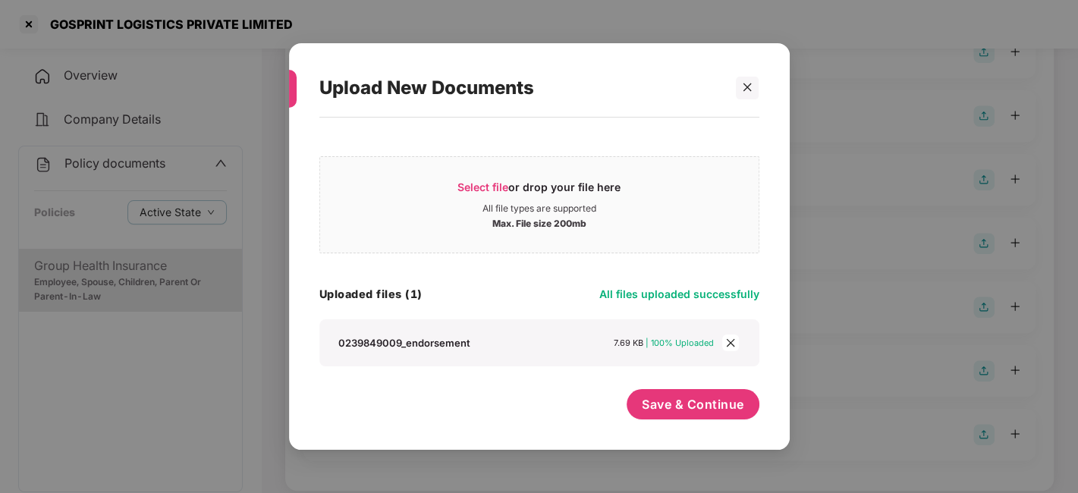
scroll to position [461, 0]
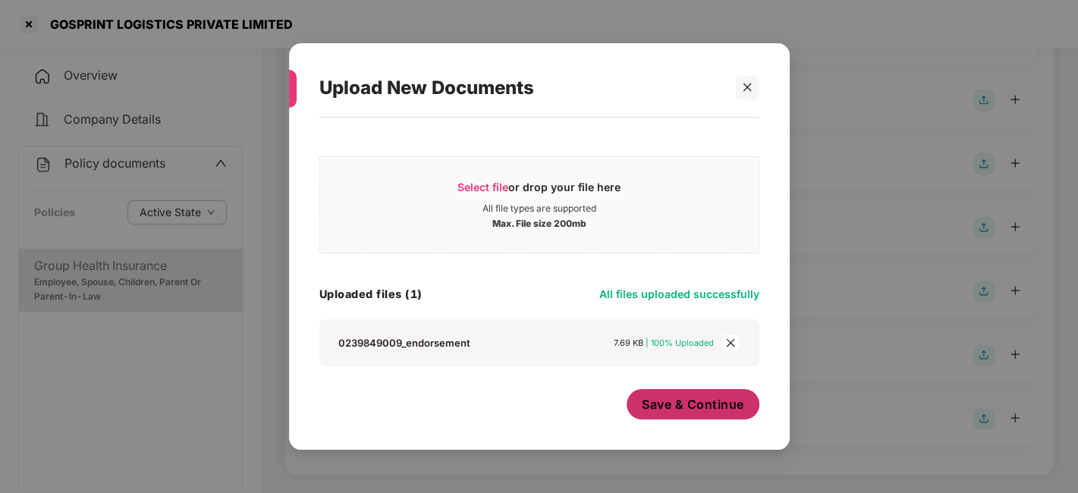
click at [669, 406] on span "Save & Continue" at bounding box center [693, 404] width 102 height 17
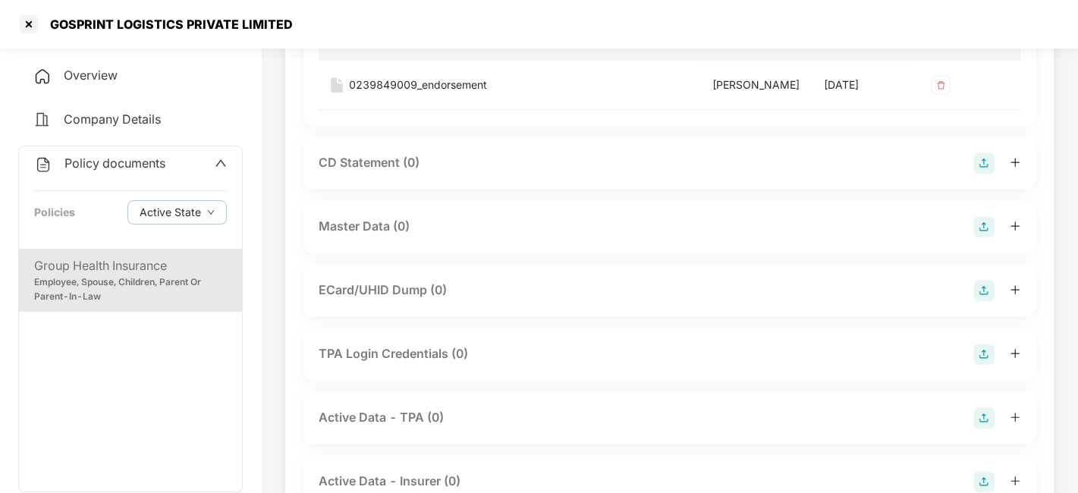
scroll to position [510, 0]
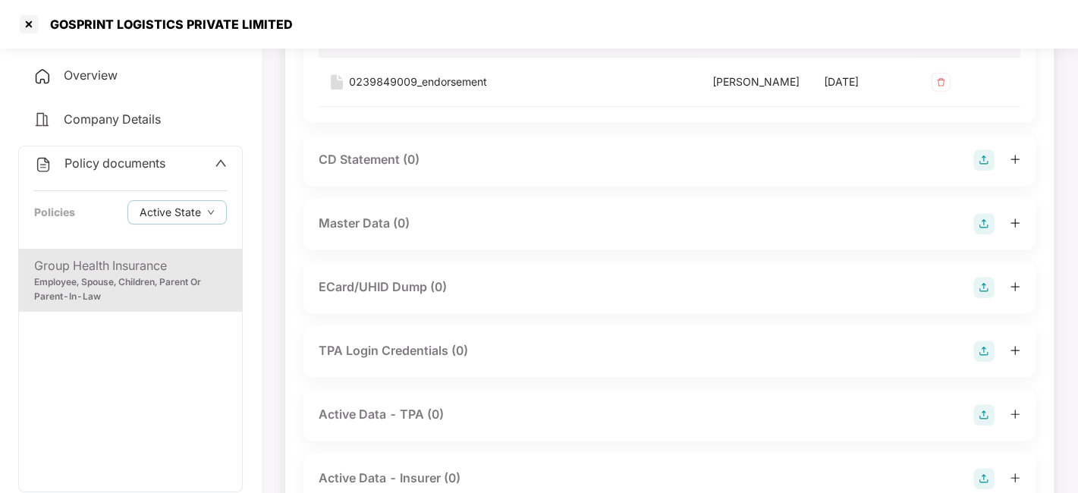
click at [986, 234] on img at bounding box center [984, 223] width 21 height 21
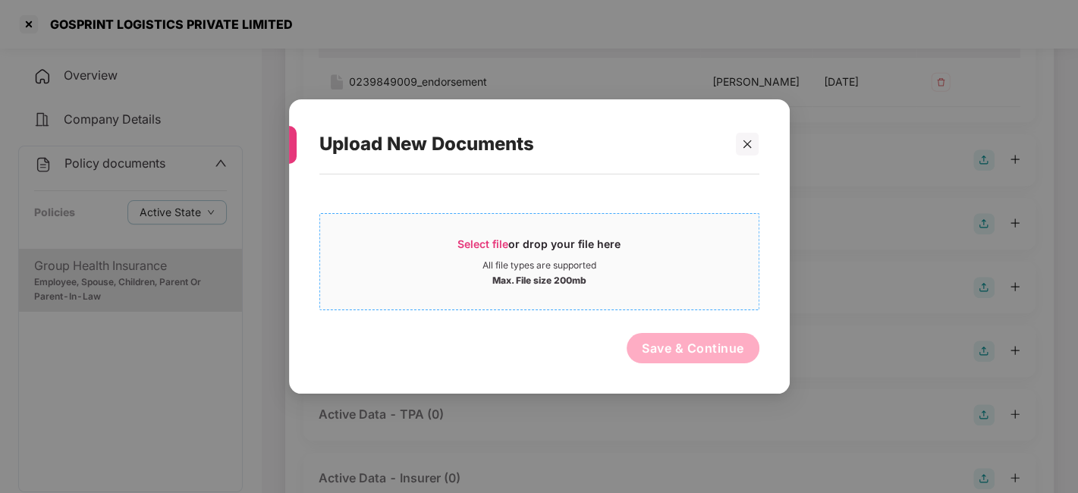
click at [703, 237] on div "Select file or drop your file here" at bounding box center [539, 248] width 439 height 23
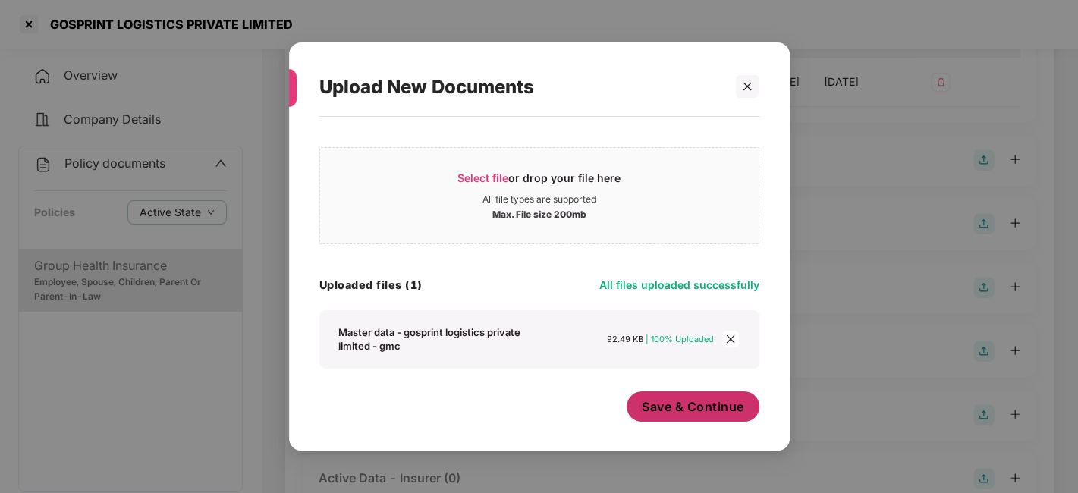
scroll to position [8, 0]
click at [670, 411] on span "Save & Continue" at bounding box center [693, 406] width 102 height 17
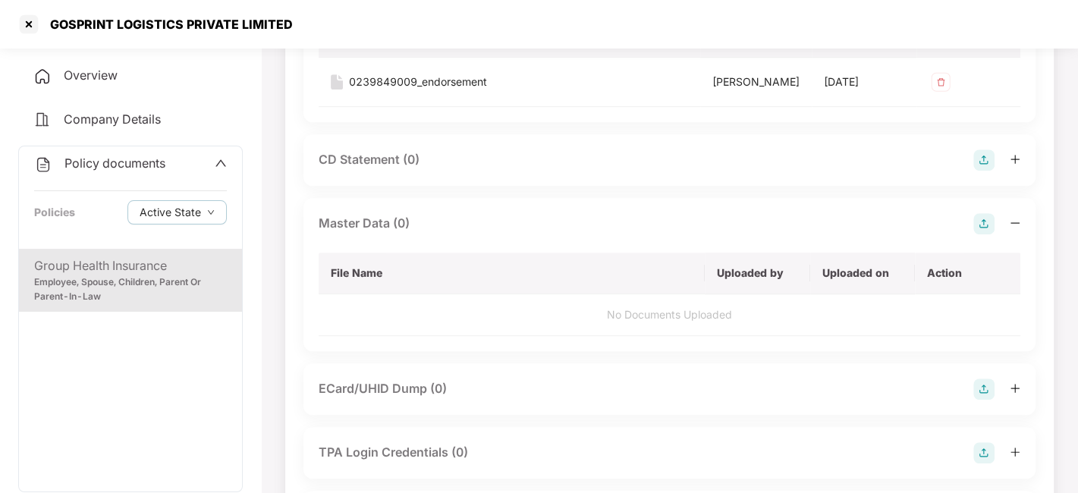
scroll to position [0, 0]
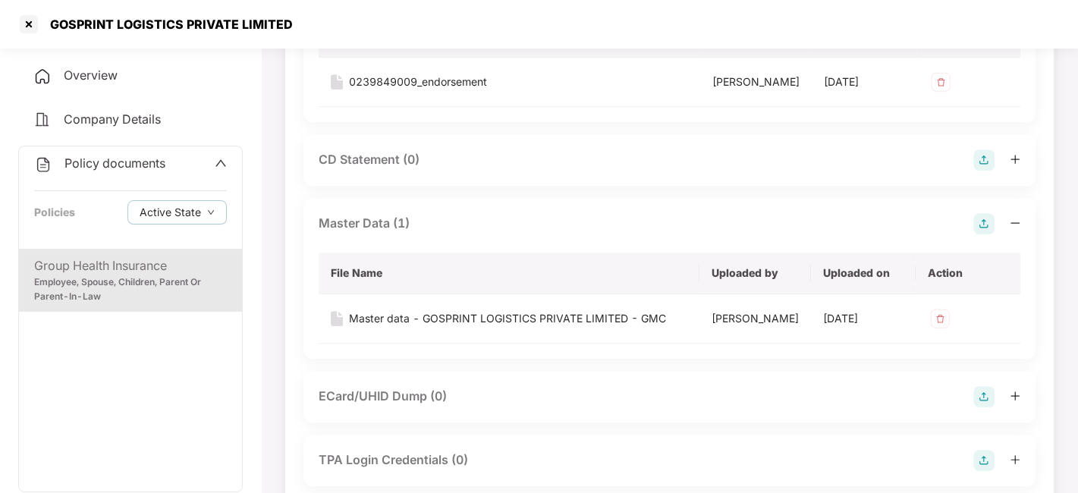
click at [105, 168] on span "Policy documents" at bounding box center [114, 163] width 101 height 15
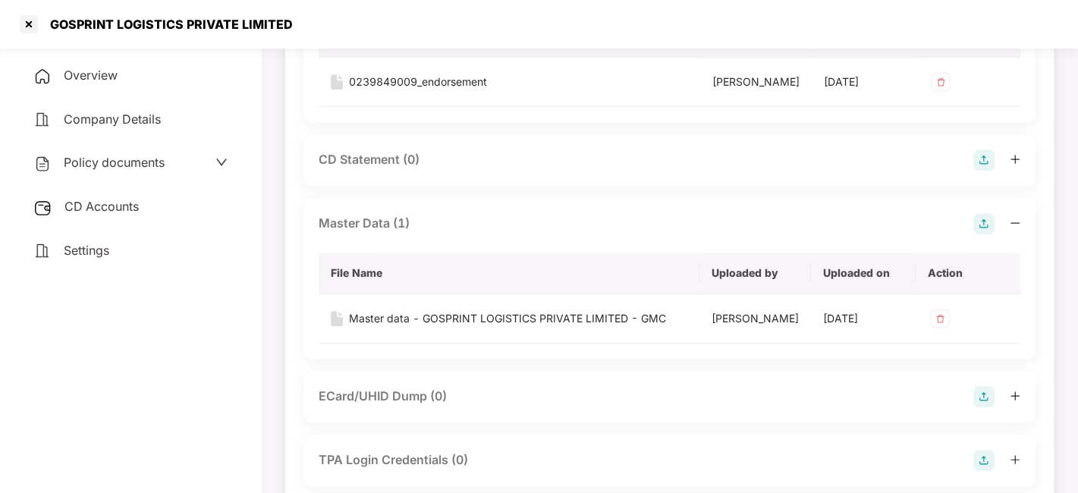
click at [103, 215] on div "CD Accounts" at bounding box center [130, 207] width 225 height 35
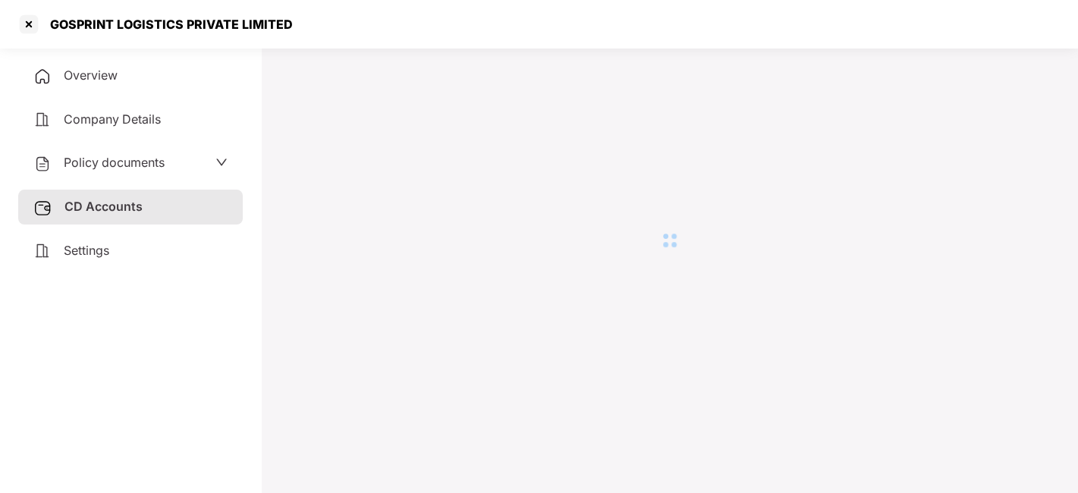
scroll to position [41, 0]
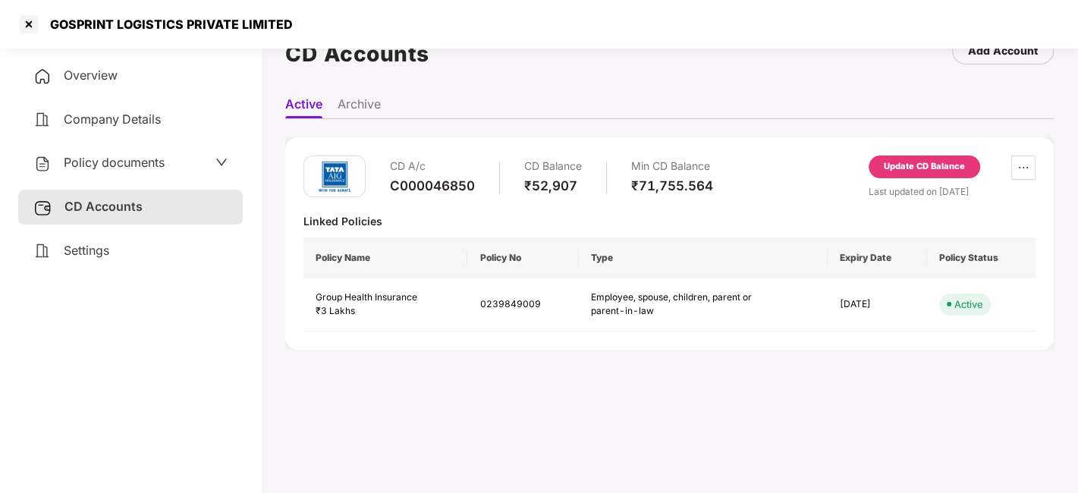
click at [915, 168] on div "Update CD Balance" at bounding box center [924, 167] width 81 height 14
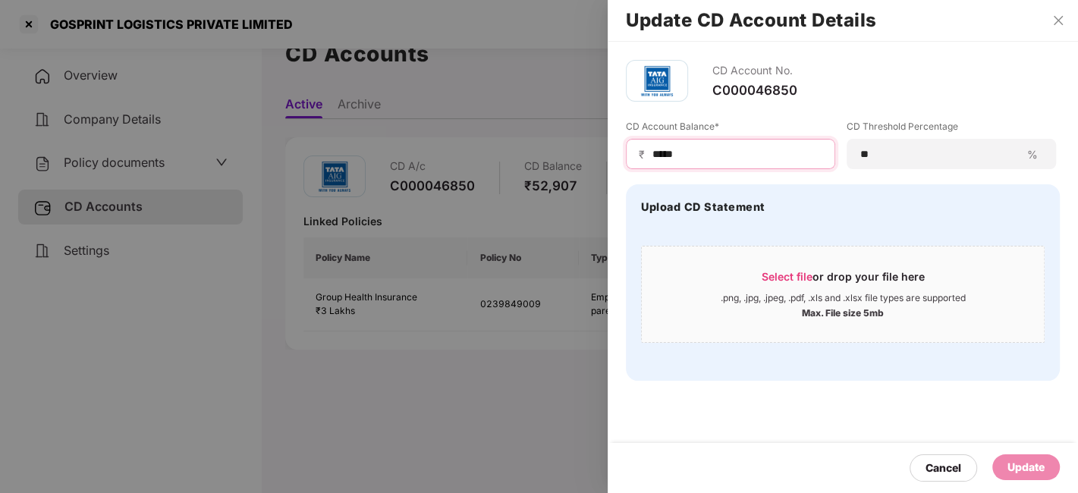
click at [719, 153] on input "*****" at bounding box center [736, 154] width 171 height 16
type input "*"
type input "*****"
click at [1027, 464] on div "Update" at bounding box center [1026, 467] width 37 height 17
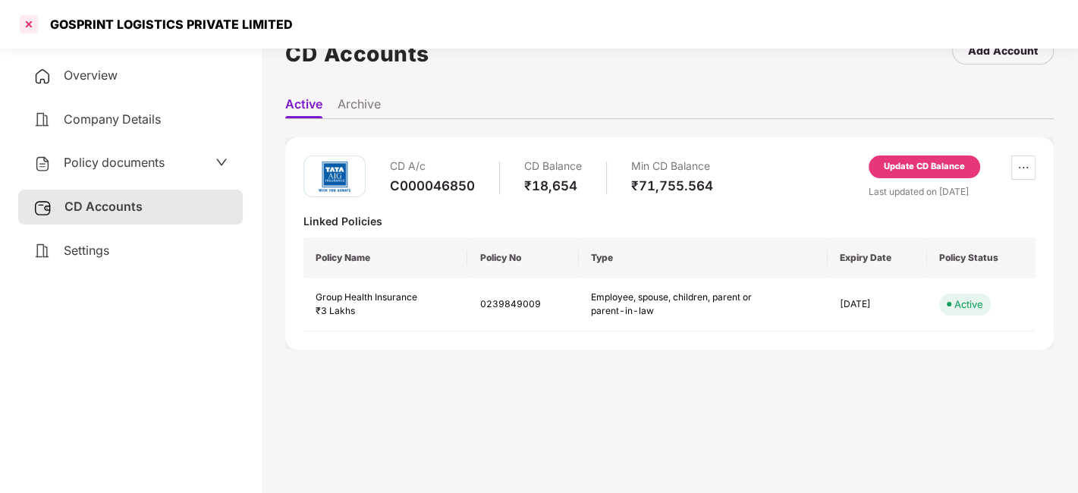
click at [29, 24] on div at bounding box center [29, 24] width 24 height 24
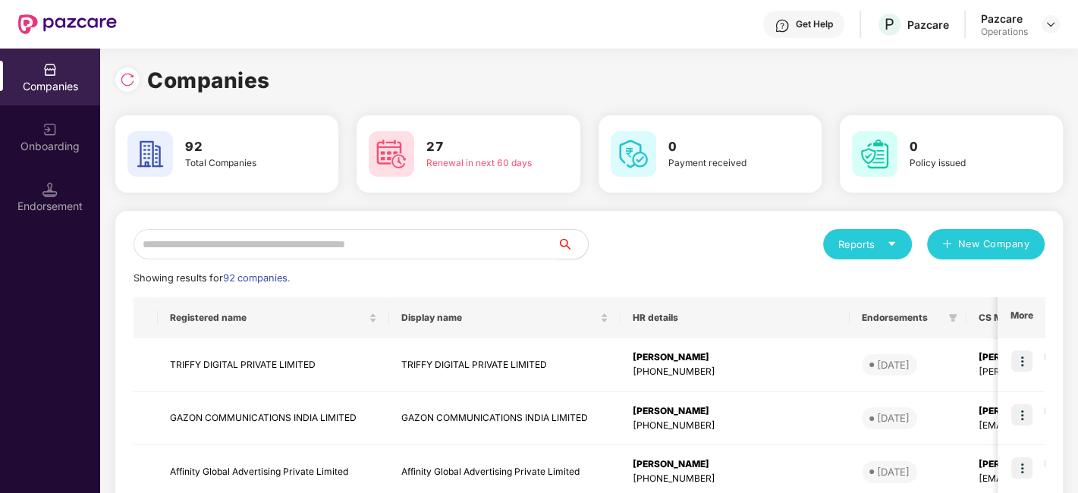
click at [329, 240] on input "text" at bounding box center [346, 244] width 424 height 30
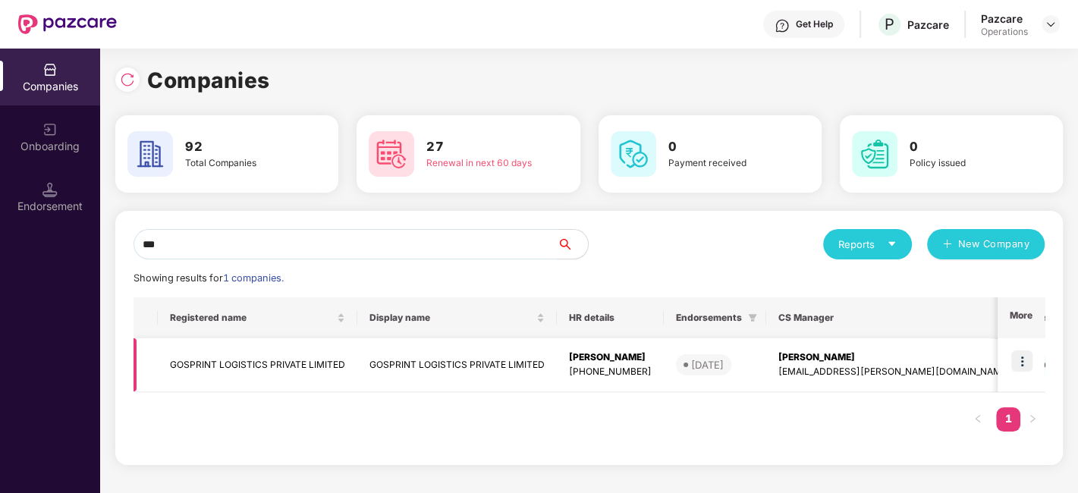
type input "***"
click at [1018, 359] on img at bounding box center [1021, 361] width 21 height 21
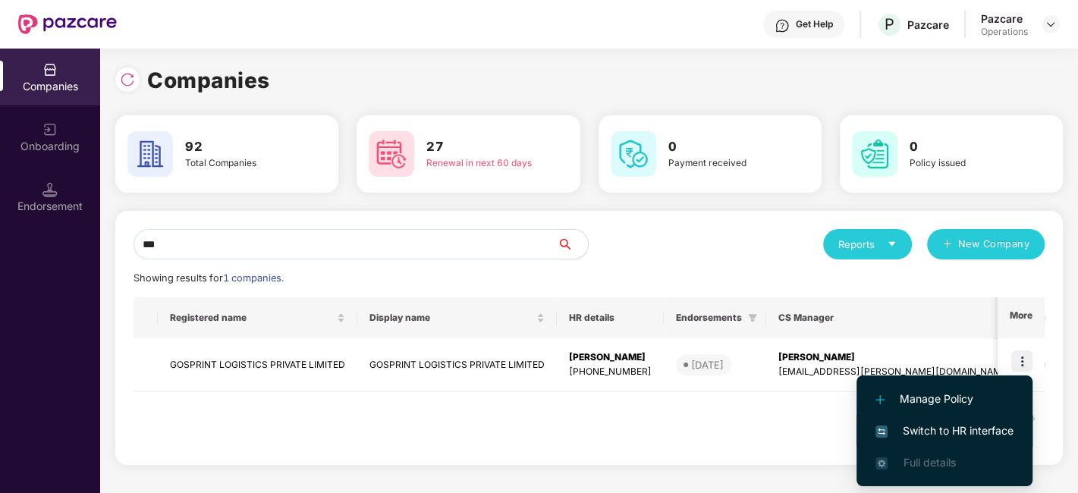
click at [935, 433] on span "Switch to HR interface" at bounding box center [945, 431] width 138 height 17
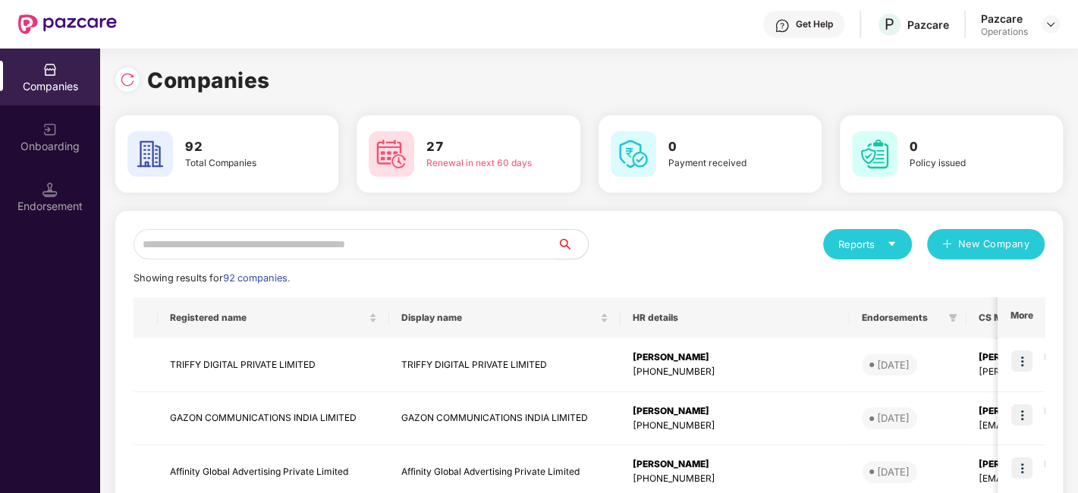
click at [251, 239] on input "text" at bounding box center [346, 244] width 424 height 30
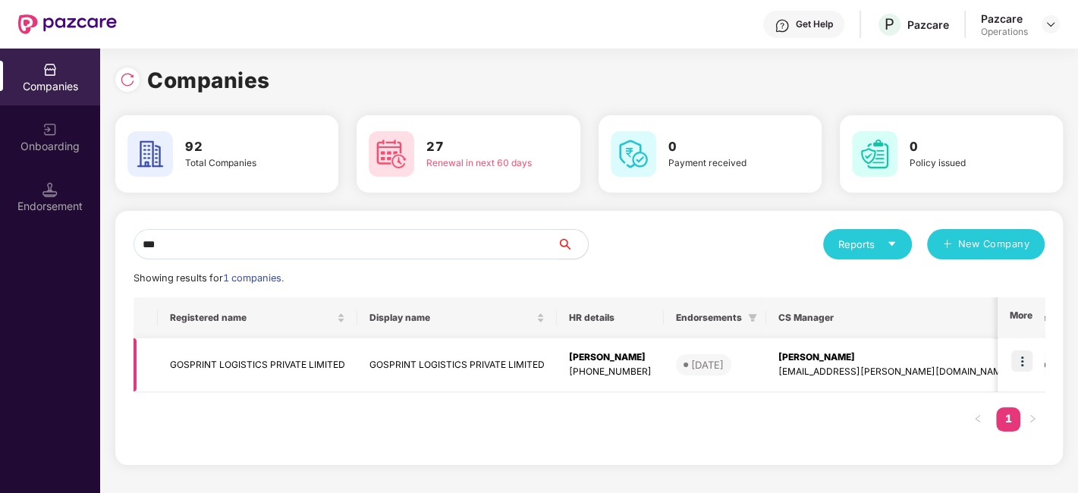
type input "***"
click at [232, 364] on td "GOSPRINT LOGISTICS PRIVATE LIMITED" at bounding box center [258, 365] width 200 height 54
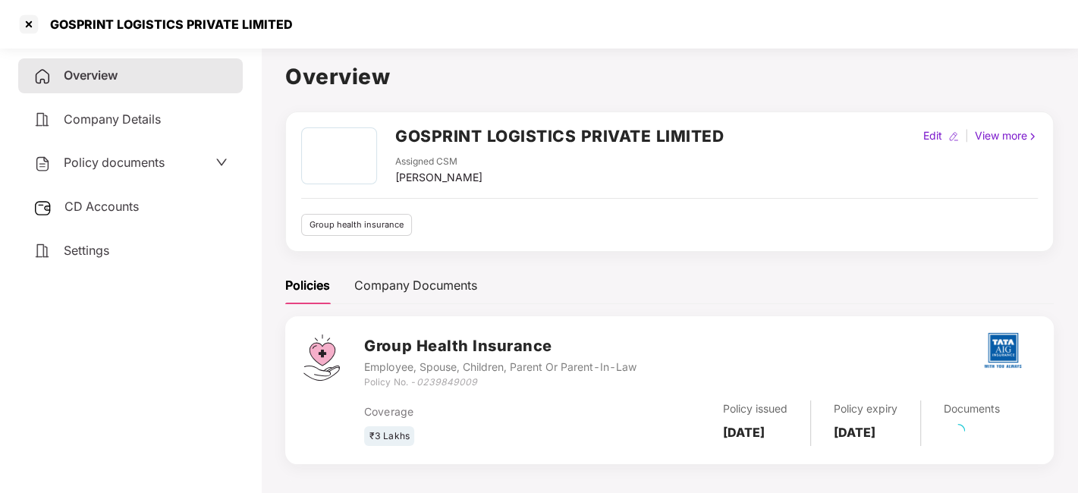
click at [90, 164] on span "Policy documents" at bounding box center [114, 162] width 101 height 15
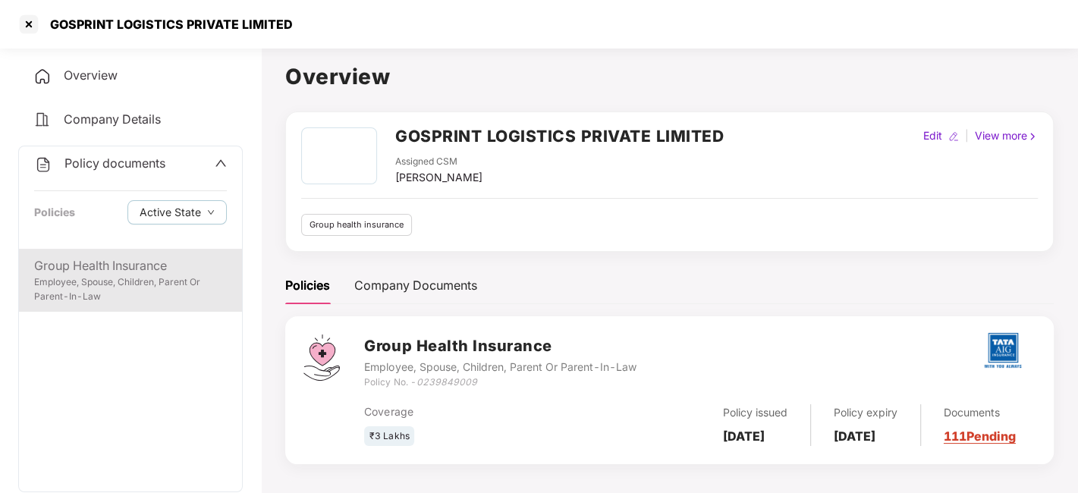
click at [136, 250] on div "Group Health Insurance Employee, Spouse, Children, Parent Or Parent-In-Law" at bounding box center [130, 280] width 223 height 63
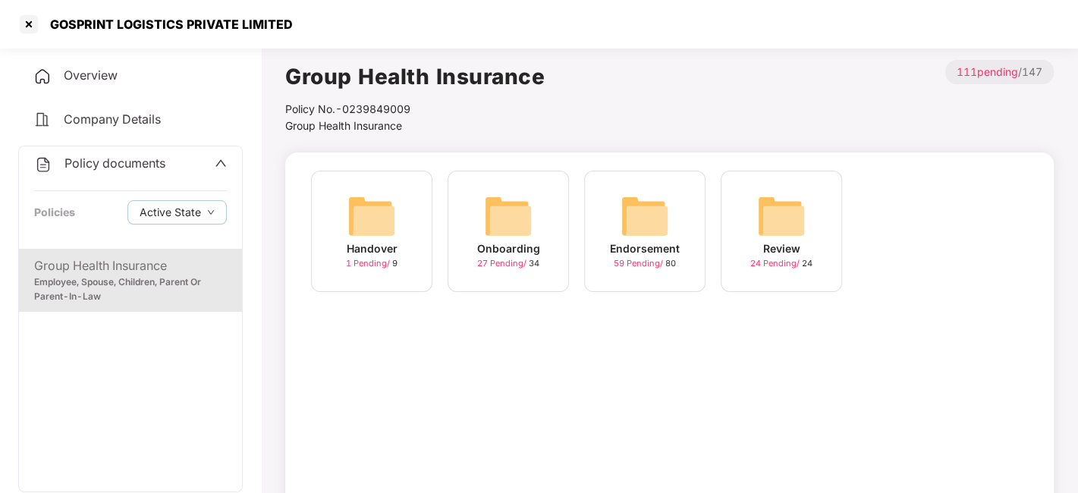
click at [672, 205] on div "Endorsement 59 Pending / 80" at bounding box center [644, 231] width 121 height 121
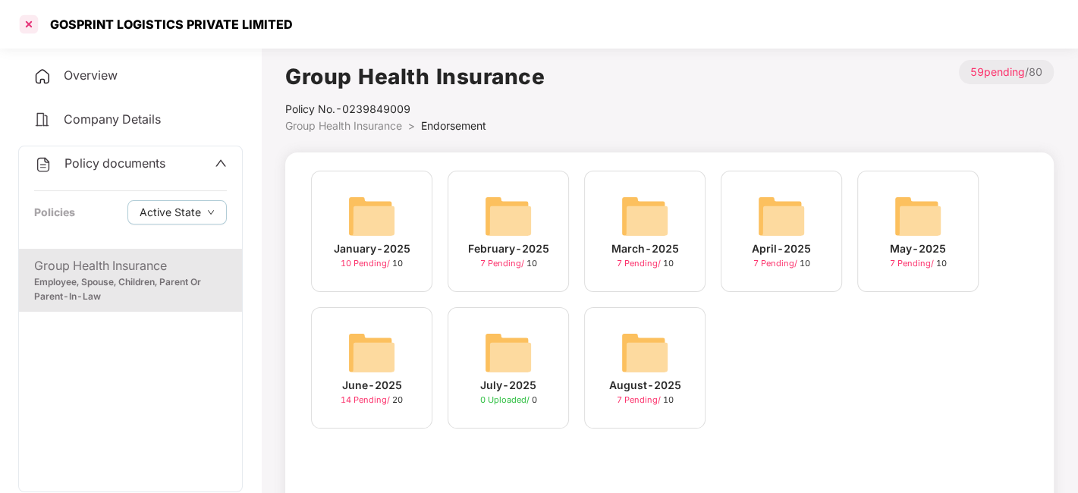
click at [27, 26] on div at bounding box center [29, 24] width 24 height 24
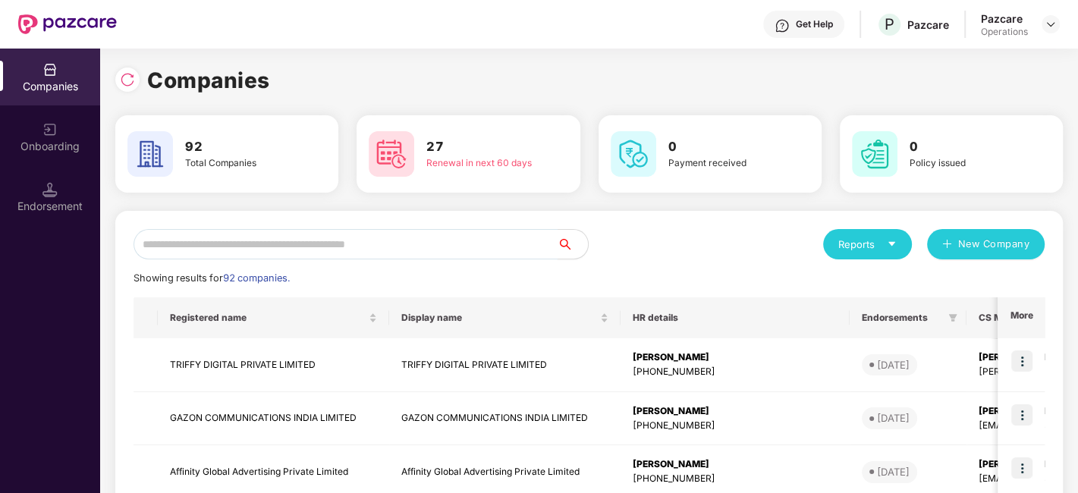
click at [223, 237] on input "text" at bounding box center [346, 244] width 424 height 30
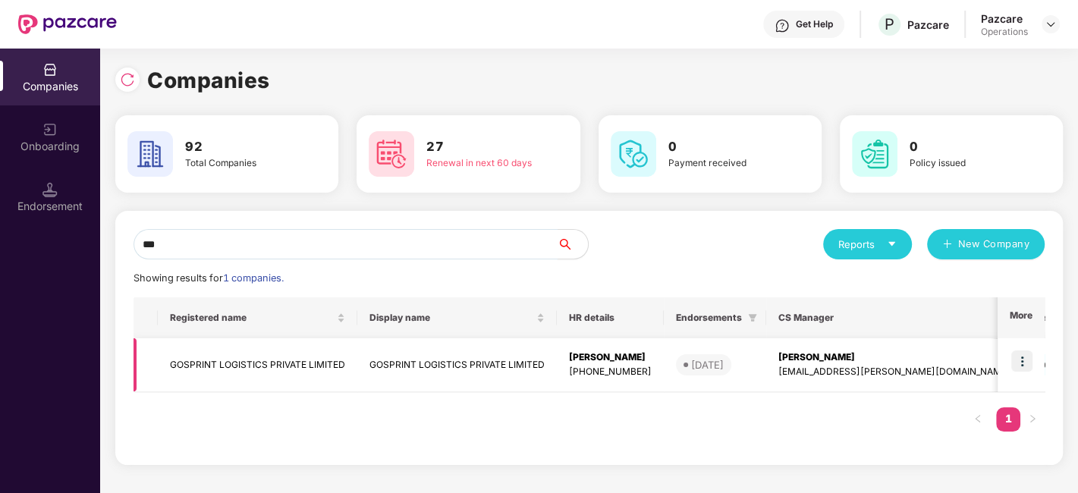
type input "***"
click at [1023, 361] on img at bounding box center [1021, 361] width 21 height 21
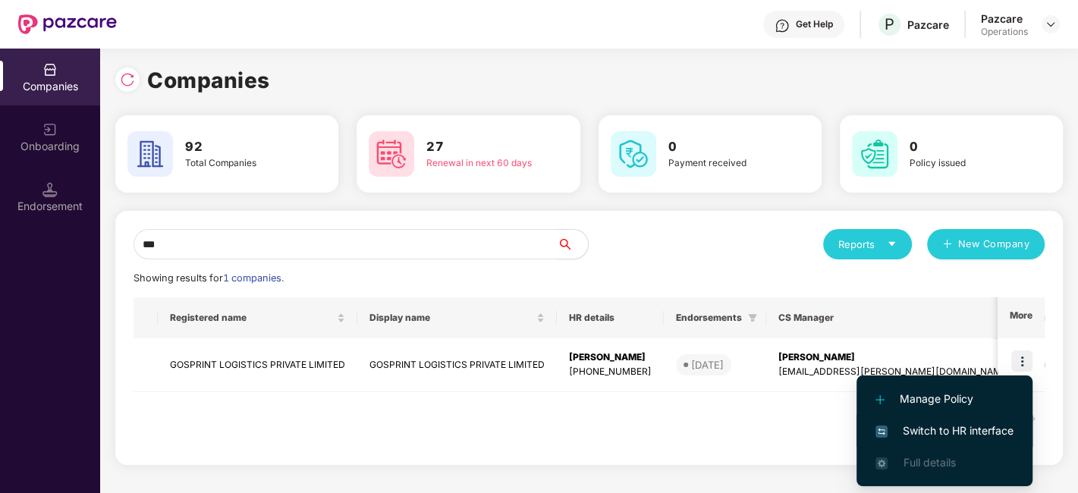
click at [924, 433] on span "Switch to HR interface" at bounding box center [945, 431] width 138 height 17
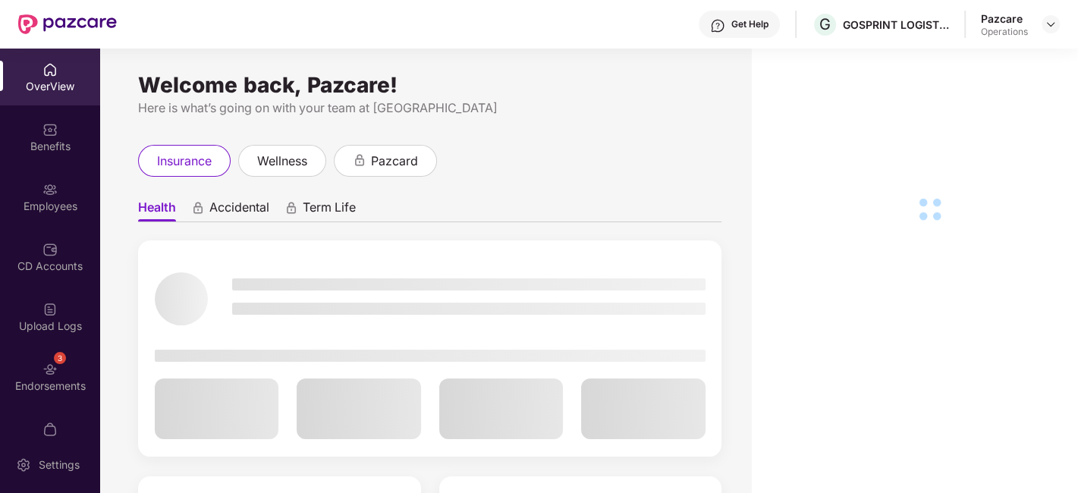
scroll to position [31, 0]
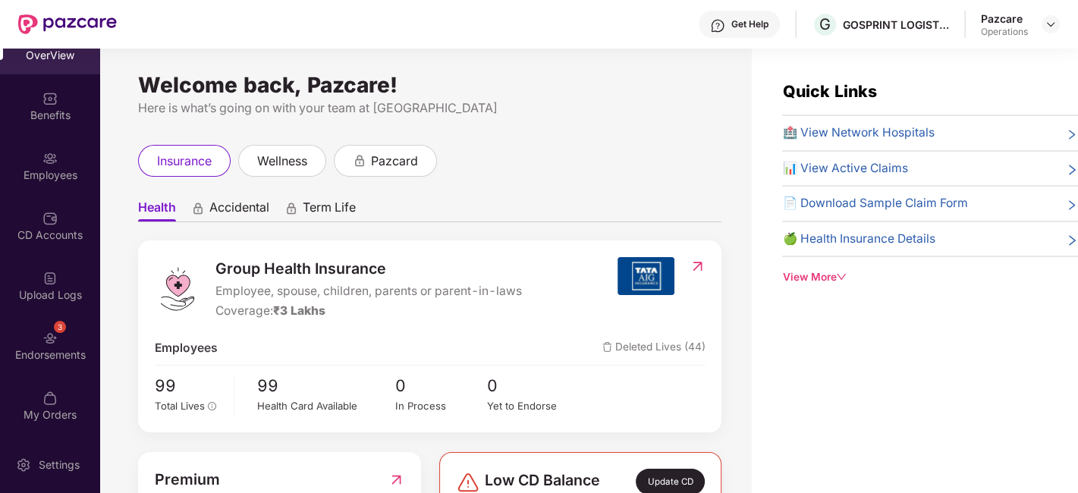
click at [34, 325] on div "3 Endorsements" at bounding box center [50, 345] width 100 height 57
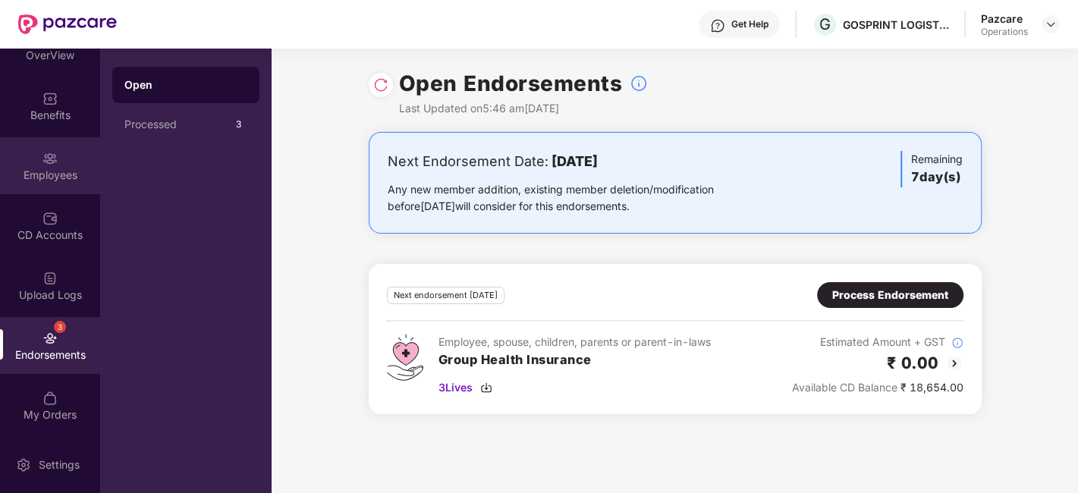
click at [29, 163] on div "Employees" at bounding box center [50, 165] width 100 height 57
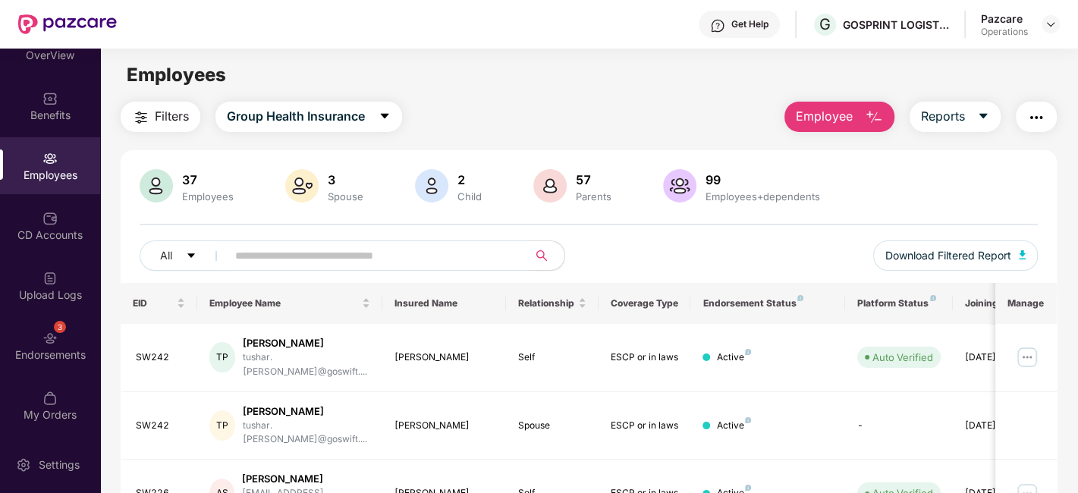
click at [390, 252] on input "text" at bounding box center [371, 255] width 272 height 23
paste input "*****"
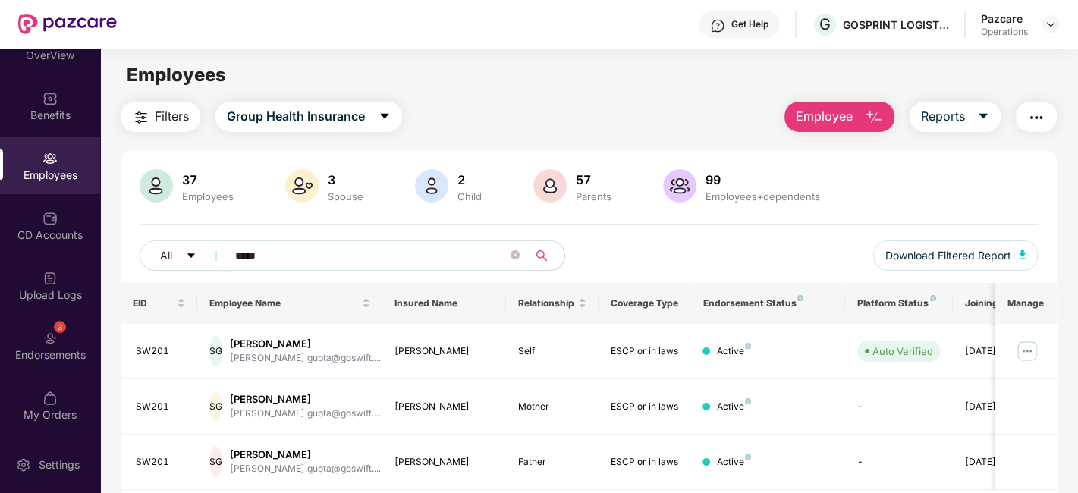
scroll to position [49, 0]
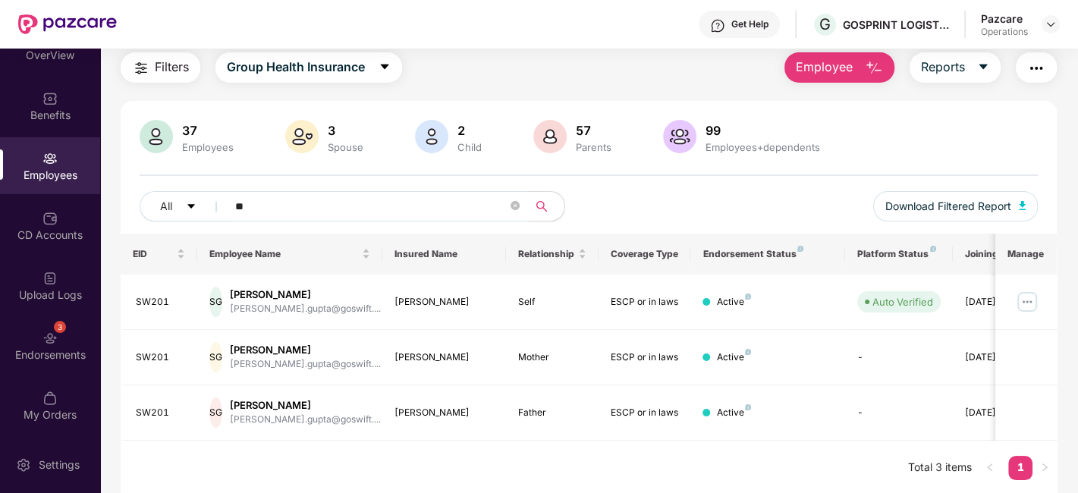
type input "*"
paste input "*****"
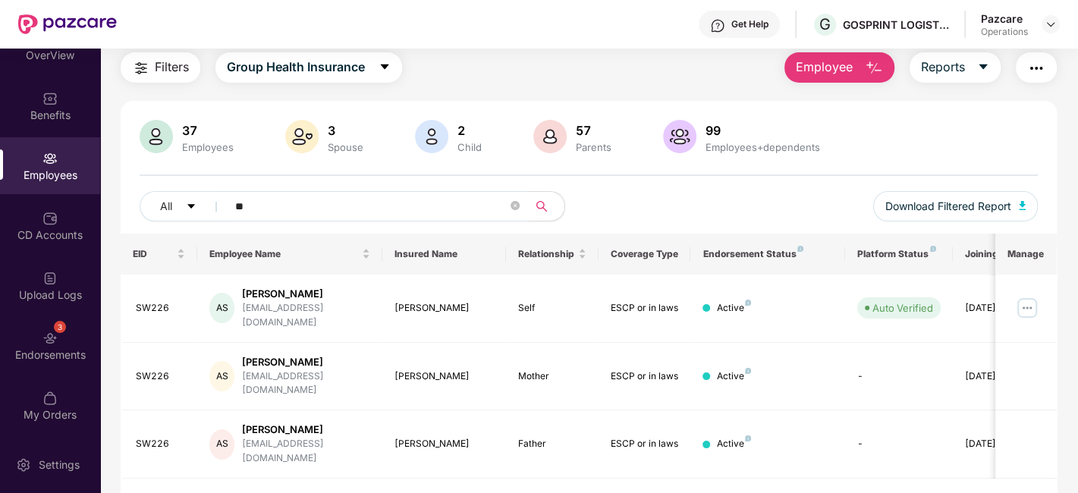
type input "*"
paste input "*****"
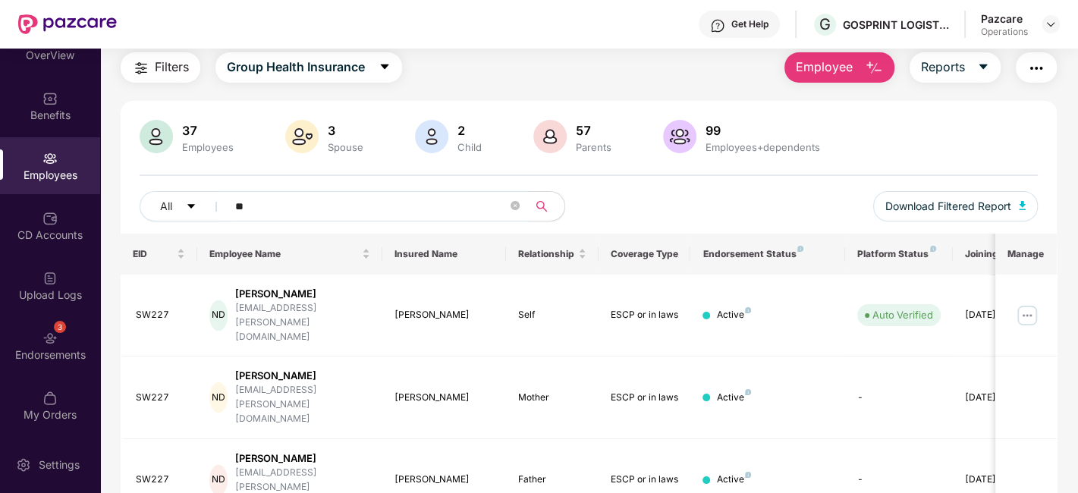
type input "*"
paste input "*****"
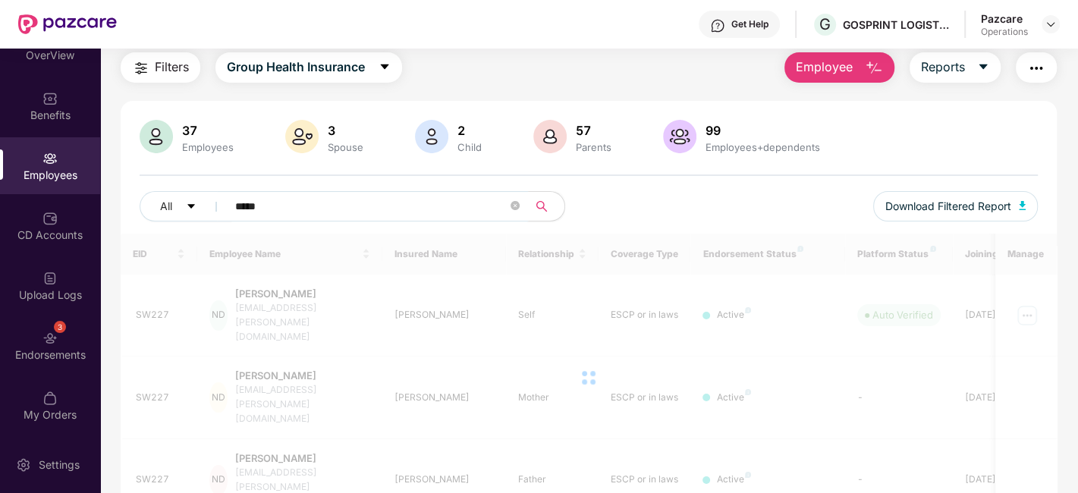
scroll to position [48, 0]
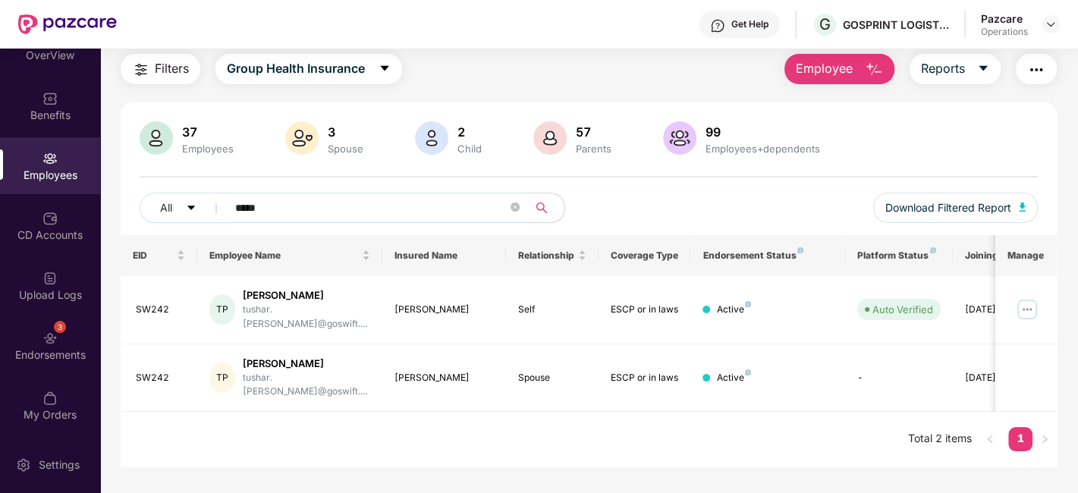
type input "*****"
click at [1049, 20] on img at bounding box center [1051, 24] width 12 height 12
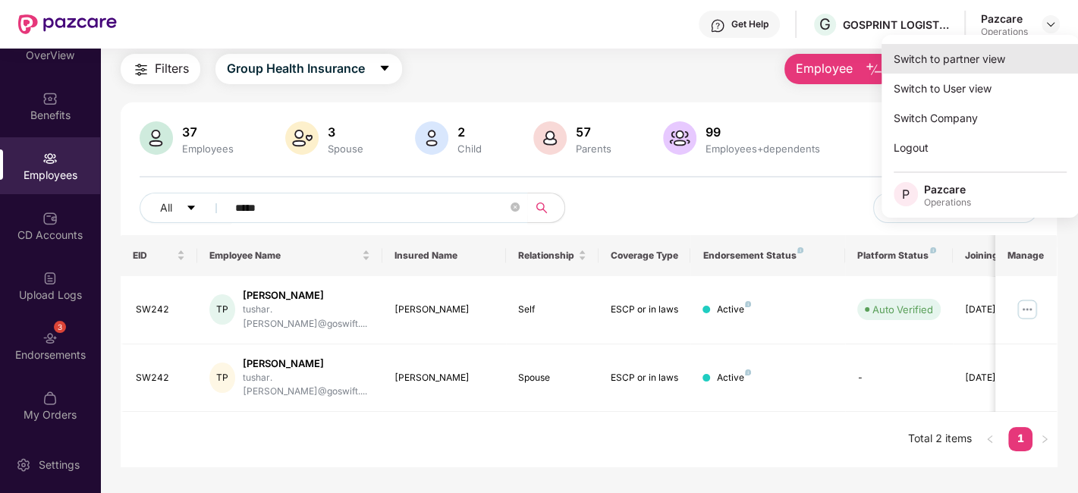
click at [962, 46] on div "Switch to partner view" at bounding box center [980, 59] width 197 height 30
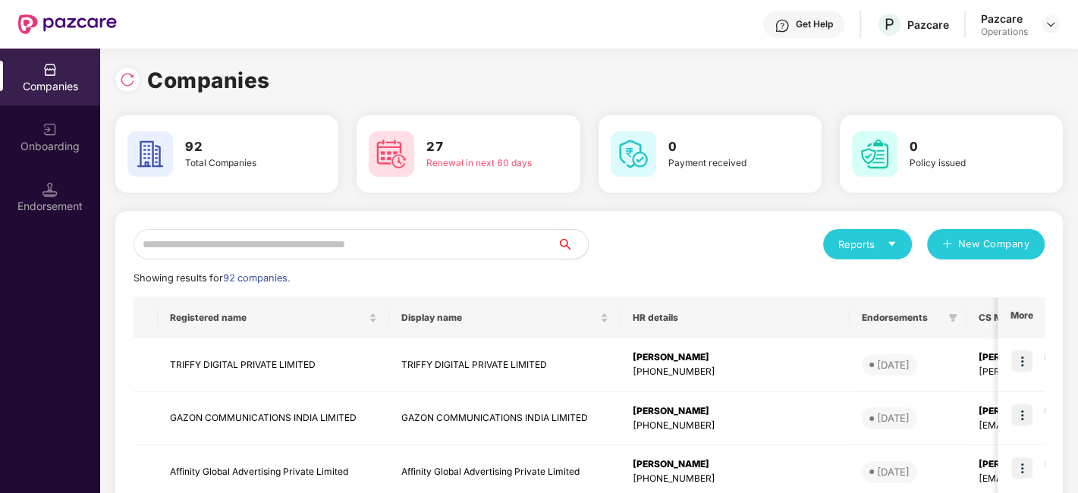
click at [477, 244] on input "text" at bounding box center [346, 244] width 424 height 30
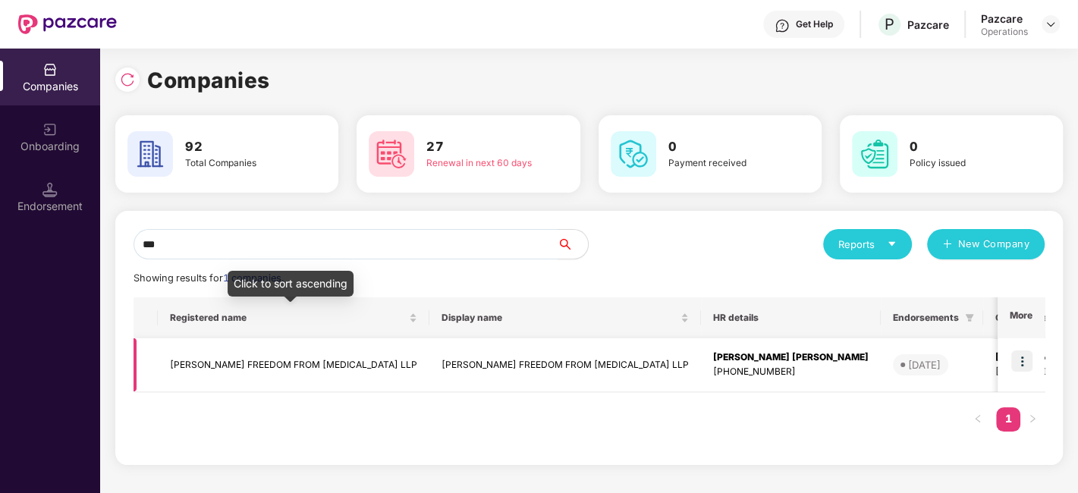
type input "**"
click at [331, 354] on td "[PERSON_NAME] FREEDOM FROM [MEDICAL_DATA] LLP" at bounding box center [294, 365] width 272 height 54
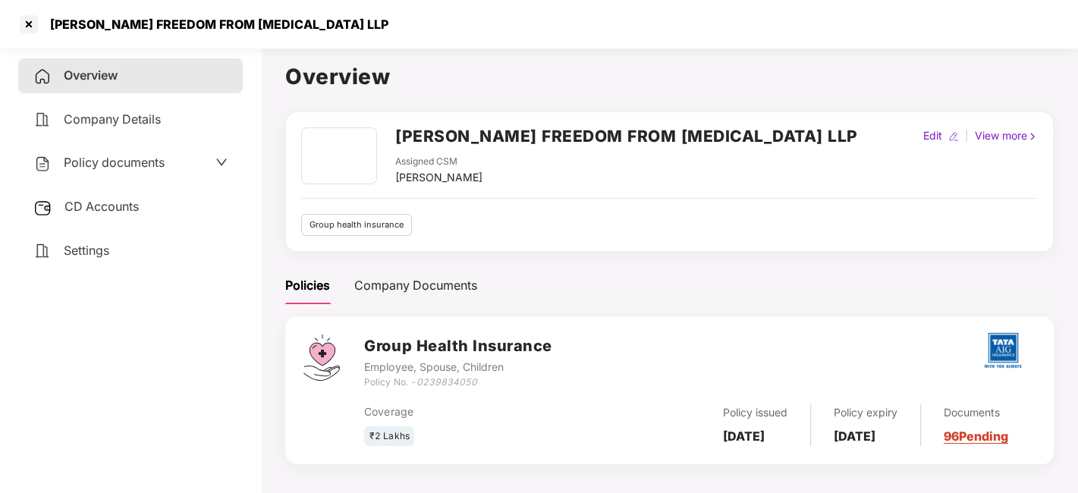
click at [104, 162] on span "Policy documents" at bounding box center [114, 162] width 101 height 15
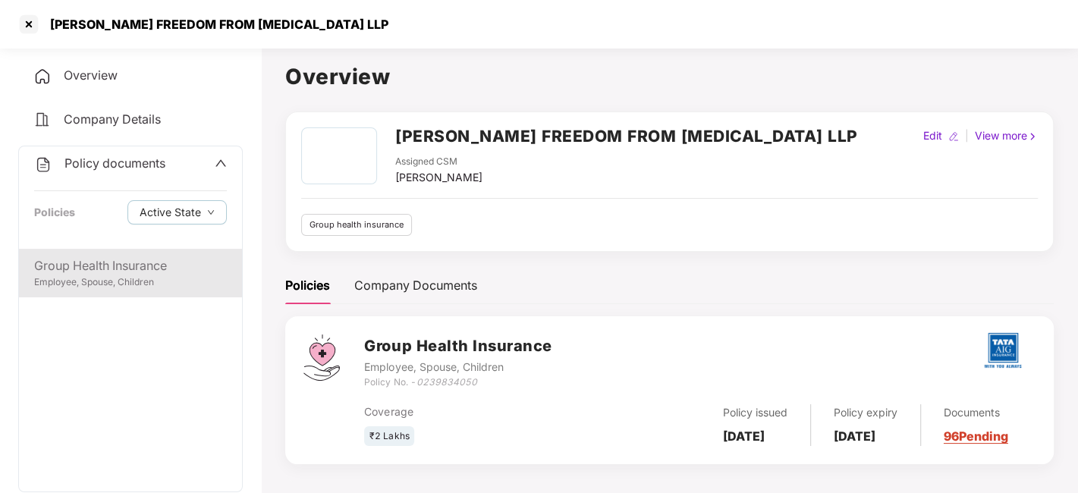
click at [112, 256] on div "Group Health Insurance" at bounding box center [130, 265] width 193 height 19
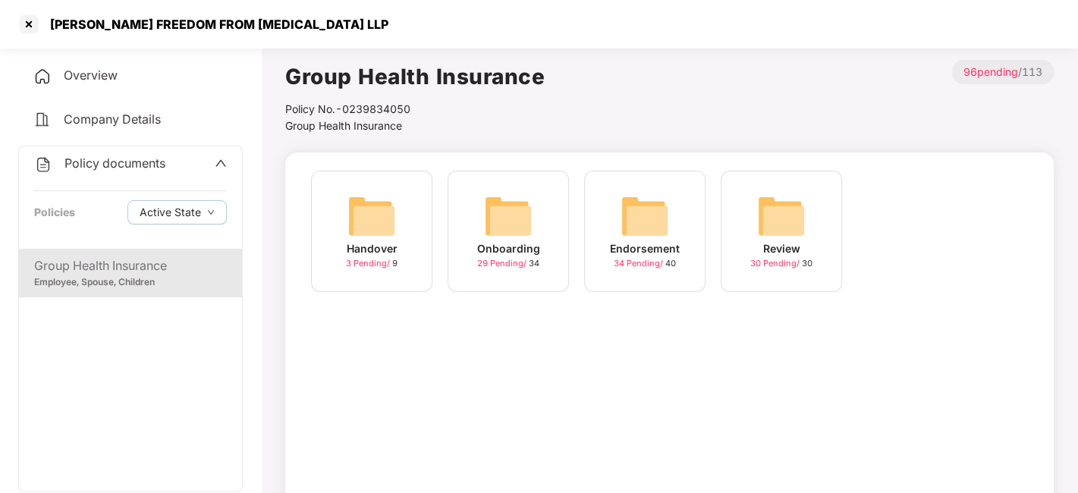
click at [636, 221] on img at bounding box center [645, 216] width 49 height 49
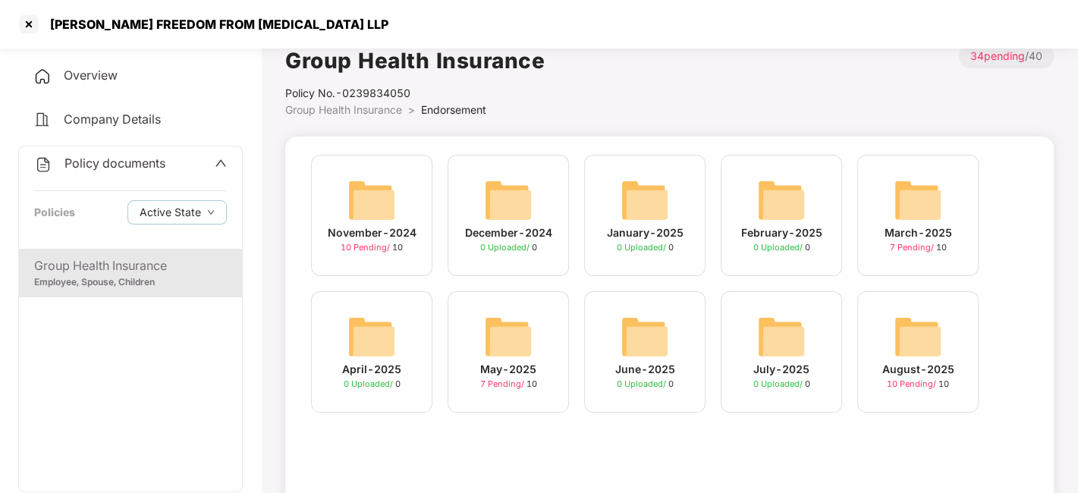
scroll to position [17, 0]
click at [904, 325] on img at bounding box center [918, 336] width 49 height 49
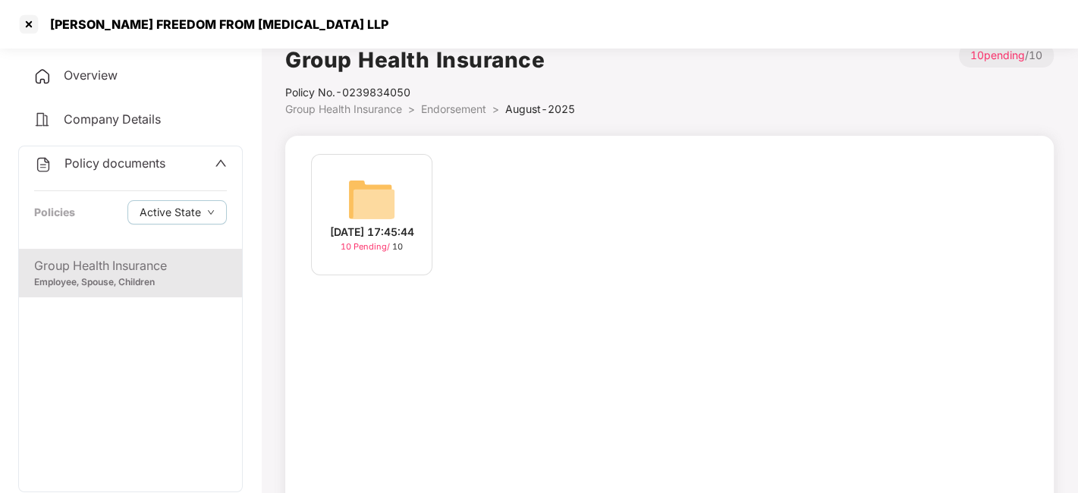
click at [389, 203] on img at bounding box center [372, 199] width 49 height 49
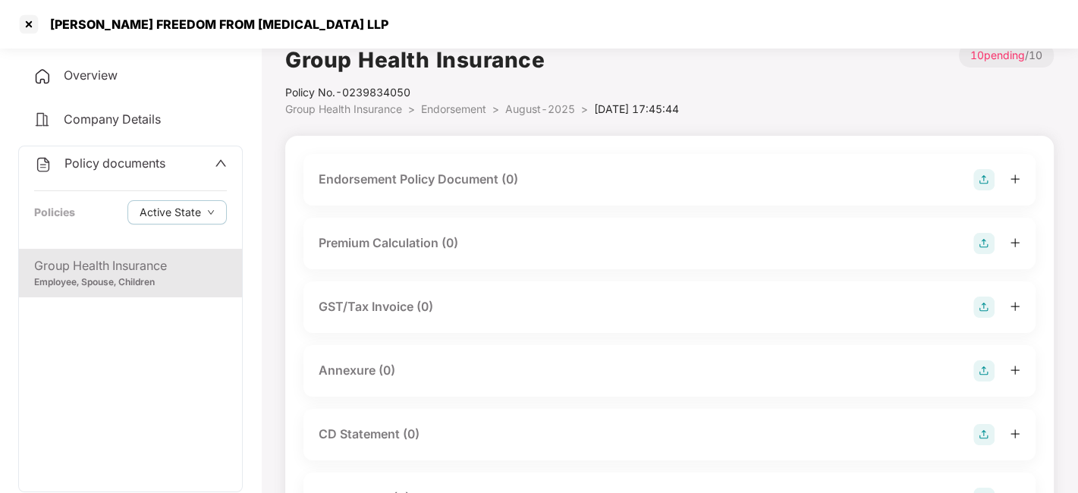
click at [975, 178] on img at bounding box center [984, 179] width 21 height 21
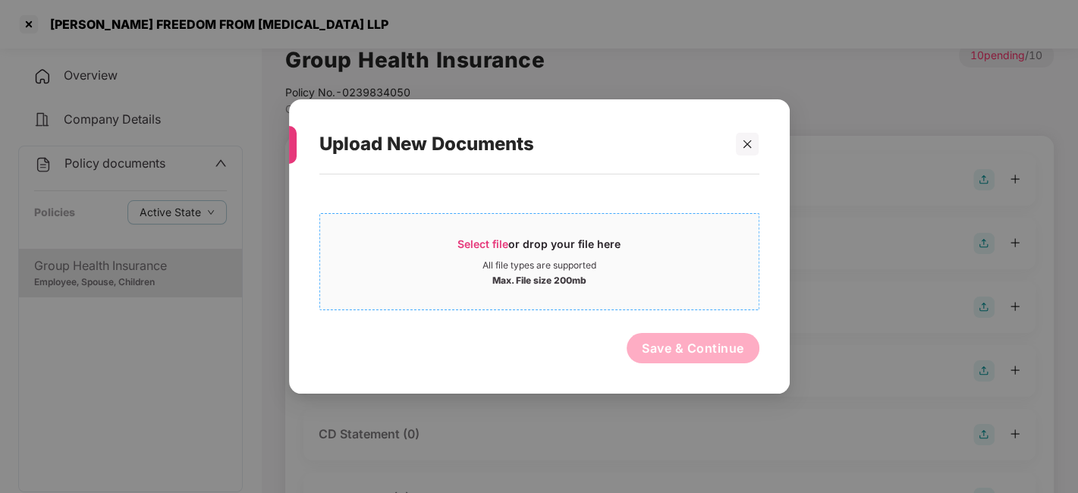
click at [645, 242] on div "Select file or drop your file here" at bounding box center [539, 248] width 439 height 23
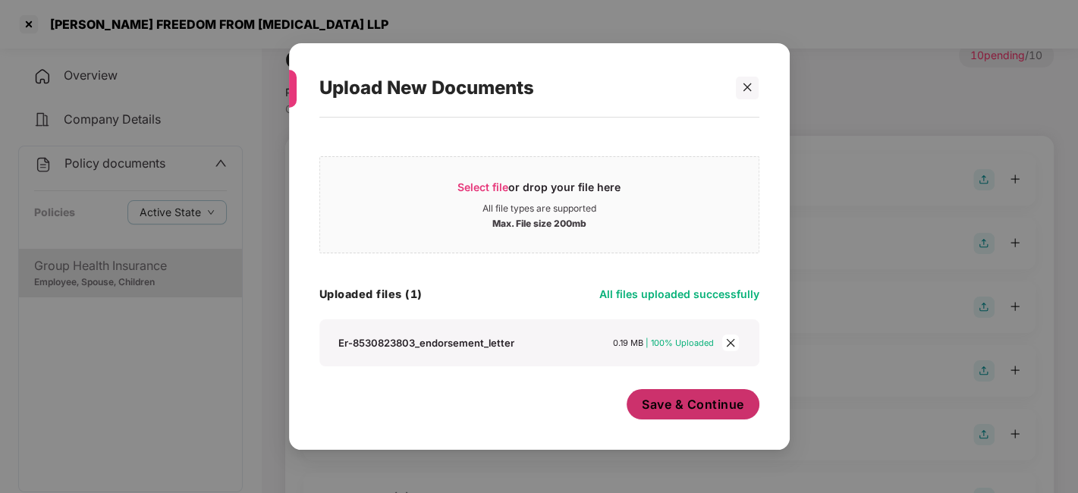
click at [674, 404] on span "Save & Continue" at bounding box center [693, 404] width 102 height 17
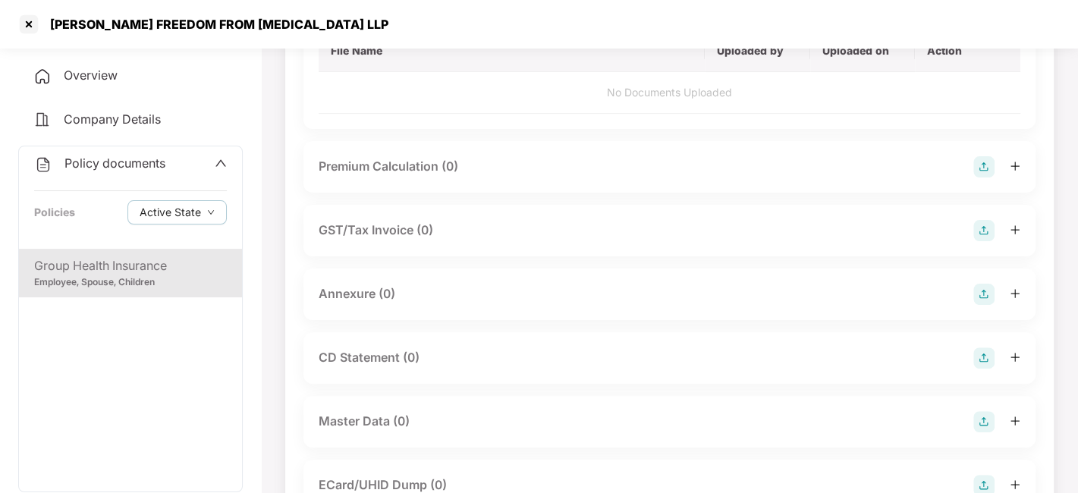
scroll to position [195, 0]
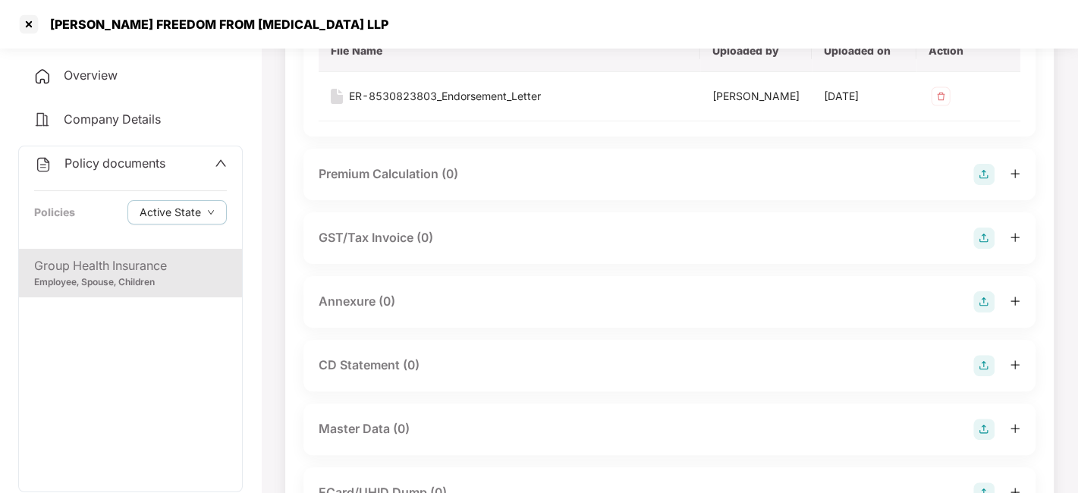
click at [980, 310] on img at bounding box center [984, 301] width 21 height 21
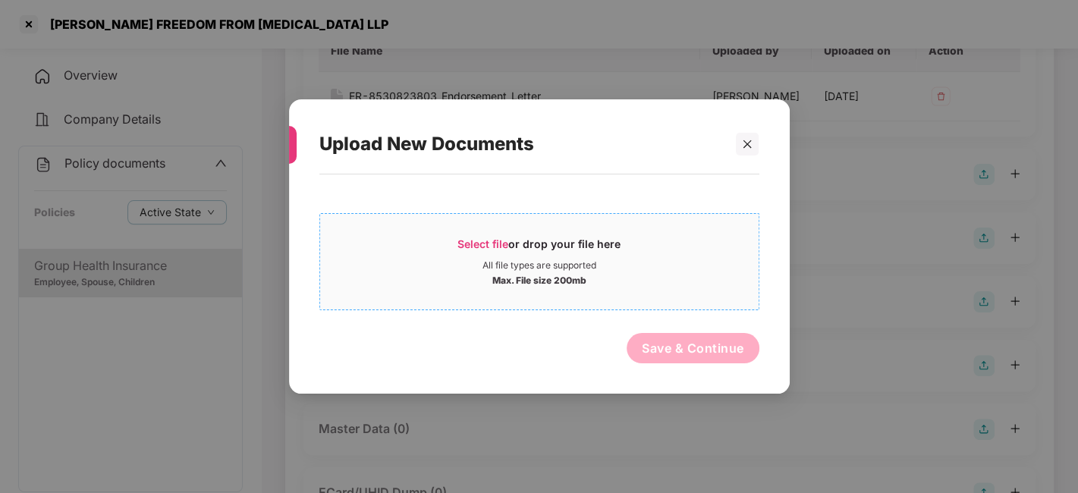
click at [654, 259] on div "Select file or drop your file here" at bounding box center [539, 248] width 439 height 23
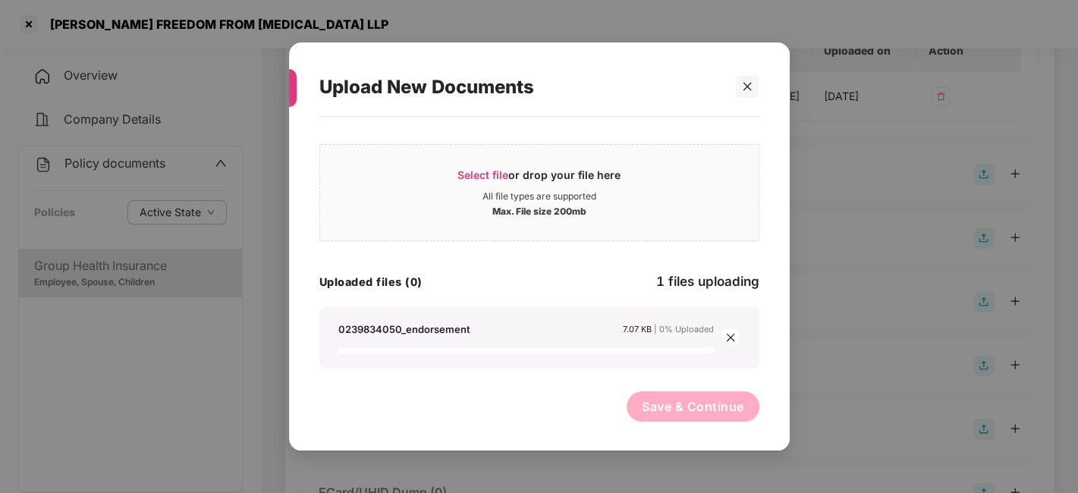
scroll to position [0, 0]
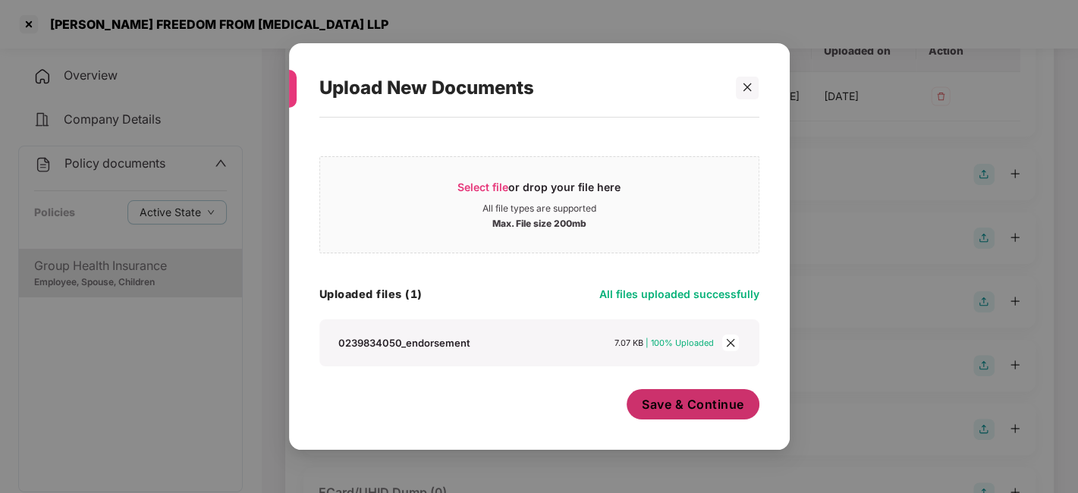
click at [706, 392] on button "Save & Continue" at bounding box center [693, 404] width 133 height 30
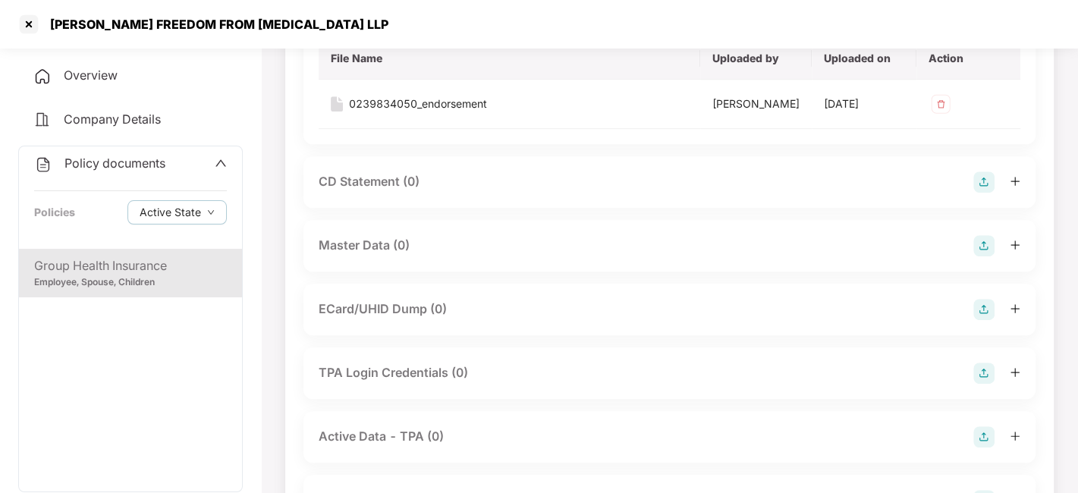
scroll to position [503, 0]
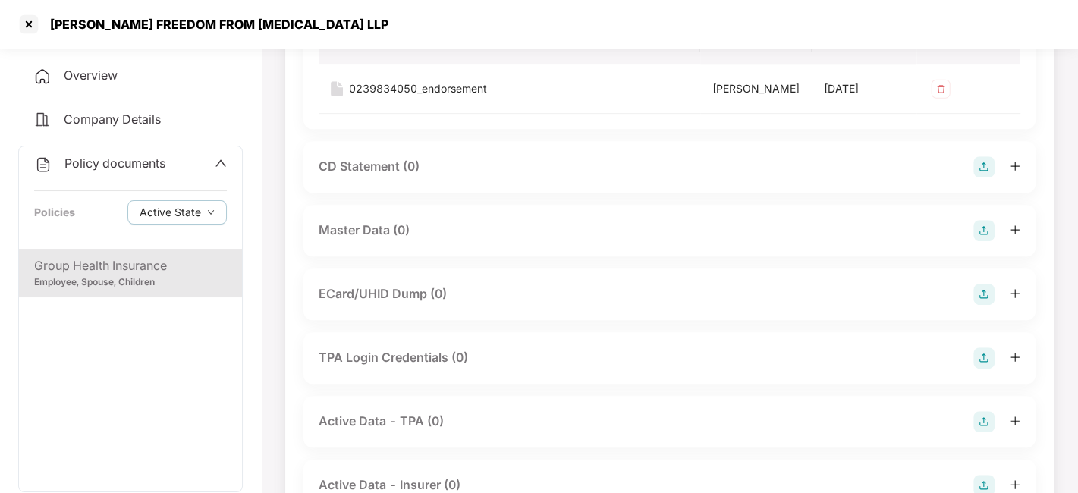
click at [983, 241] on img at bounding box center [984, 230] width 21 height 21
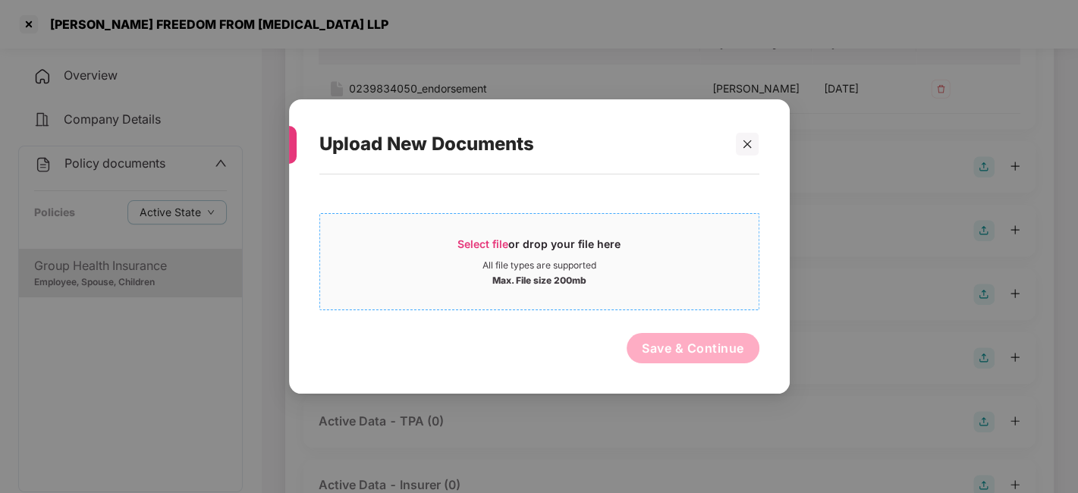
click at [706, 276] on div "Max. File size 200mb" at bounding box center [539, 279] width 439 height 15
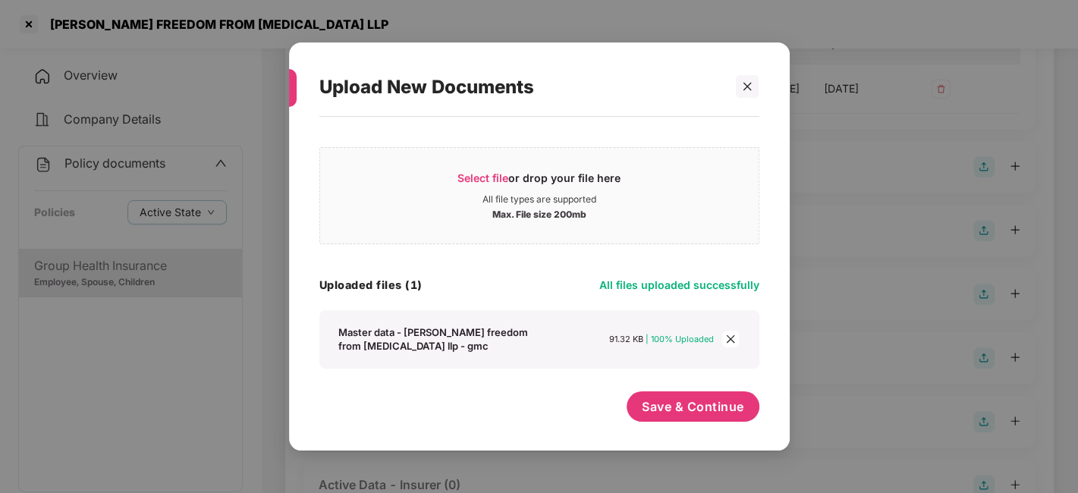
scroll to position [8, 0]
click at [659, 389] on div "Select file or drop your file here All file types are supported Max. File size …" at bounding box center [539, 276] width 440 height 304
click at [675, 401] on span "Save & Continue" at bounding box center [693, 406] width 102 height 17
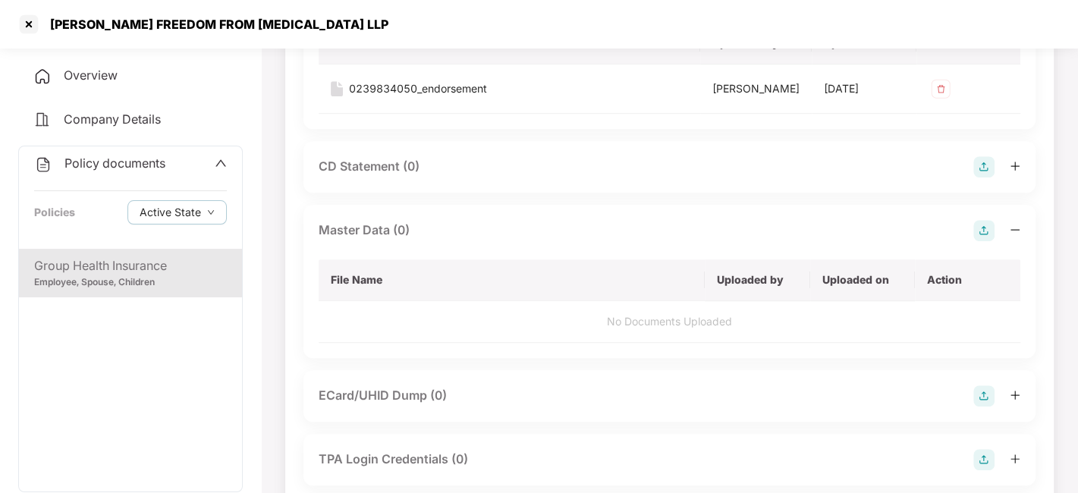
scroll to position [0, 0]
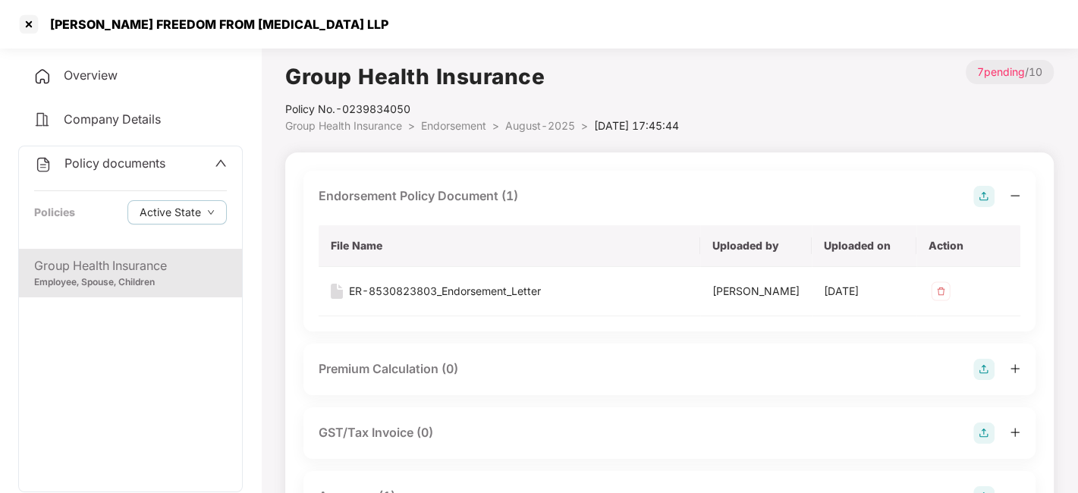
click at [527, 114] on div "Policy No.- 0239834050" at bounding box center [482, 109] width 394 height 17
click at [529, 120] on span "August-2025" at bounding box center [540, 125] width 70 height 13
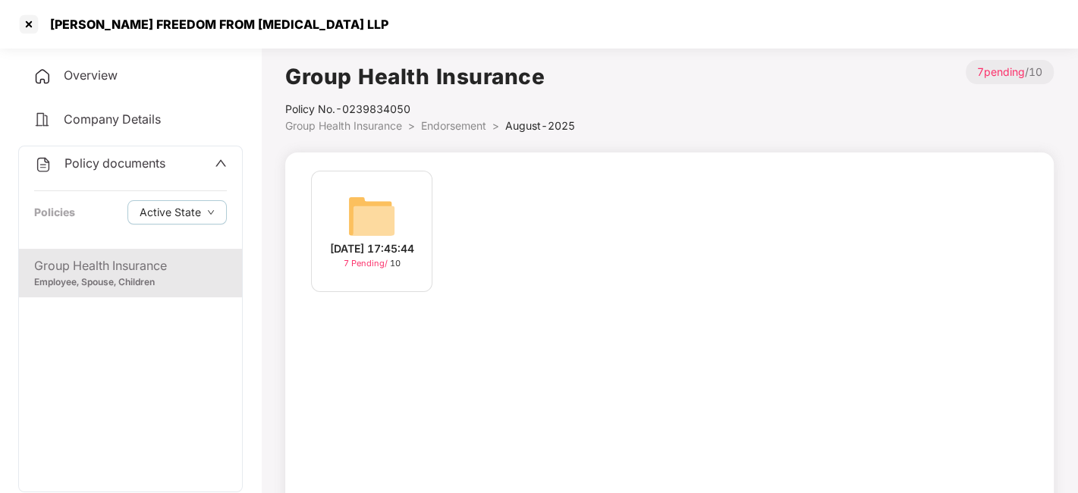
scroll to position [17, 0]
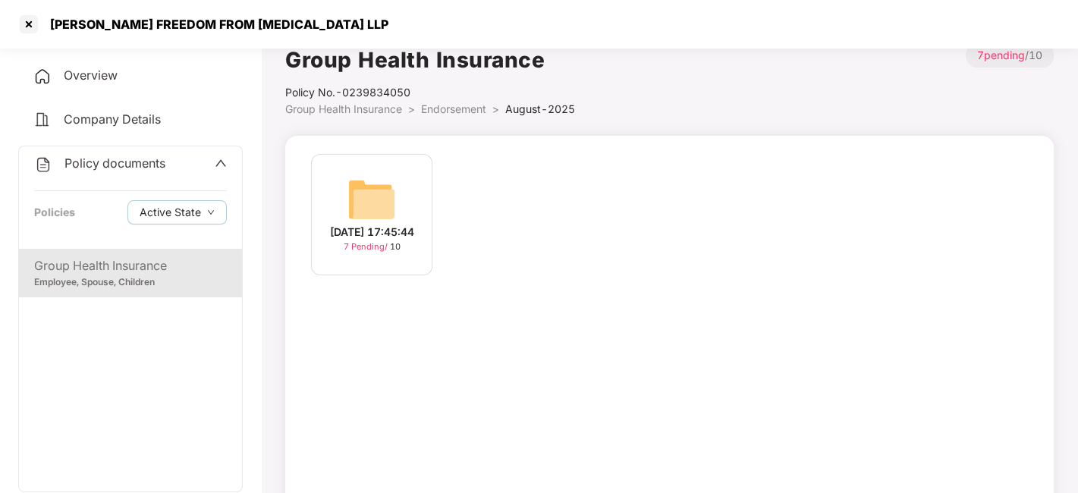
click at [127, 159] on span "Policy documents" at bounding box center [114, 163] width 101 height 15
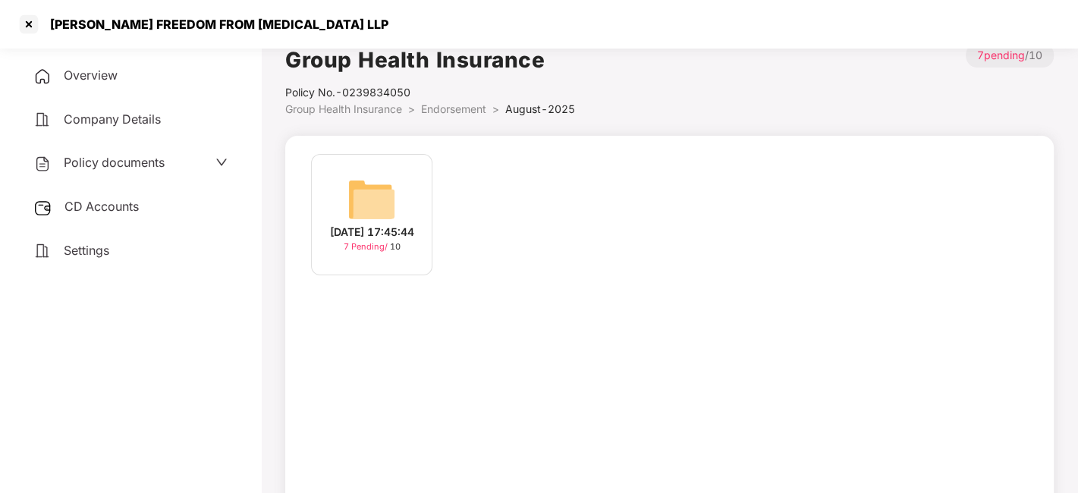
click at [114, 218] on div "CD Accounts" at bounding box center [130, 207] width 225 height 35
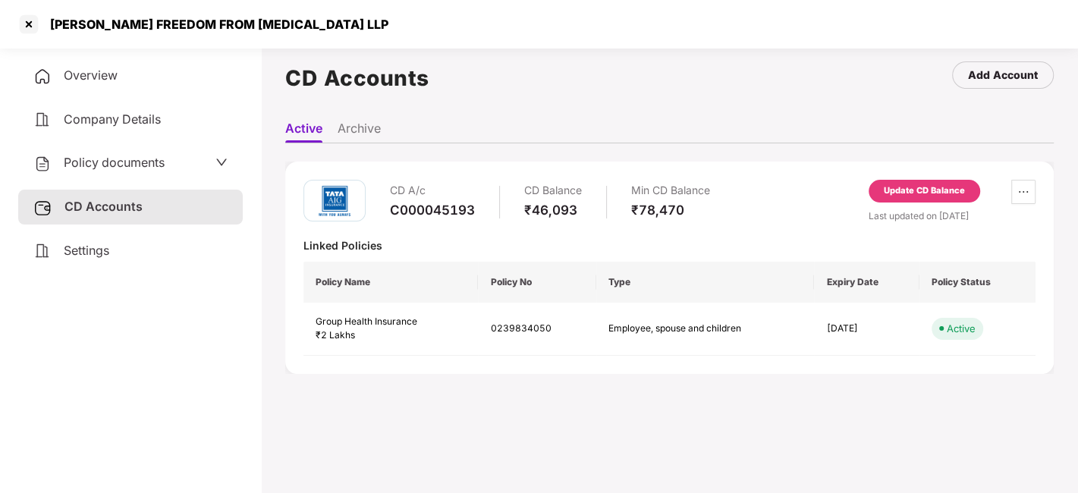
click at [911, 197] on div "Update CD Balance" at bounding box center [925, 191] width 112 height 23
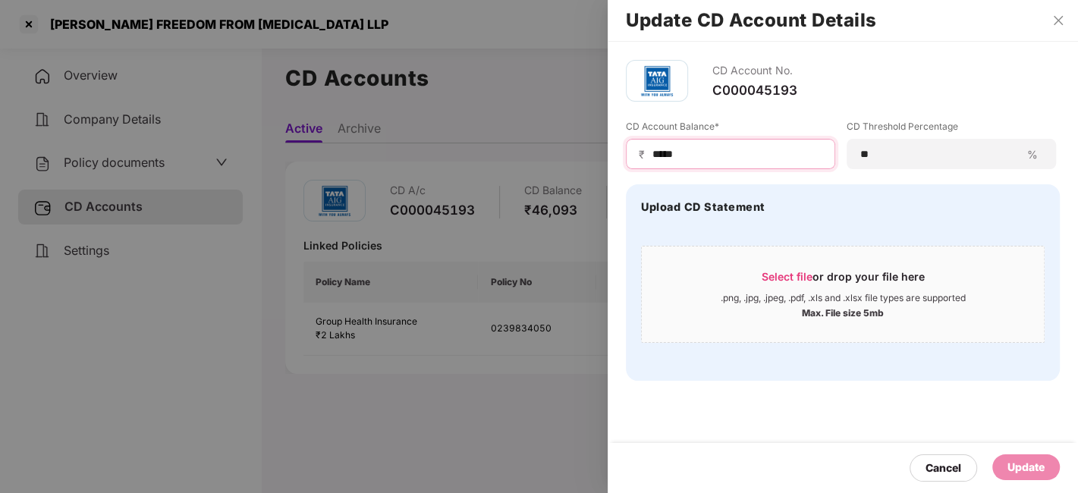
click at [711, 155] on input "*****" at bounding box center [736, 154] width 171 height 16
type input "*"
type input "*****"
click at [1011, 465] on div "Update" at bounding box center [1026, 467] width 37 height 17
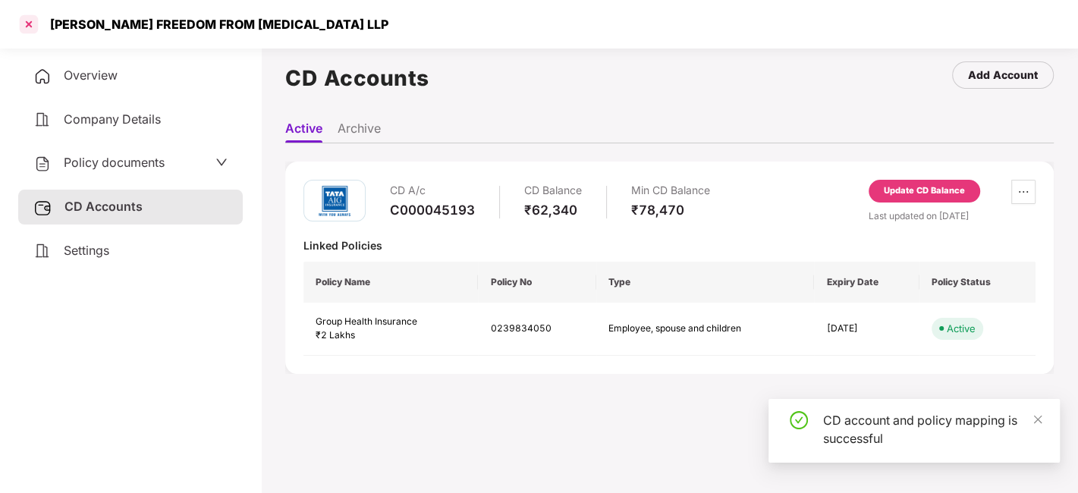
click at [26, 18] on div at bounding box center [29, 24] width 24 height 24
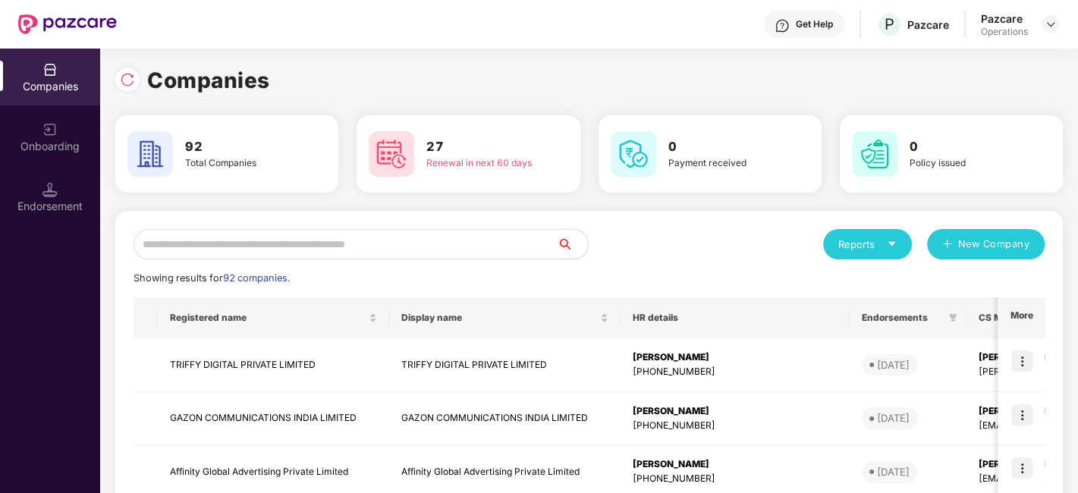
click at [284, 246] on input "text" at bounding box center [346, 244] width 424 height 30
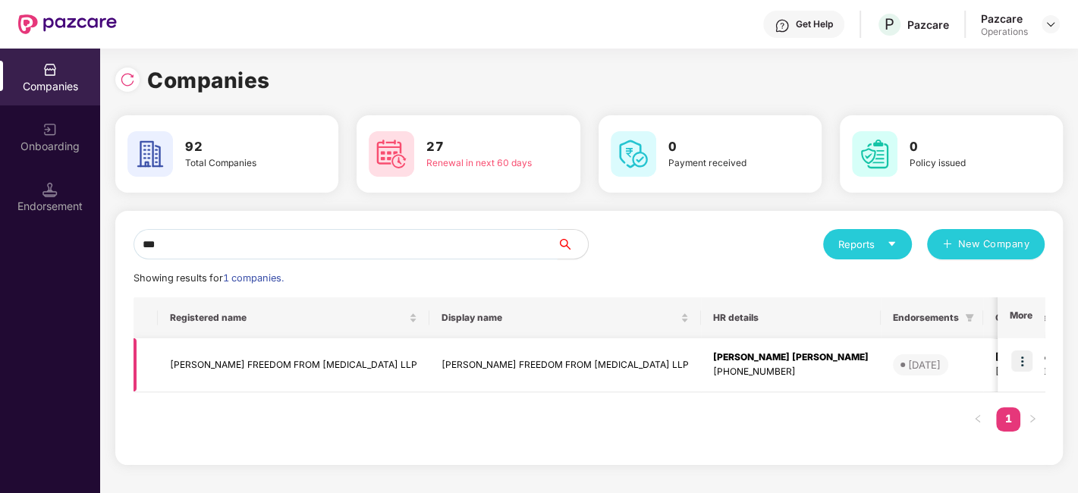
type input "**"
click at [1021, 360] on img at bounding box center [1021, 361] width 21 height 21
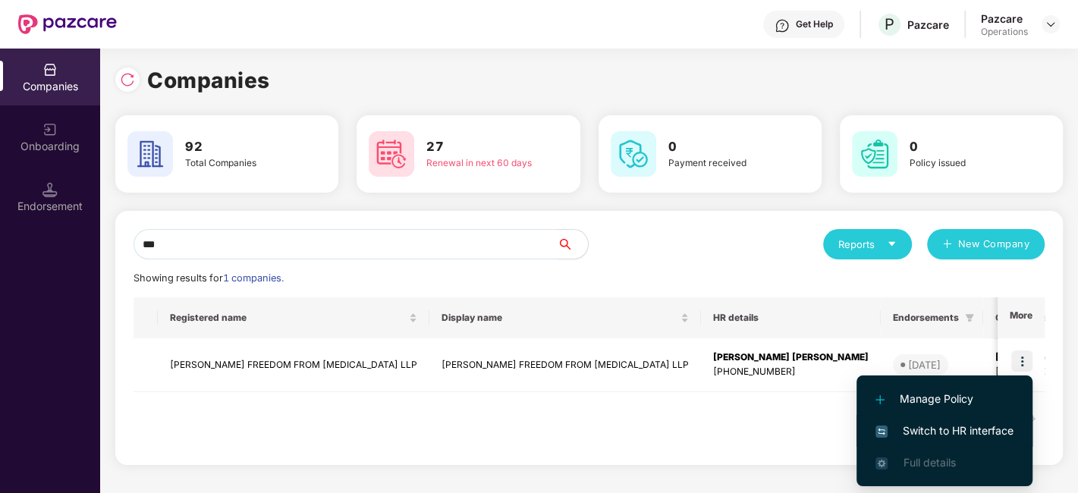
click at [945, 421] on li "Switch to HR interface" at bounding box center [945, 431] width 176 height 32
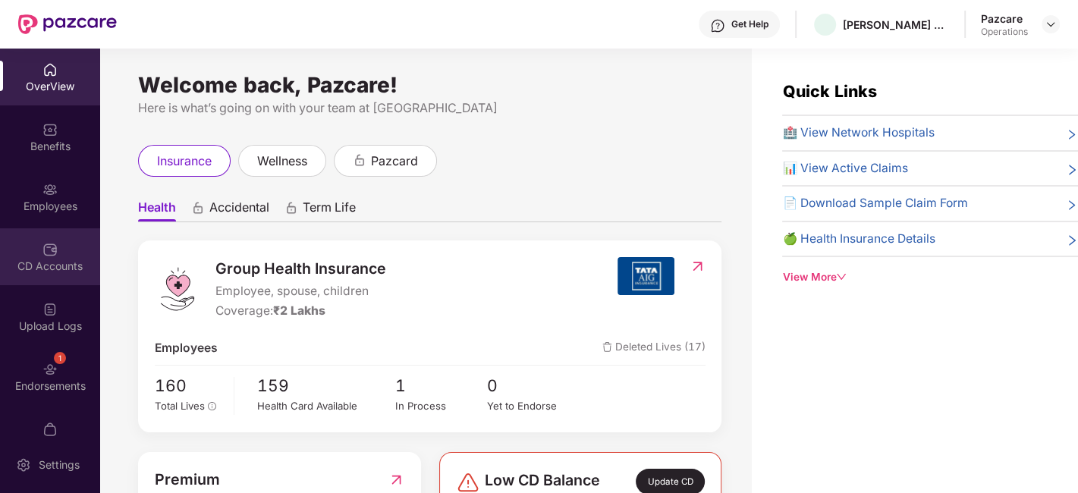
click at [50, 242] on img at bounding box center [49, 249] width 15 height 15
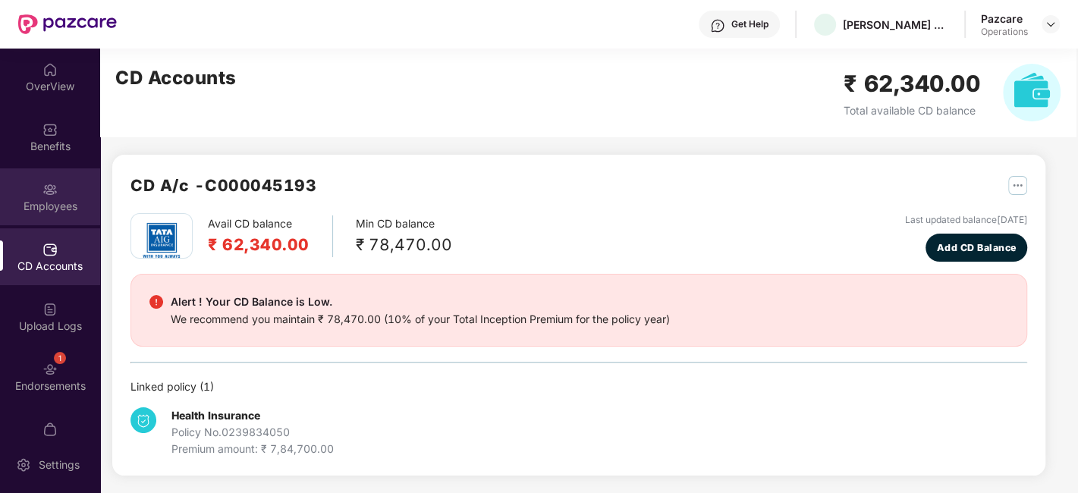
click at [39, 185] on div "Employees" at bounding box center [50, 196] width 100 height 57
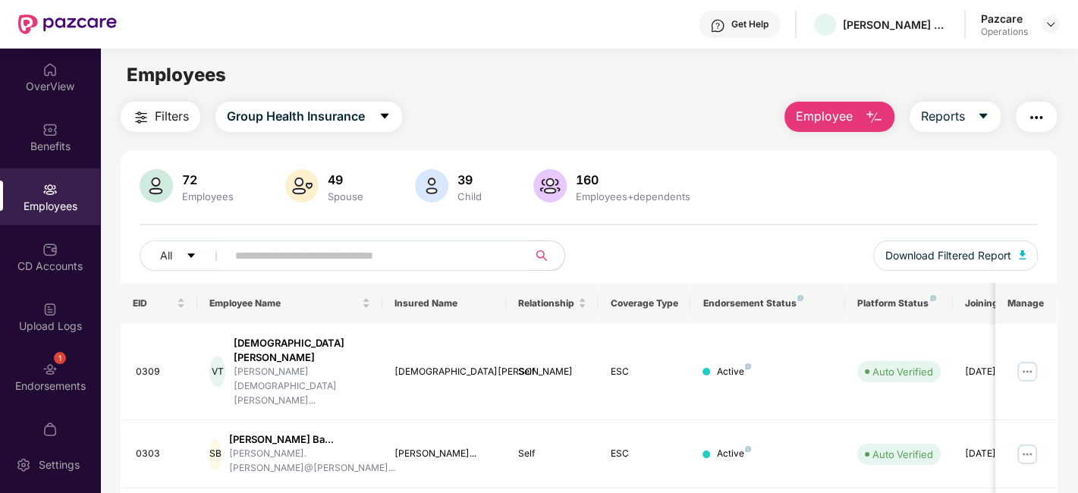
click at [340, 254] on input "text" at bounding box center [371, 255] width 272 height 23
paste input "*****"
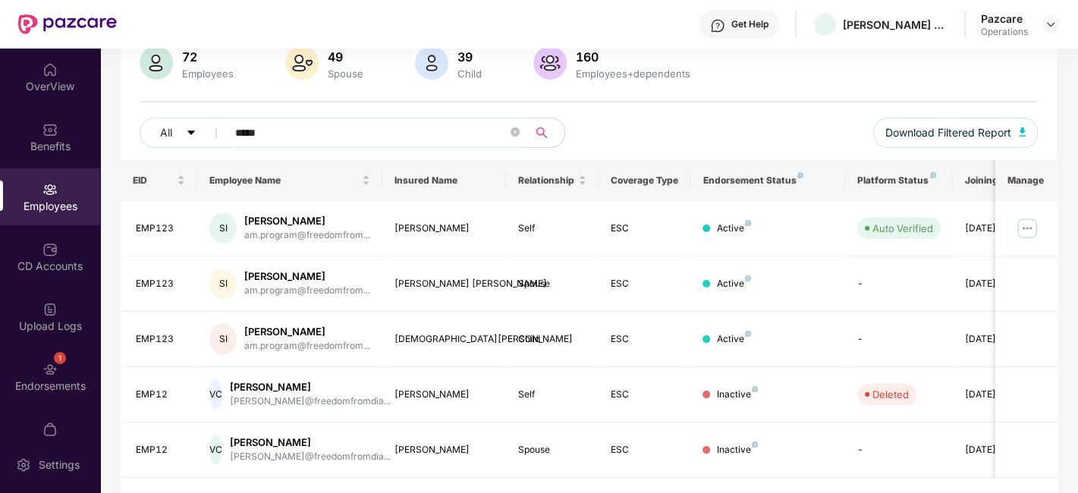
scroll to position [160, 0]
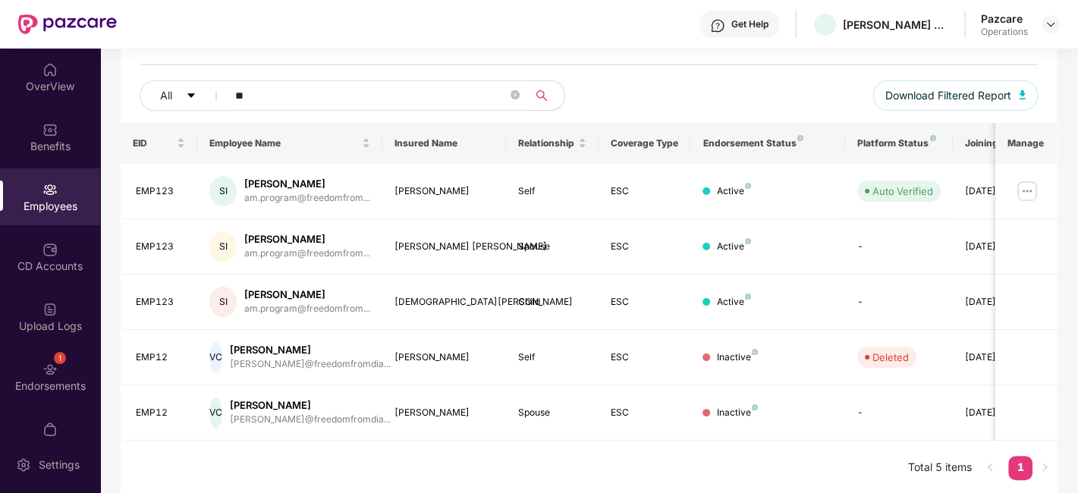
type input "*"
paste input "******"
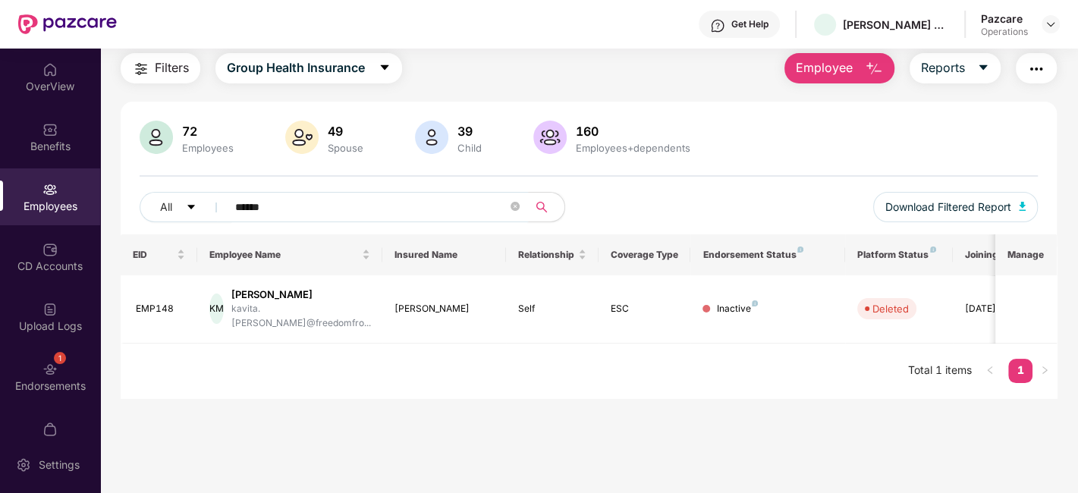
scroll to position [48, 0]
type input "******"
